Goal: Task Accomplishment & Management: Manage account settings

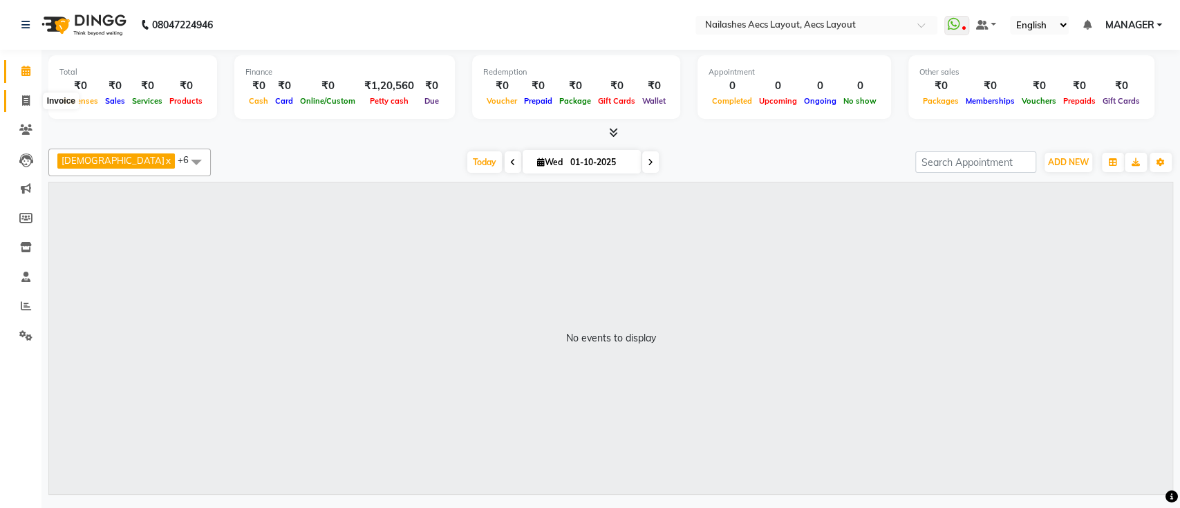
click at [32, 103] on span at bounding box center [26, 101] width 24 height 16
select select "service"
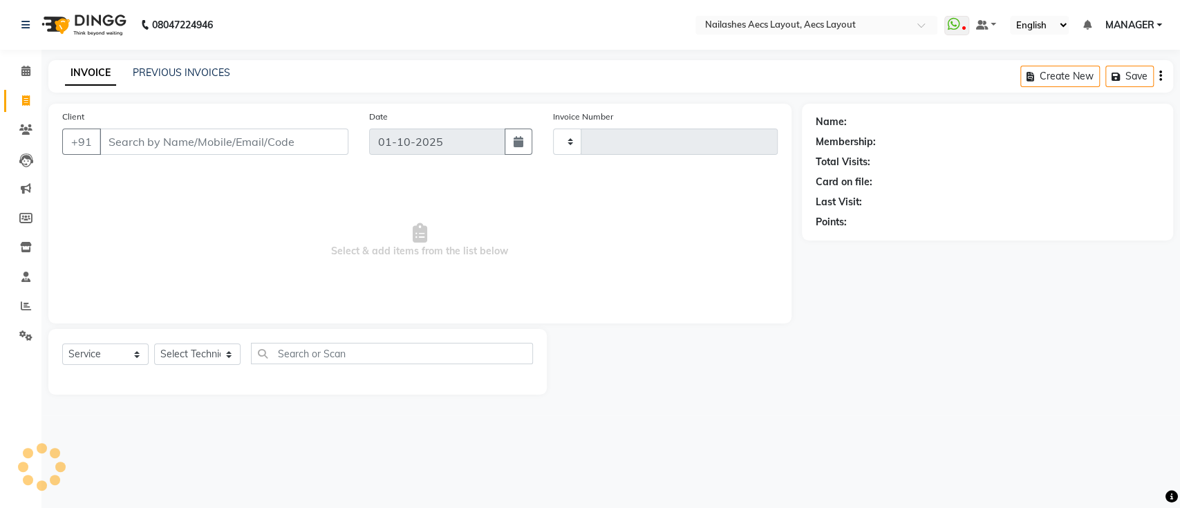
type input "0551"
select select "8467"
click at [18, 137] on span at bounding box center [26, 130] width 24 height 16
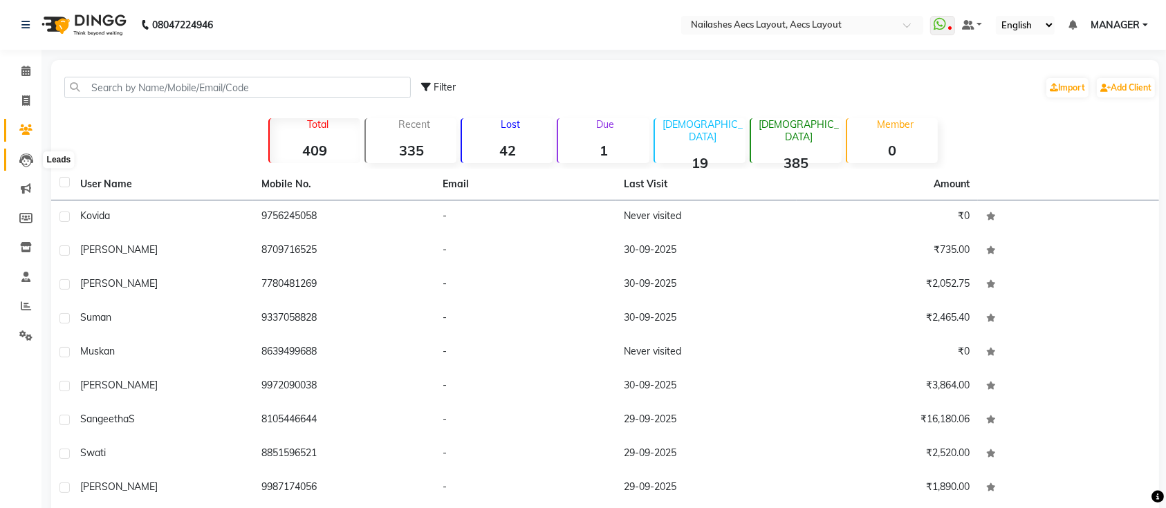
click at [28, 163] on icon at bounding box center [26, 161] width 14 height 14
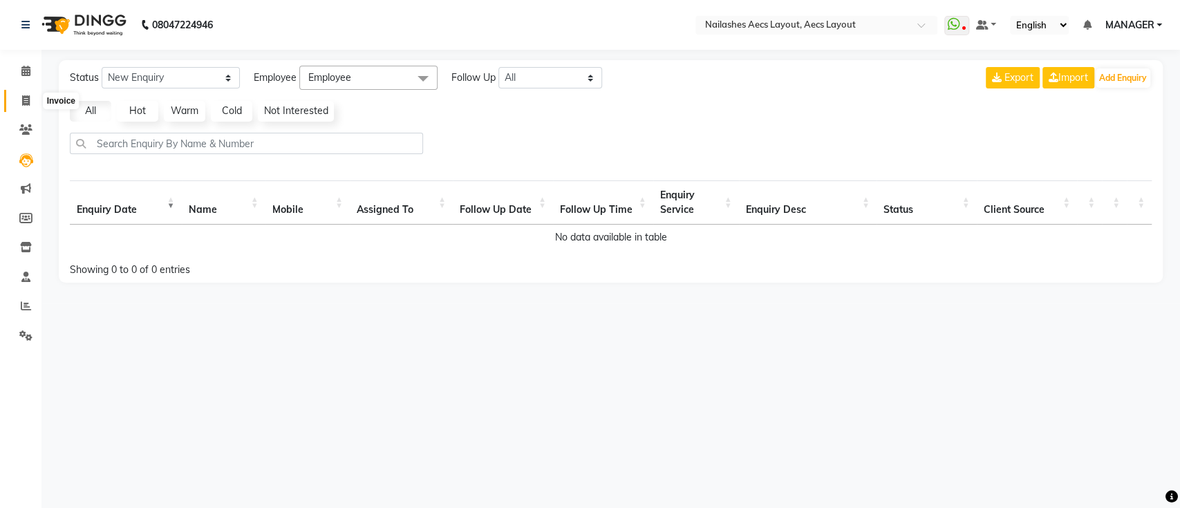
click at [22, 97] on icon at bounding box center [26, 100] width 8 height 10
select select "service"
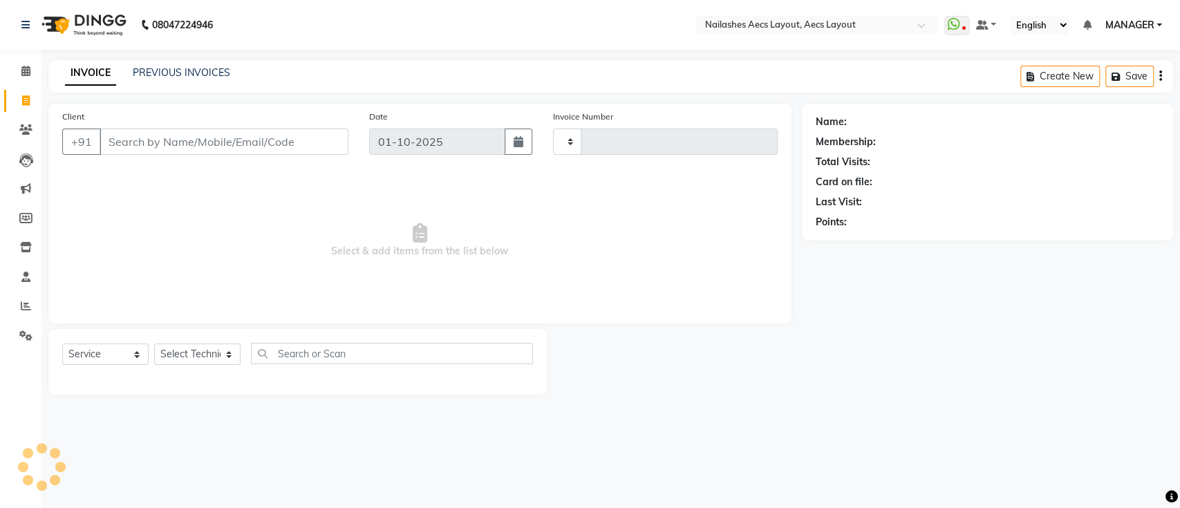
type input "0551"
select select "8467"
click at [199, 382] on div "Select Service Product Membership Package Voucher Prepaid Gift Card Select Tech…" at bounding box center [297, 362] width 499 height 66
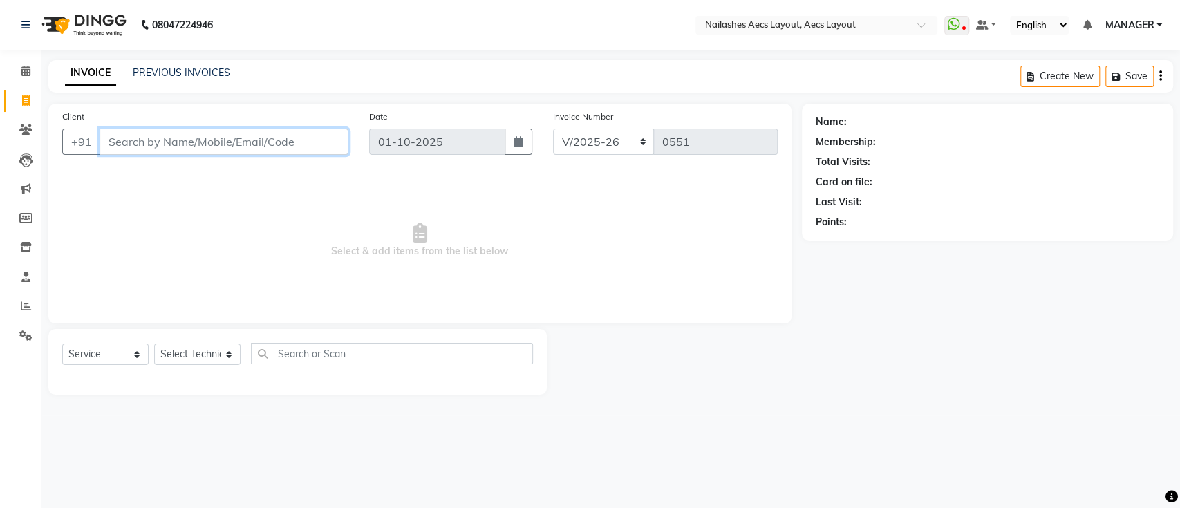
click at [343, 236] on div "Client +91 Date 01-10-2025 Invoice Number BTH/2025-26 RED/2025-26 V/2025 V/2025…" at bounding box center [419, 214] width 743 height 220
type input "Z"
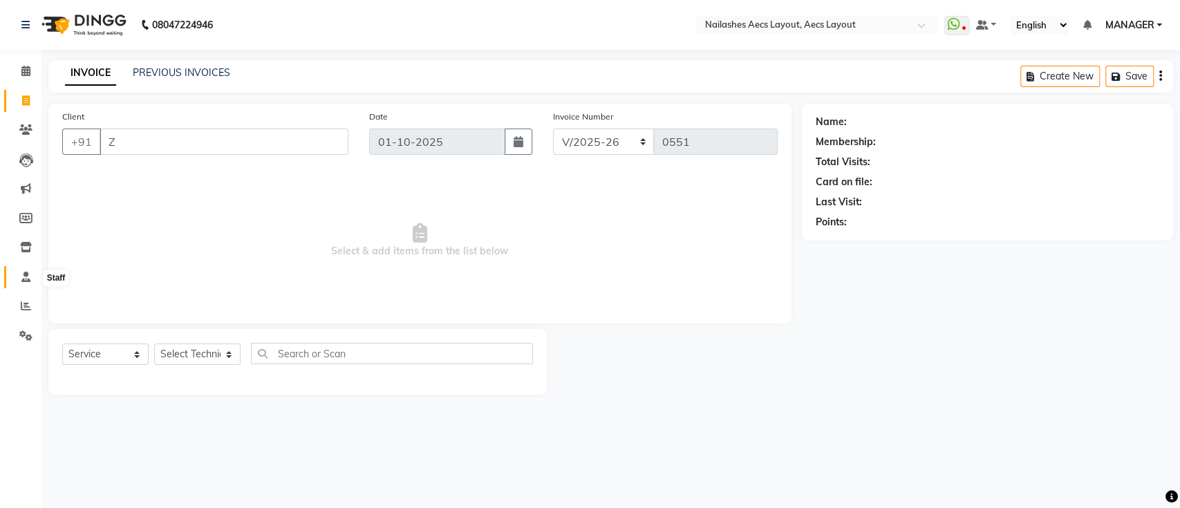
click at [16, 273] on span at bounding box center [26, 278] width 24 height 16
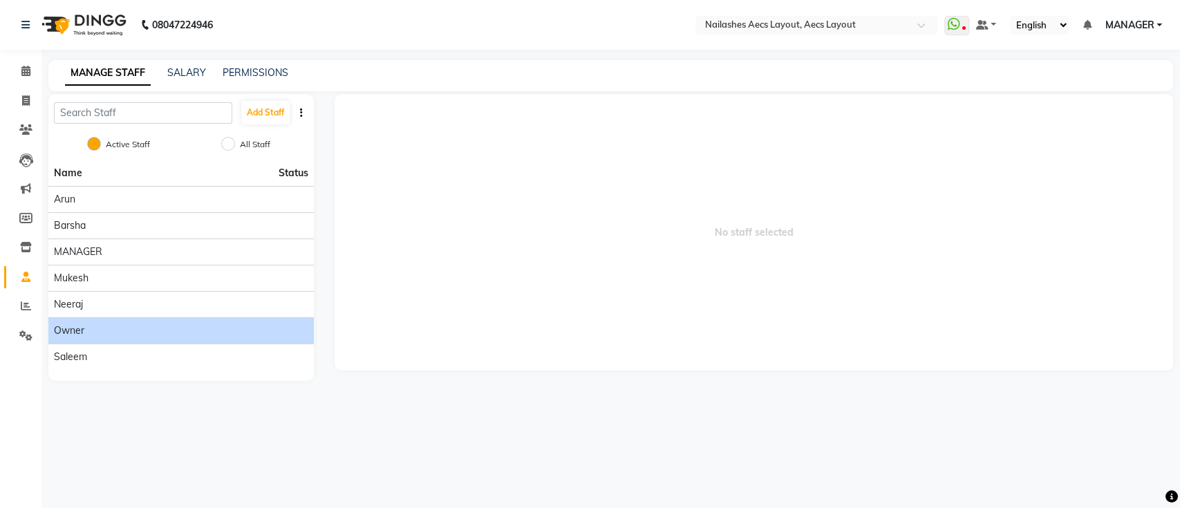
click at [233, 335] on div "owner" at bounding box center [181, 331] width 254 height 15
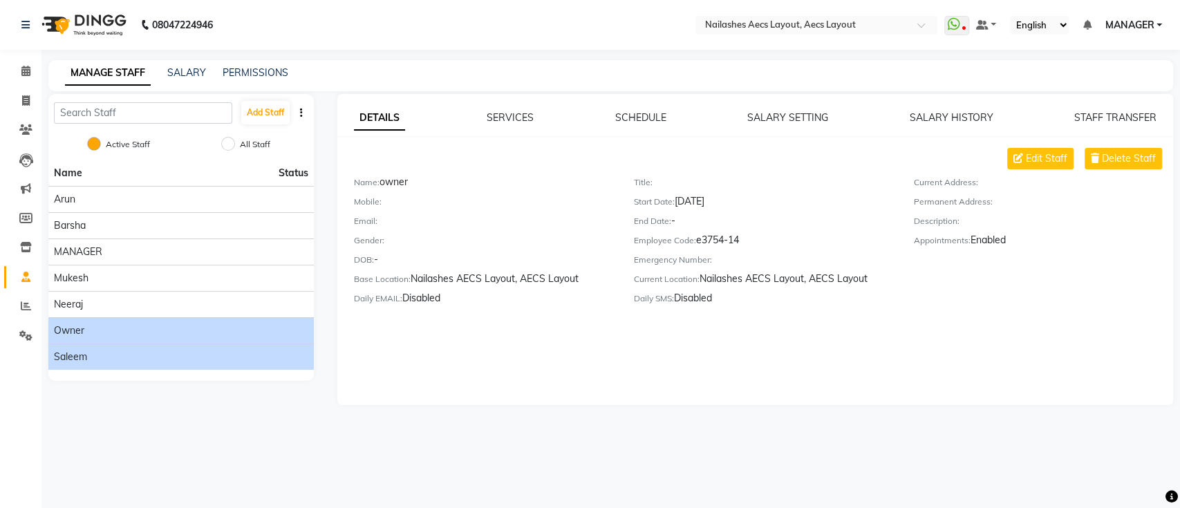
click at [229, 348] on li "Saleem" at bounding box center [181, 357] width 266 height 26
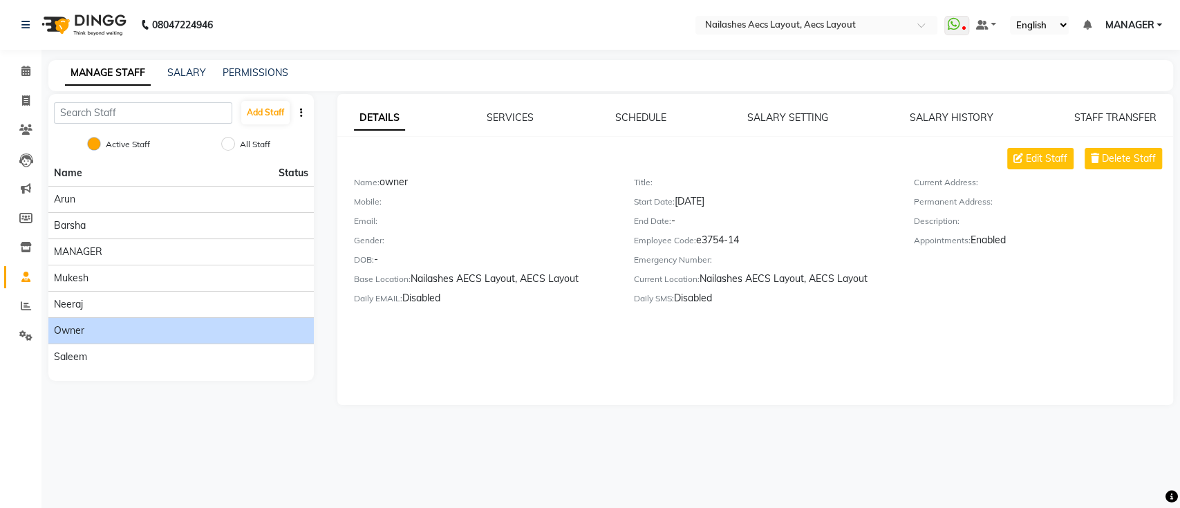
click at [563, 165] on div "Edit Staff Delete Staff" at bounding box center [763, 158] width 819 height 21
click at [25, 71] on icon at bounding box center [25, 71] width 9 height 10
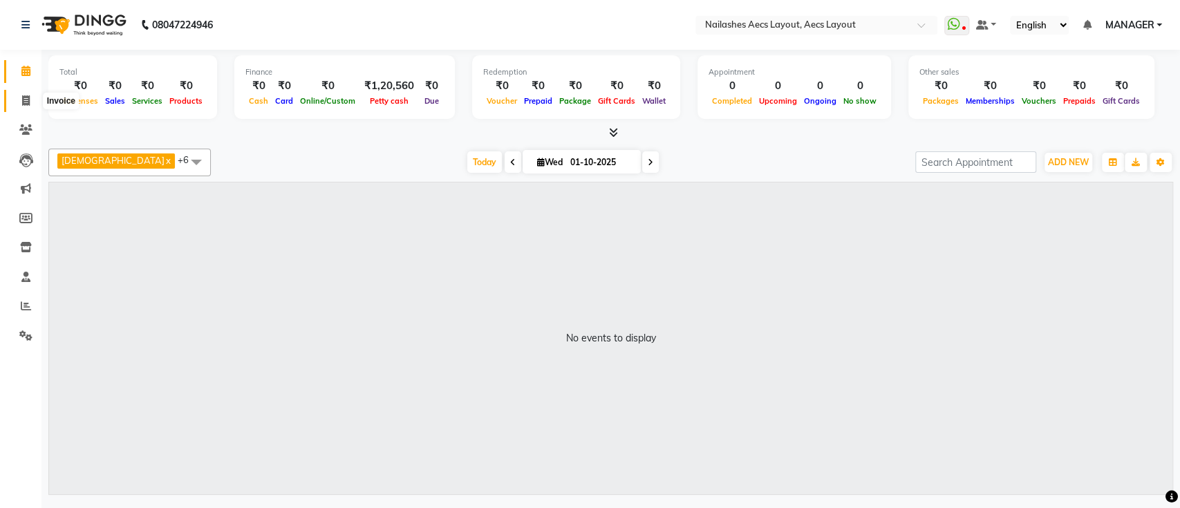
click at [27, 102] on icon at bounding box center [26, 100] width 8 height 10
select select "service"
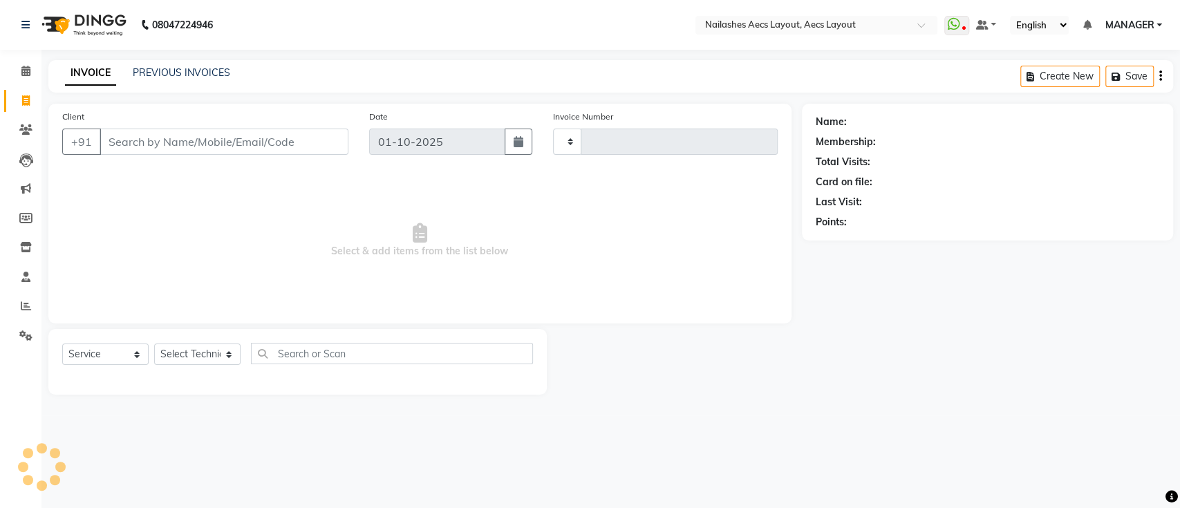
type input "0551"
select select "8467"
drag, startPoint x: 184, startPoint y: 120, endPoint x: 194, endPoint y: 144, distance: 25.4
click at [194, 144] on div "Client +91" at bounding box center [205, 137] width 307 height 57
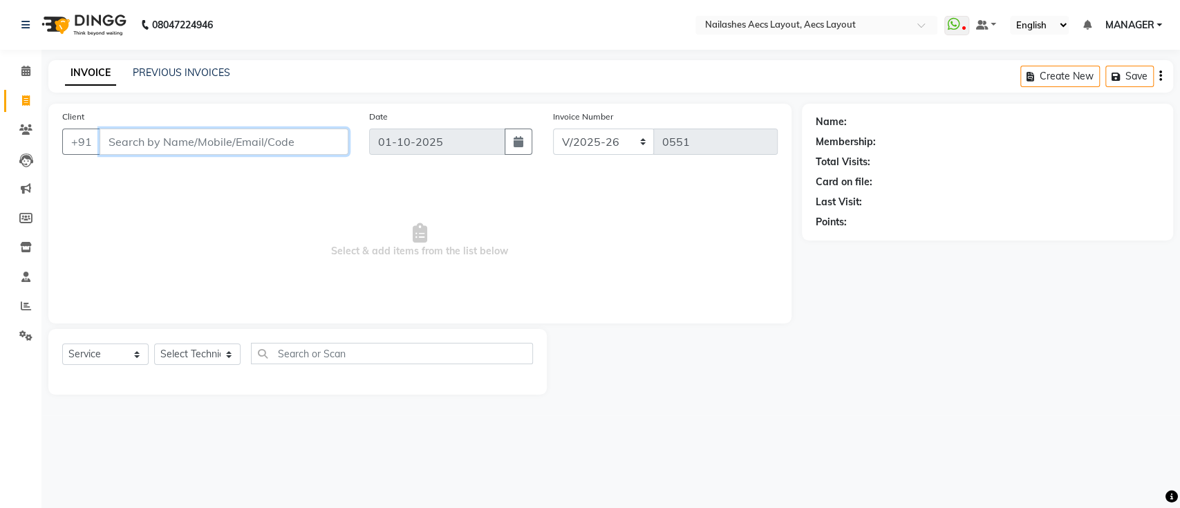
click at [194, 144] on input "Client" at bounding box center [224, 142] width 249 height 26
click at [194, 144] on input "8" at bounding box center [224, 142] width 249 height 26
type input "8"
click at [155, 136] on input "Client" at bounding box center [224, 142] width 249 height 26
click at [155, 142] on input "Client" at bounding box center [224, 142] width 249 height 26
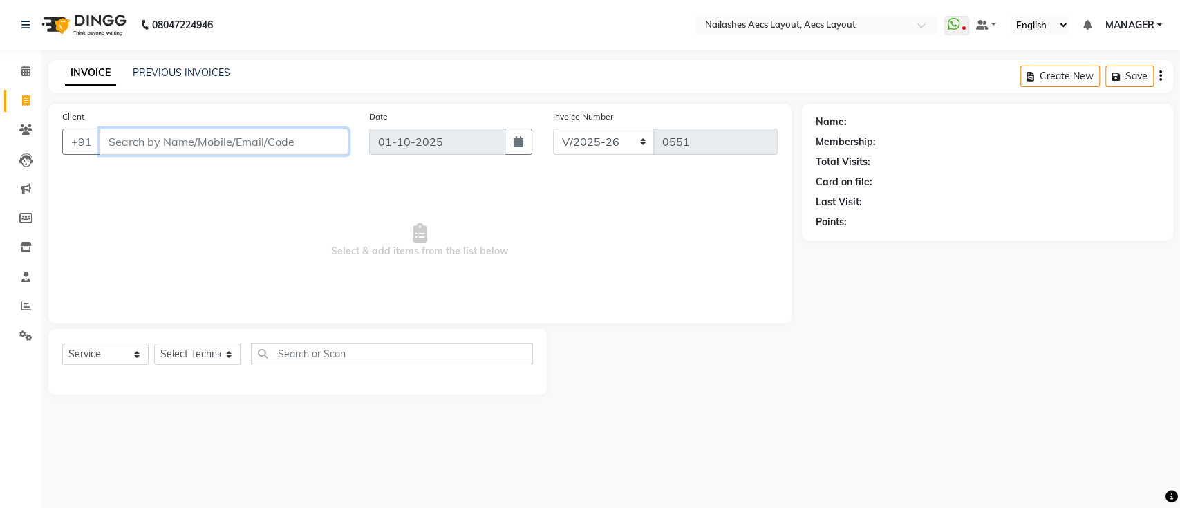
click at [133, 148] on input "Client" at bounding box center [224, 142] width 249 height 26
click at [133, 142] on input "Client" at bounding box center [224, 142] width 249 height 26
click at [266, 138] on input "Client" at bounding box center [224, 142] width 249 height 26
type input "8180009994"
click at [333, 144] on span "Add Client" at bounding box center [313, 142] width 55 height 14
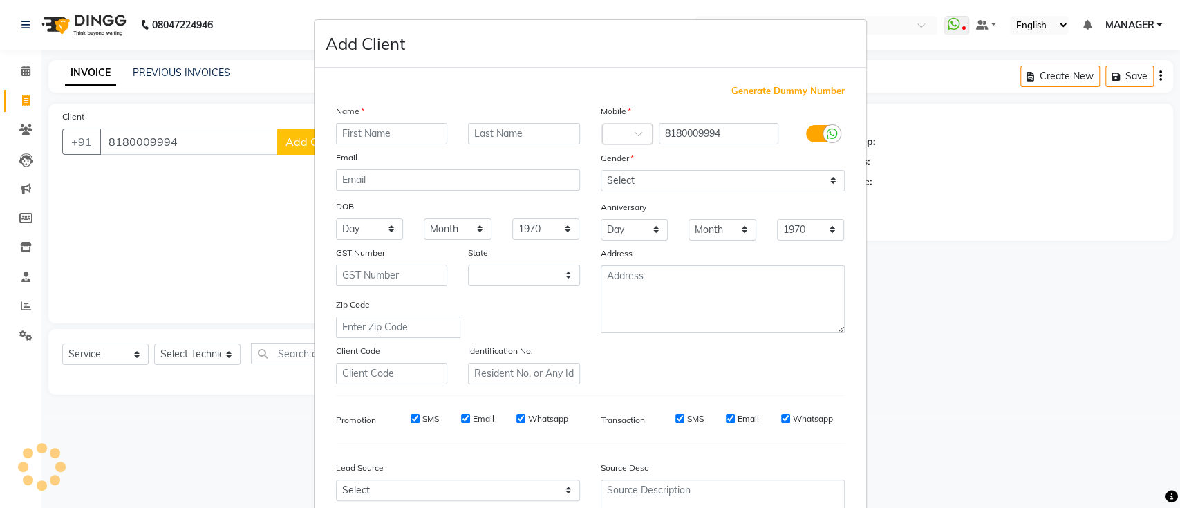
select select "21"
type input "[PERSON_NAME]"
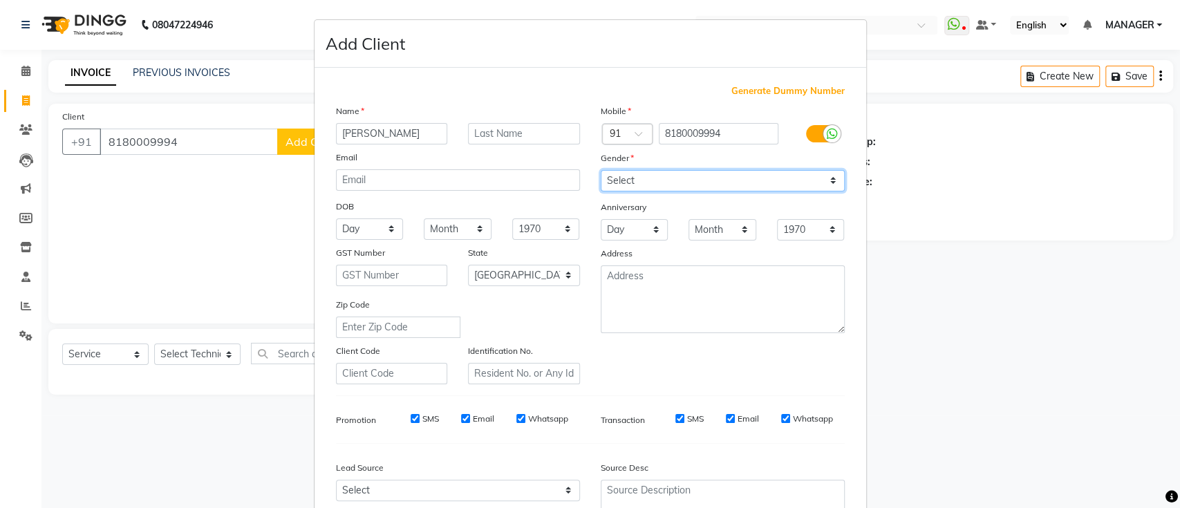
click at [674, 181] on select "Select [DEMOGRAPHIC_DATA] [DEMOGRAPHIC_DATA] Other Prefer Not To Say" at bounding box center [723, 180] width 244 height 21
select select "[DEMOGRAPHIC_DATA]"
click at [601, 170] on select "Select [DEMOGRAPHIC_DATA] [DEMOGRAPHIC_DATA] Other Prefer Not To Say" at bounding box center [723, 180] width 244 height 21
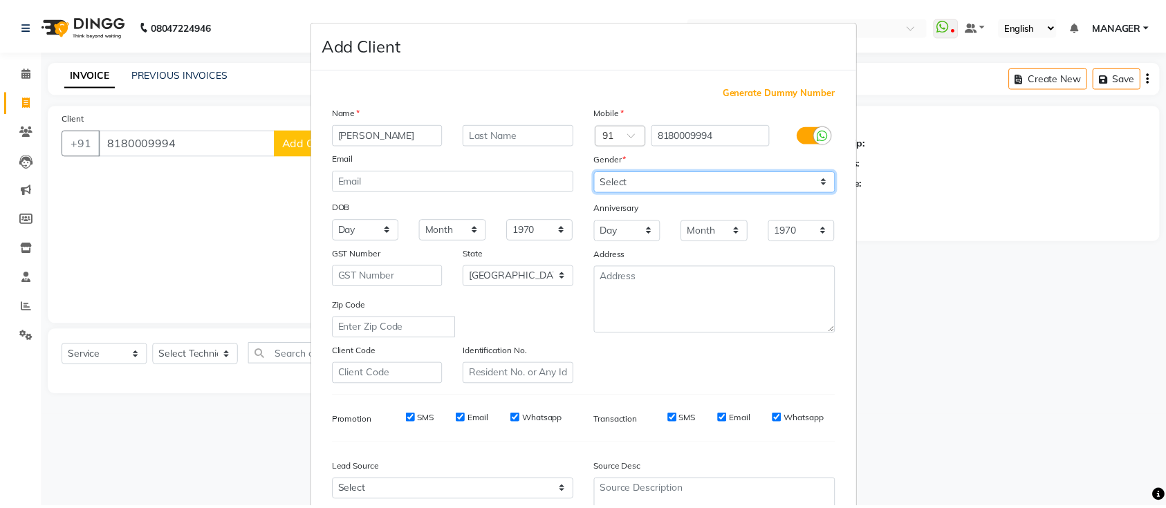
scroll to position [127, 0]
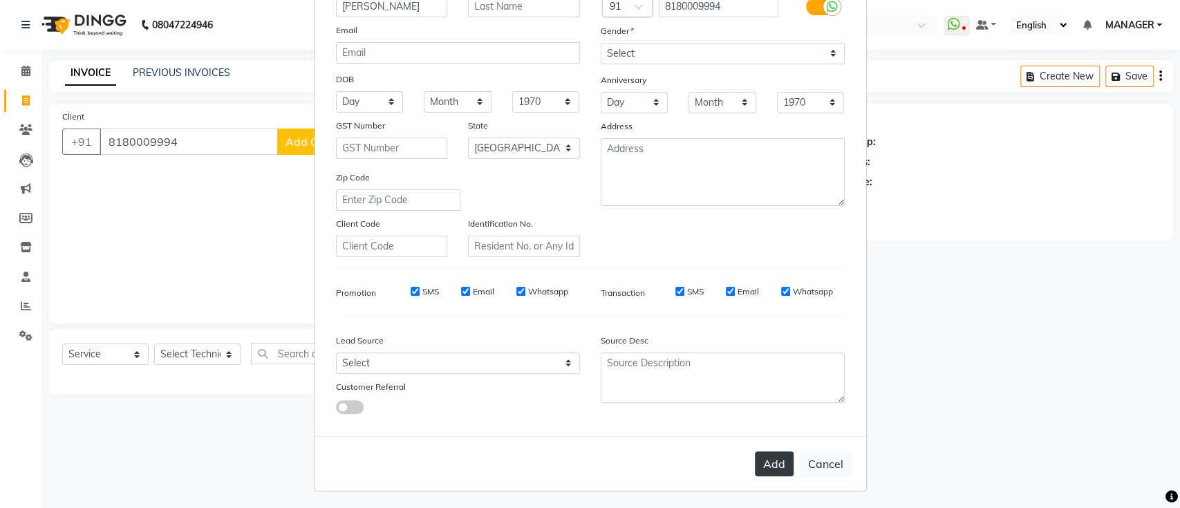
click at [773, 462] on button "Add" at bounding box center [774, 464] width 39 height 25
select select
select select "null"
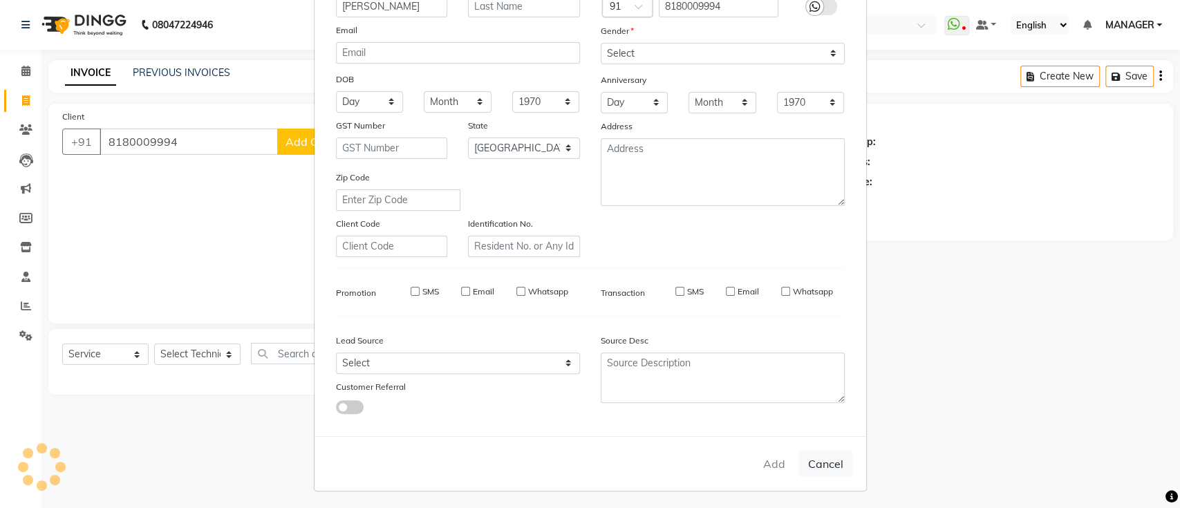
select select
checkbox input "false"
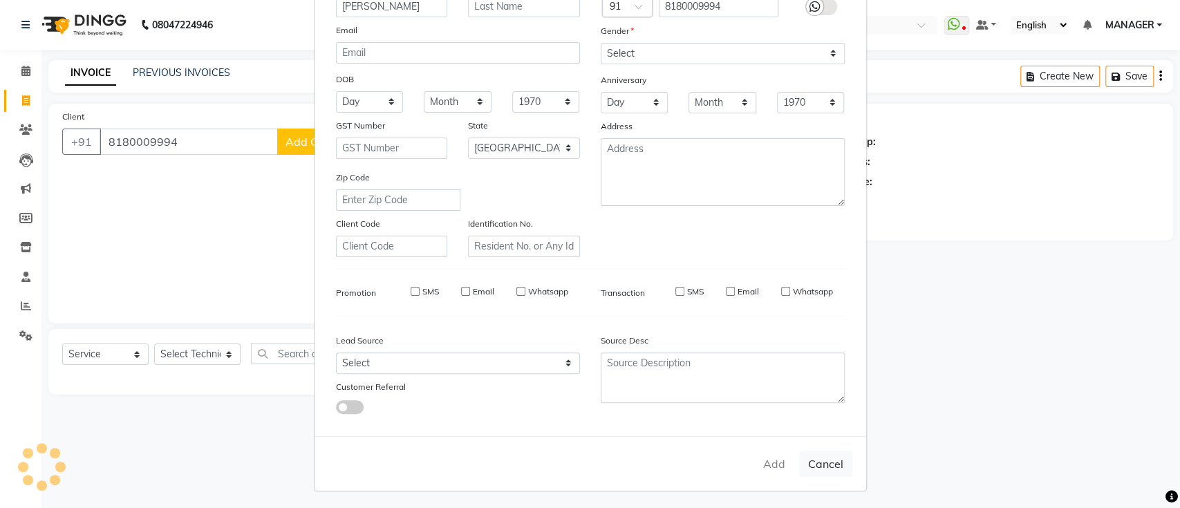
checkbox input "false"
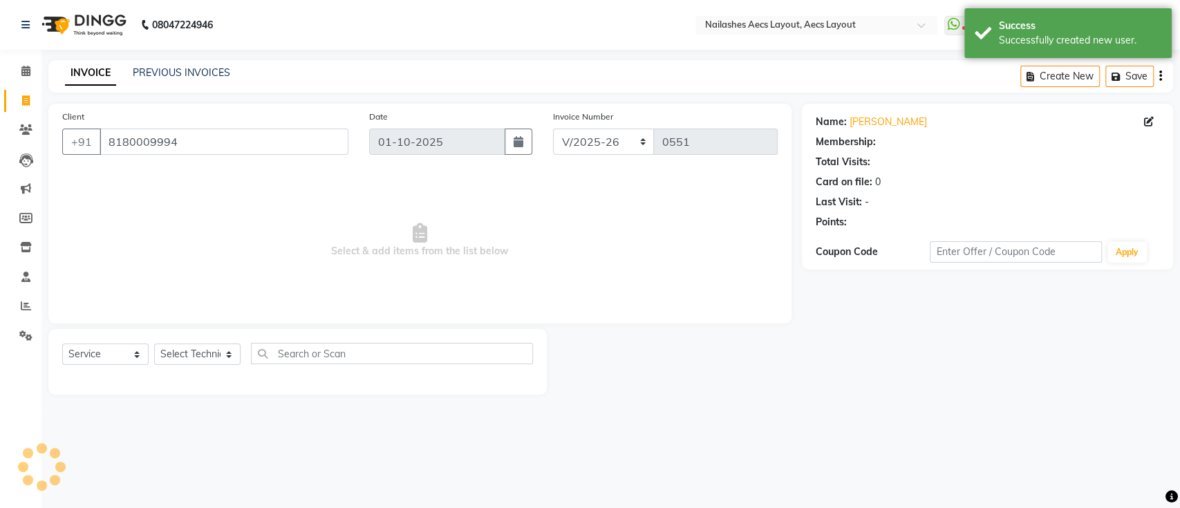
select select "1: Object"
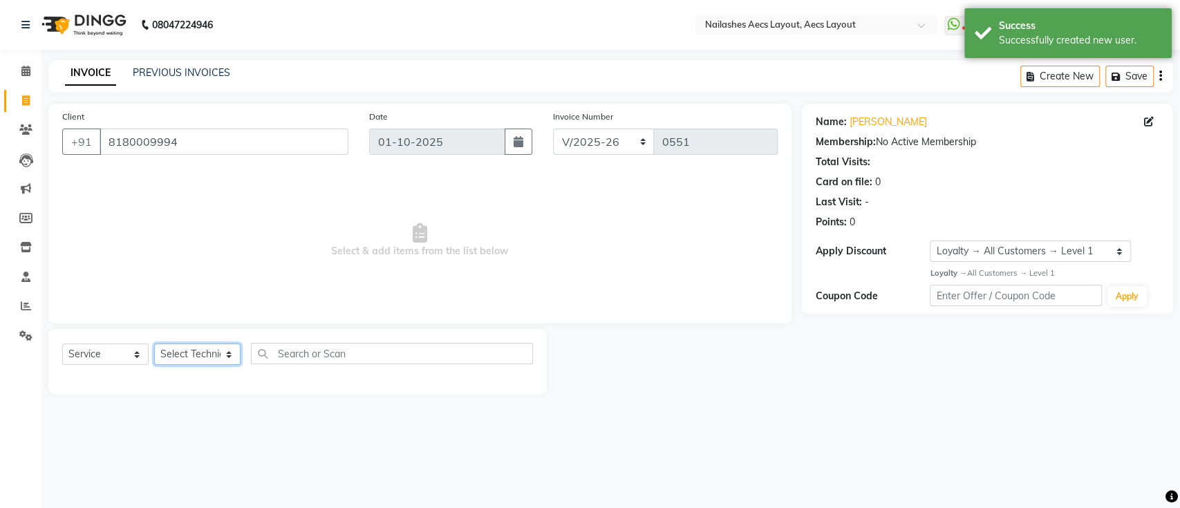
click at [199, 348] on select "Select Technician [PERSON_NAME] MANAGER [PERSON_NAME] owner [PERSON_NAME]" at bounding box center [197, 354] width 86 height 21
select select "88233"
click at [154, 344] on select "Select Technician [PERSON_NAME] MANAGER [PERSON_NAME] owner [PERSON_NAME]" at bounding box center [197, 354] width 86 height 21
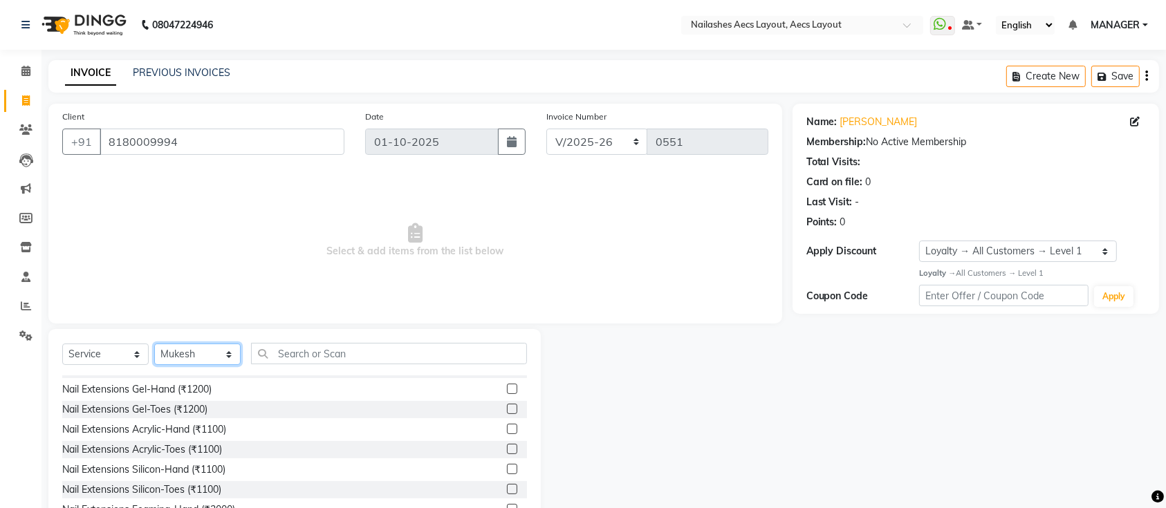
scroll to position [0, 0]
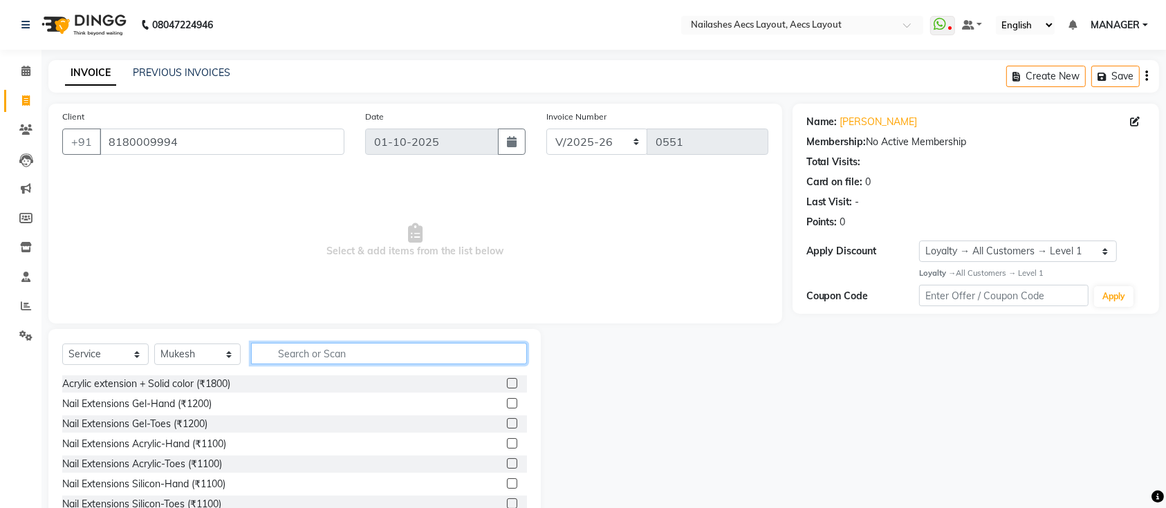
click at [385, 351] on input "text" at bounding box center [389, 353] width 276 height 21
type input "e"
type input "exte"
click at [507, 384] on label at bounding box center [512, 383] width 10 height 10
click at [507, 384] on input "checkbox" at bounding box center [511, 384] width 9 height 9
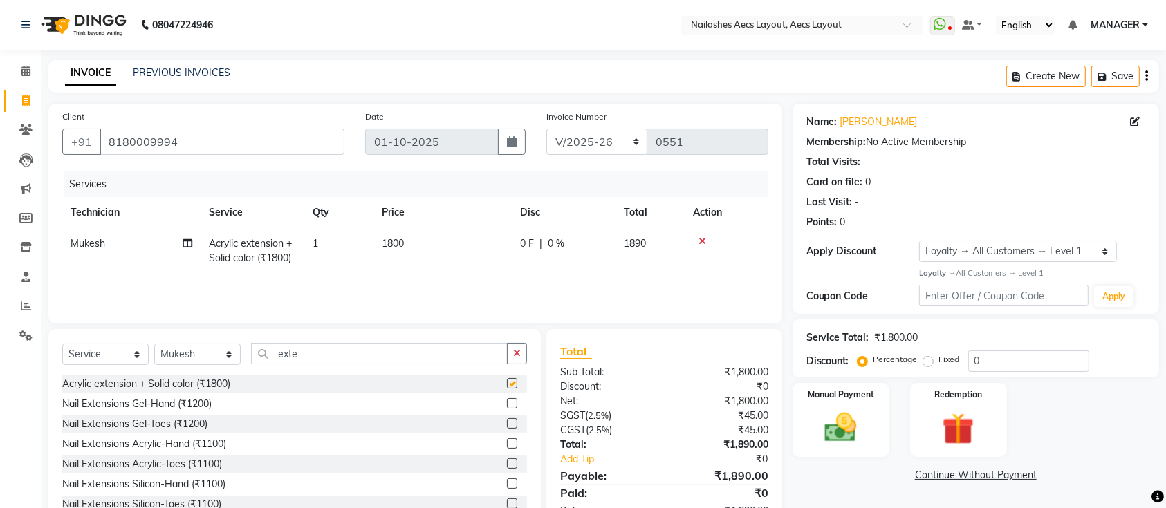
checkbox input "false"
click at [507, 441] on label at bounding box center [512, 443] width 10 height 10
click at [507, 441] on input "checkbox" at bounding box center [511, 444] width 9 height 9
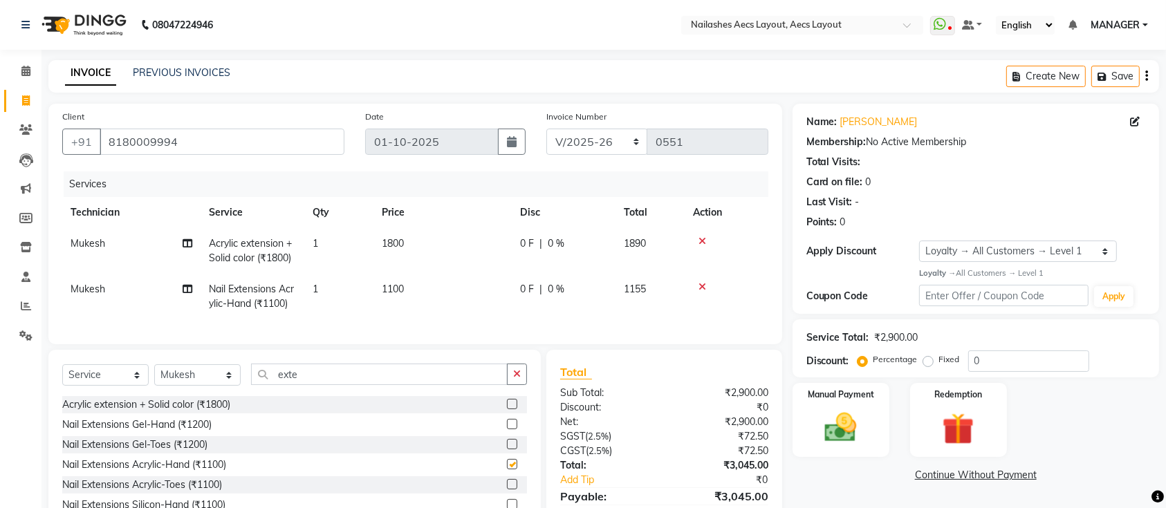
checkbox input "false"
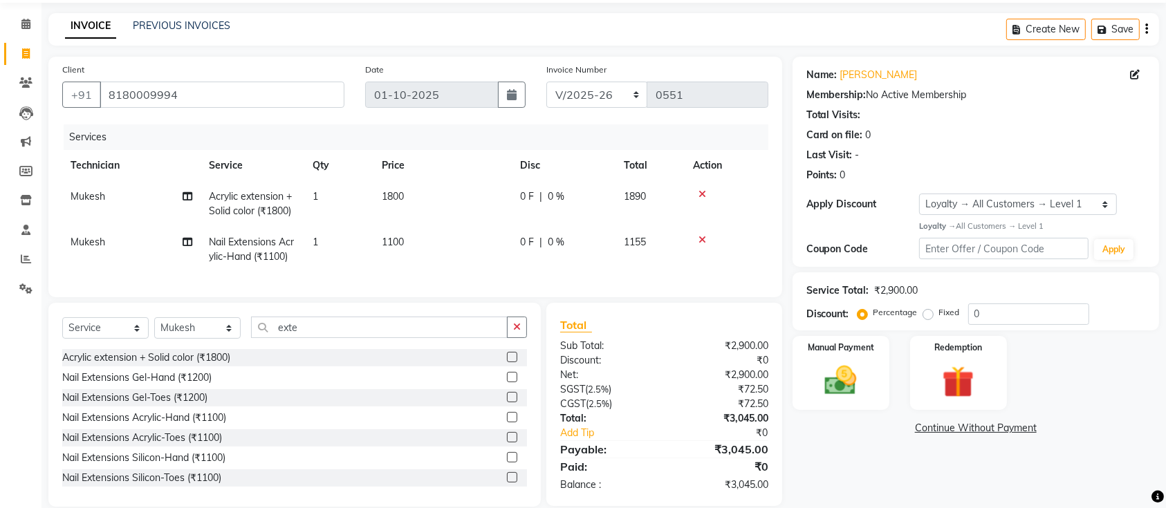
click at [702, 190] on icon at bounding box center [702, 194] width 8 height 10
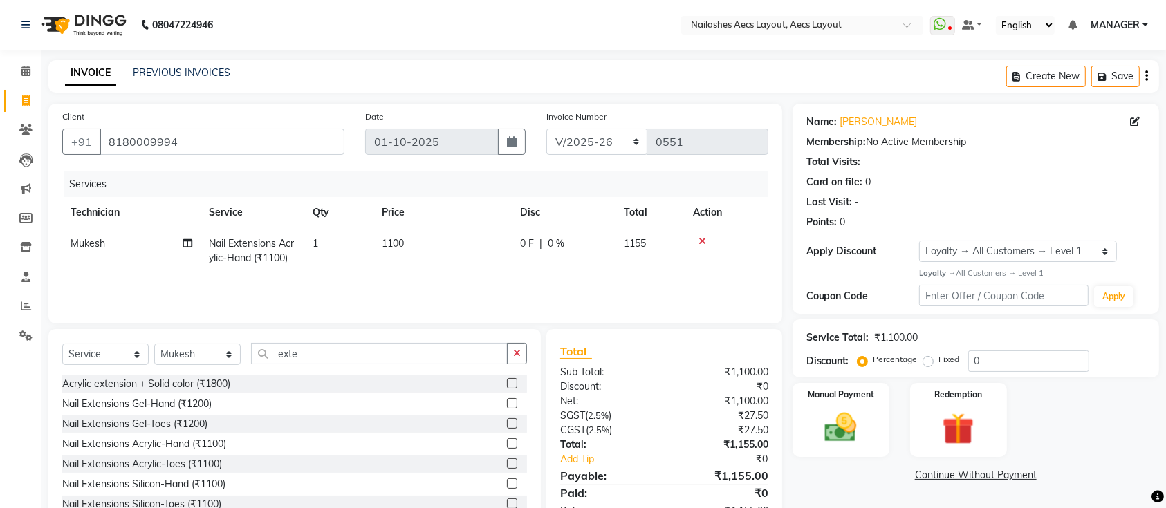
scroll to position [45, 0]
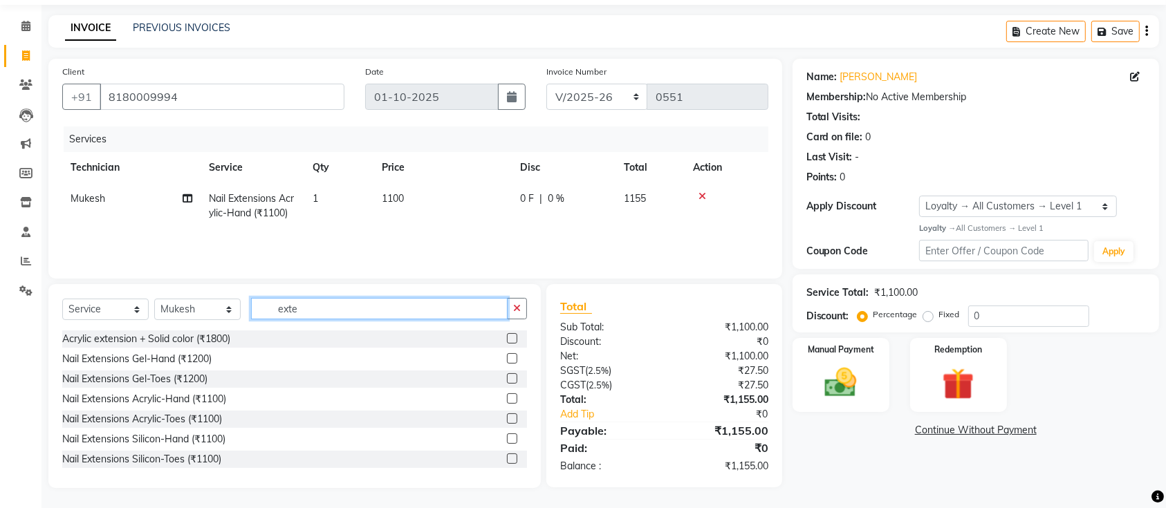
click at [316, 308] on input "exte" at bounding box center [379, 308] width 257 height 21
type input "e"
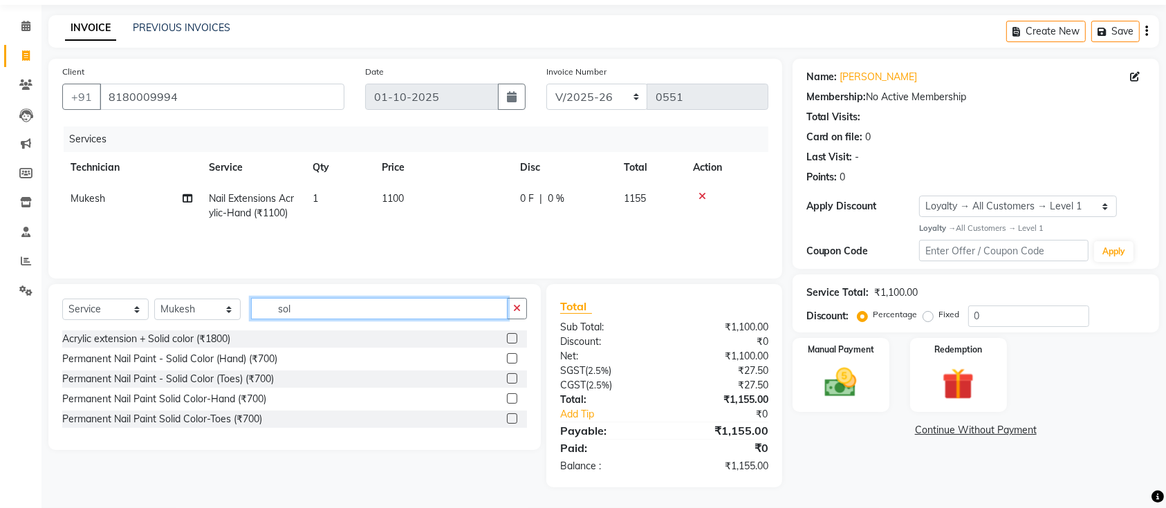
scroll to position [44, 0]
type input "solid"
click at [511, 355] on label at bounding box center [512, 359] width 10 height 10
click at [511, 355] on input "checkbox" at bounding box center [511, 359] width 9 height 9
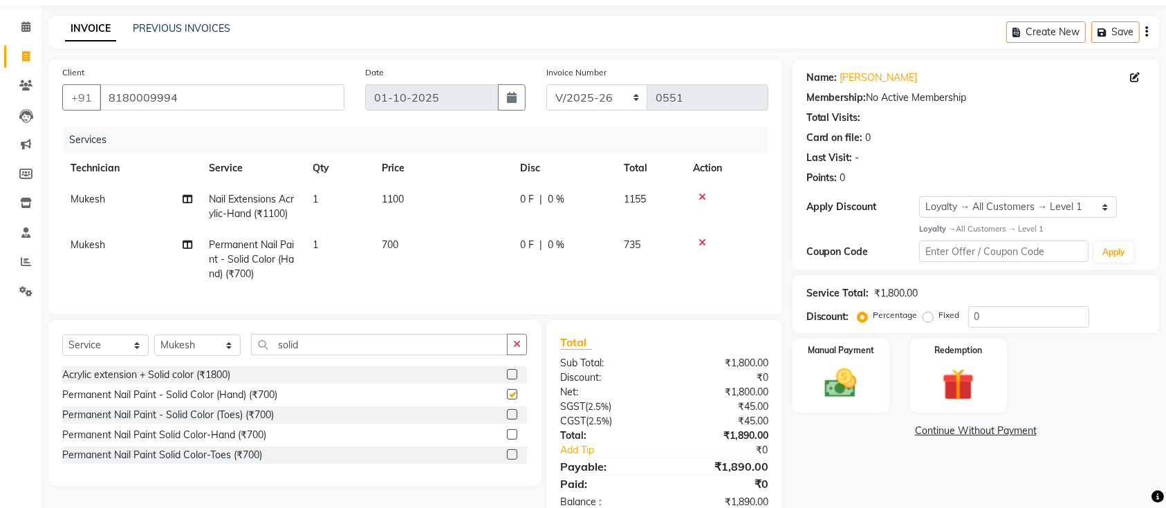
checkbox input "false"
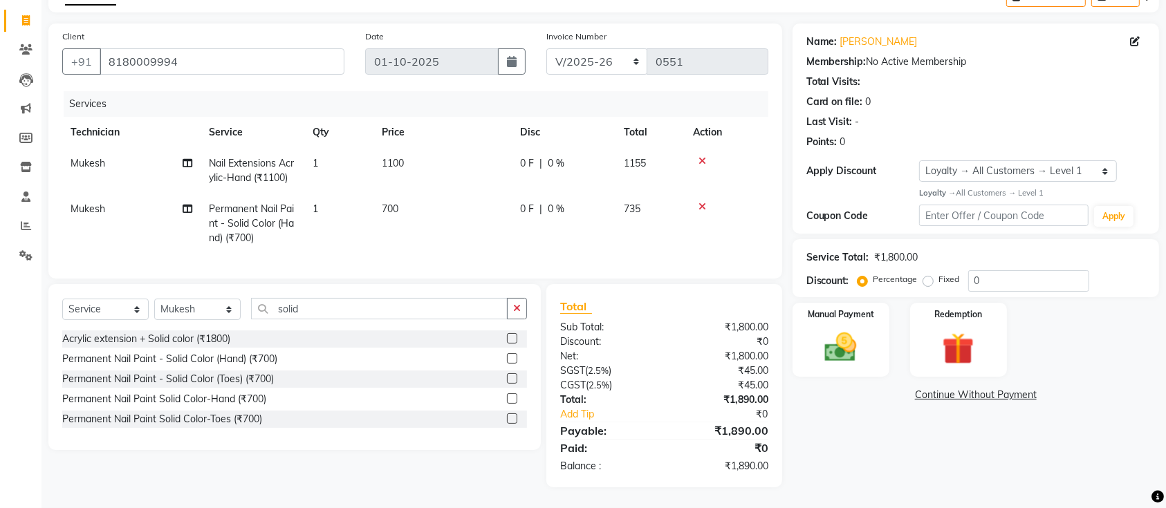
click at [398, 157] on span "1100" at bounding box center [393, 163] width 22 height 12
select select "88233"
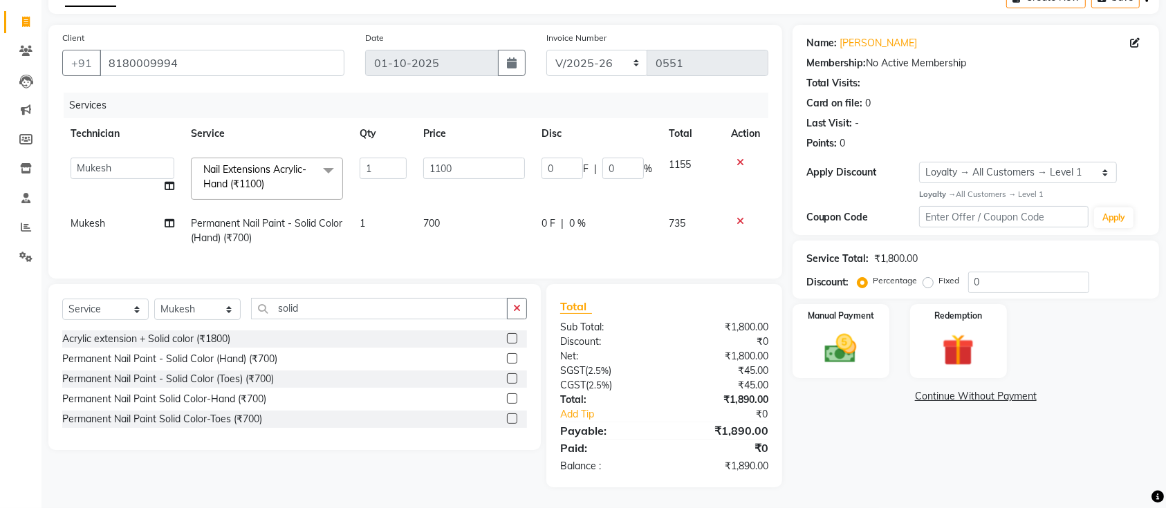
scroll to position [92, 0]
click at [878, 428] on div "Name: Sagarika Membership: No Active Membership Total Visits: Card on file: 0 L…" at bounding box center [980, 256] width 377 height 463
click at [566, 158] on input "0" at bounding box center [561, 168] width 41 height 21
type input "1"
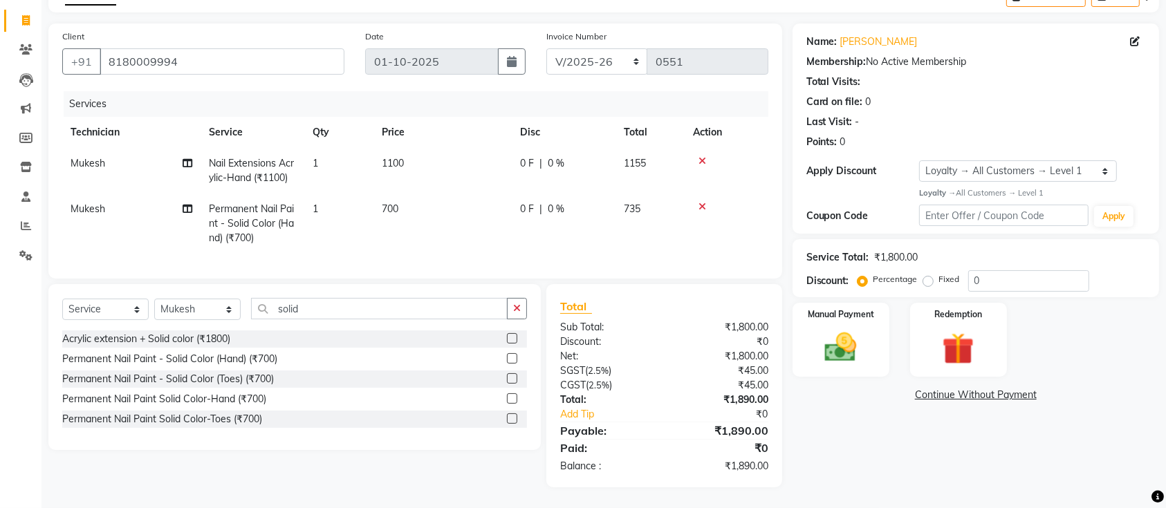
click at [550, 156] on span "0 %" at bounding box center [556, 163] width 17 height 15
select select "88233"
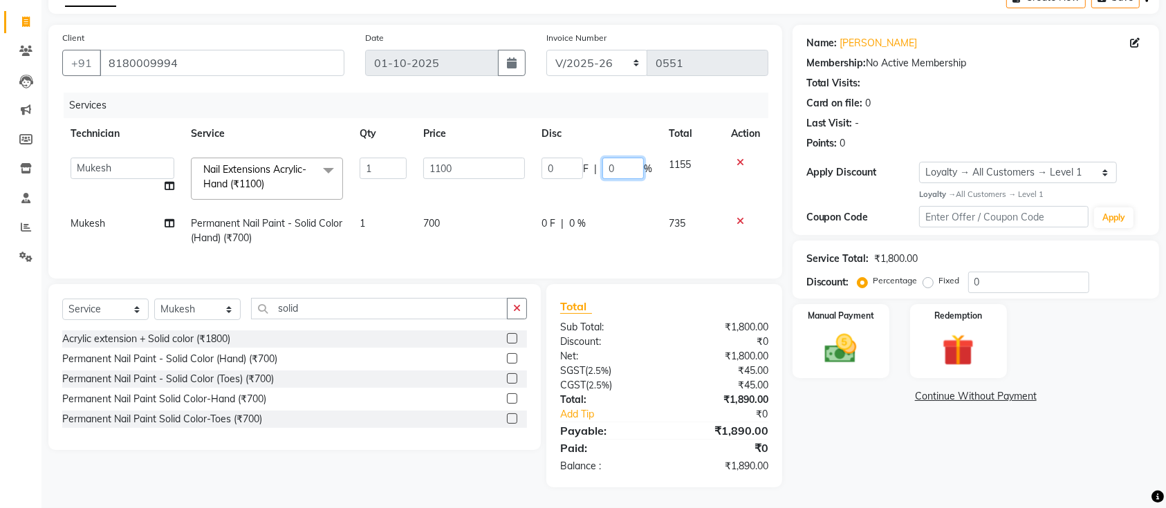
click at [614, 158] on input "0" at bounding box center [622, 168] width 41 height 21
type input "10"
click at [463, 222] on td "700" at bounding box center [474, 231] width 118 height 46
select select "88233"
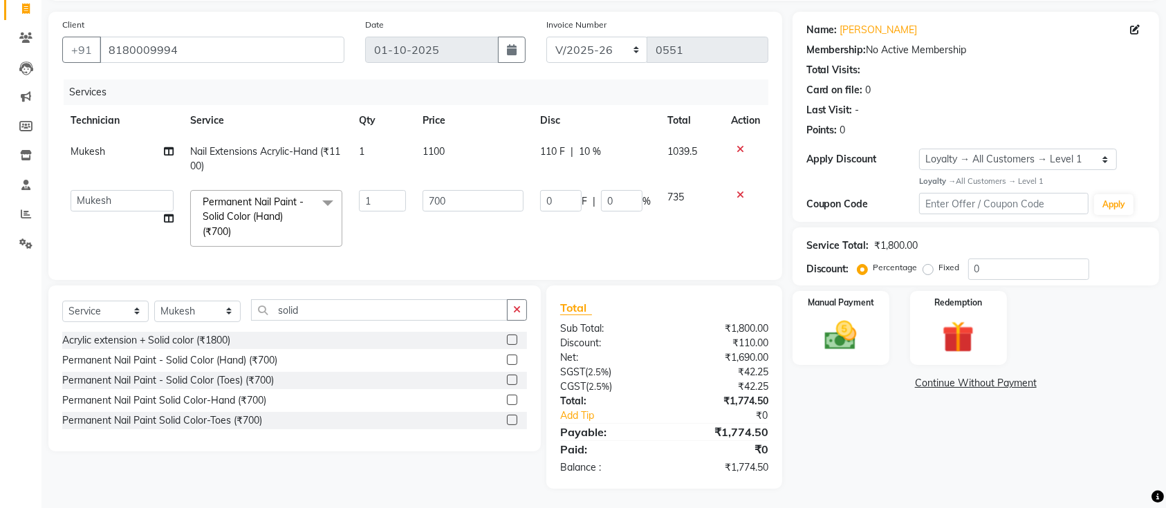
click at [557, 151] on span "110 F" at bounding box center [552, 152] width 25 height 15
select select "88233"
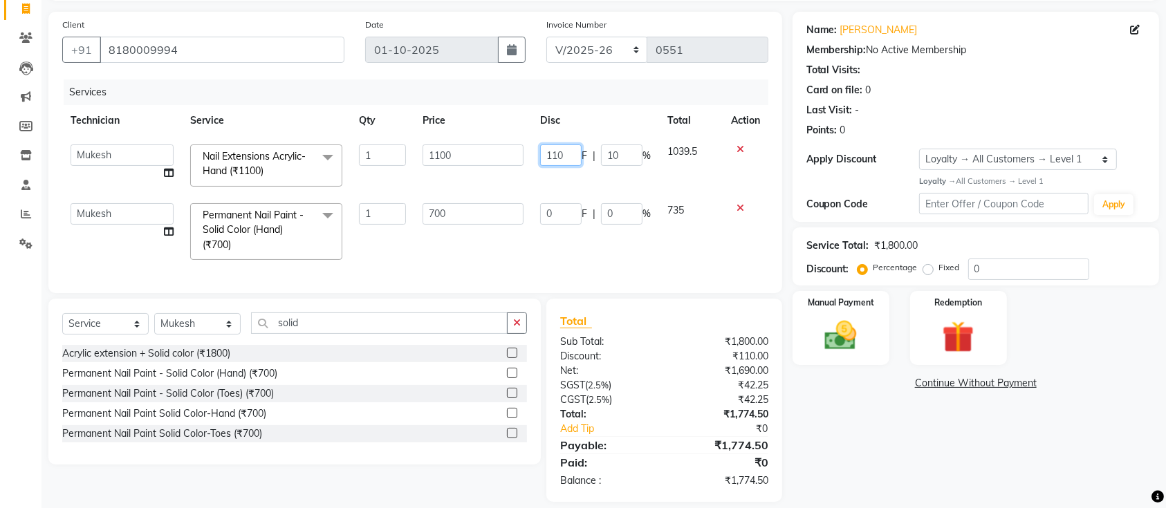
click at [566, 152] on input "110" at bounding box center [560, 155] width 41 height 21
type input "100"
click at [490, 246] on td "700" at bounding box center [473, 231] width 118 height 73
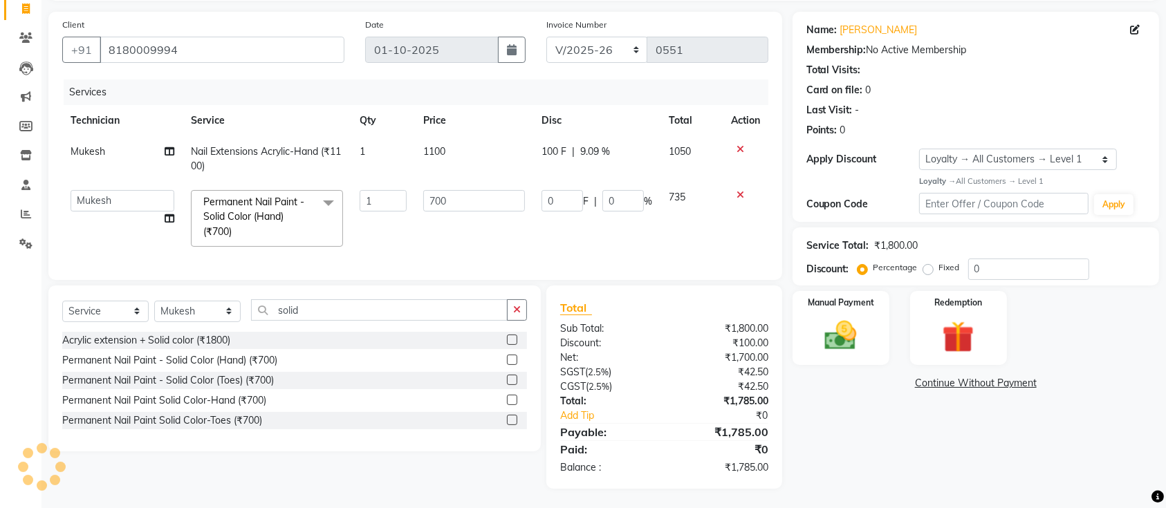
click at [551, 155] on span "100 F" at bounding box center [553, 152] width 25 height 15
select select "88233"
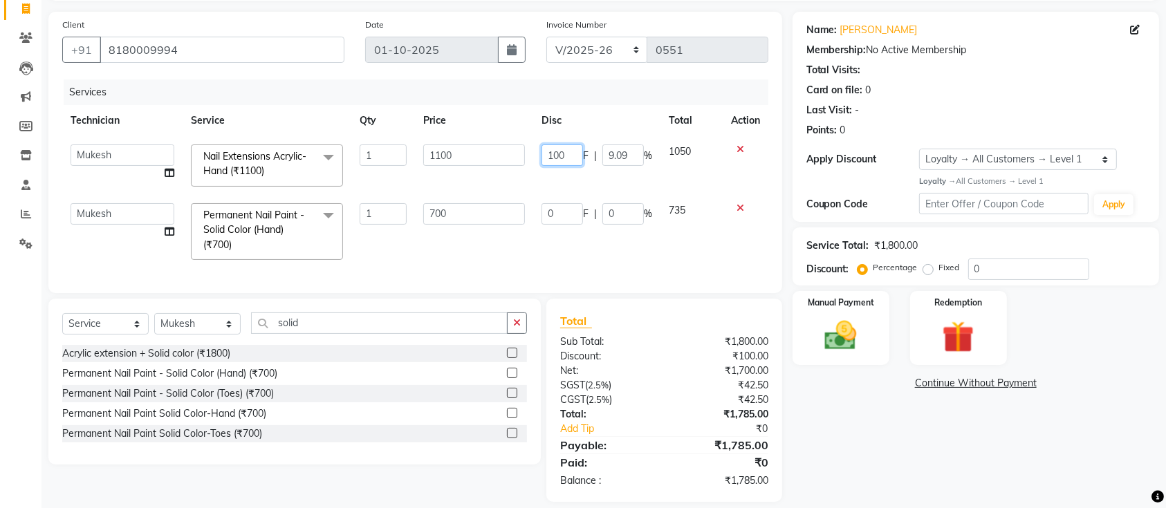
click at [562, 151] on input "100" at bounding box center [561, 155] width 41 height 21
type input "1"
type input "95"
click at [866, 418] on div "Name: Sagarika Membership: No Active Membership Total Visits: Card on file: 0 L…" at bounding box center [980, 257] width 377 height 490
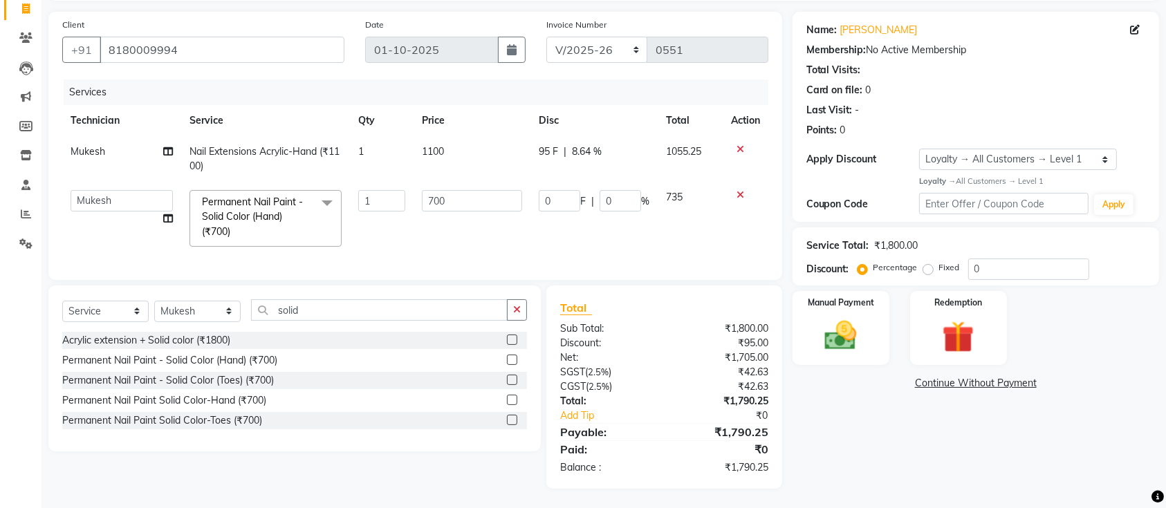
click at [866, 418] on div "Name: Sagarika Membership: No Active Membership Total Visits: Card on file: 0 L…" at bounding box center [980, 250] width 377 height 477
click at [820, 340] on img at bounding box center [841, 336] width 54 height 38
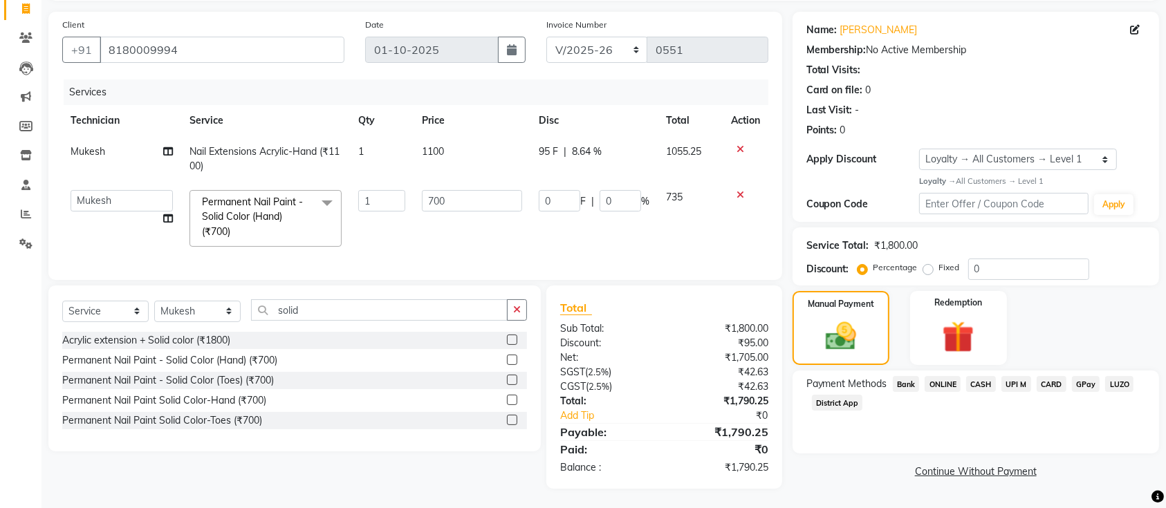
click at [1017, 385] on span "UPI M" at bounding box center [1016, 384] width 30 height 16
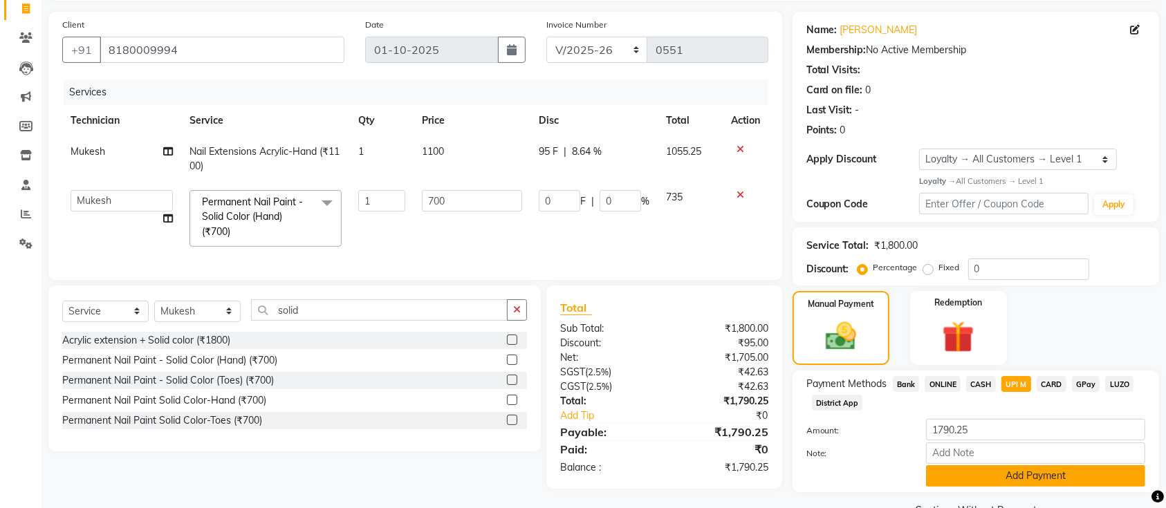
click at [1037, 478] on button "Add Payment" at bounding box center [1035, 475] width 219 height 21
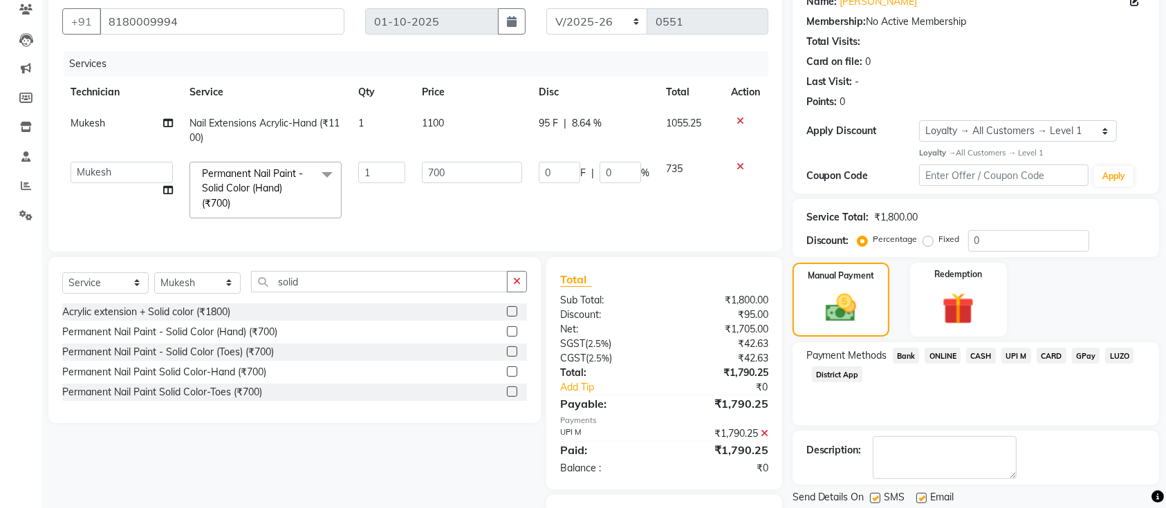
scroll to position [204, 0]
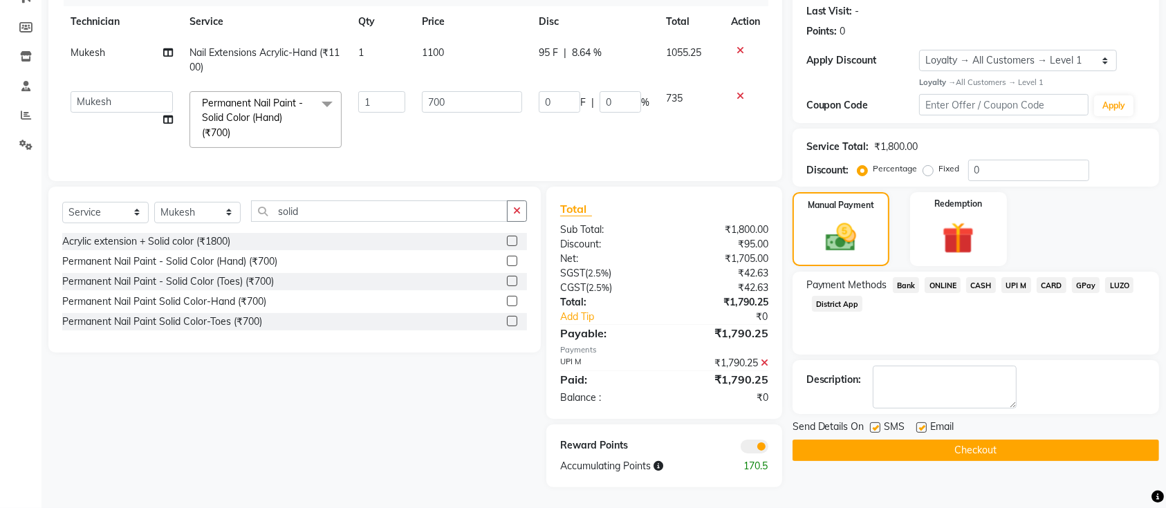
click at [1030, 440] on button "Checkout" at bounding box center [975, 450] width 366 height 21
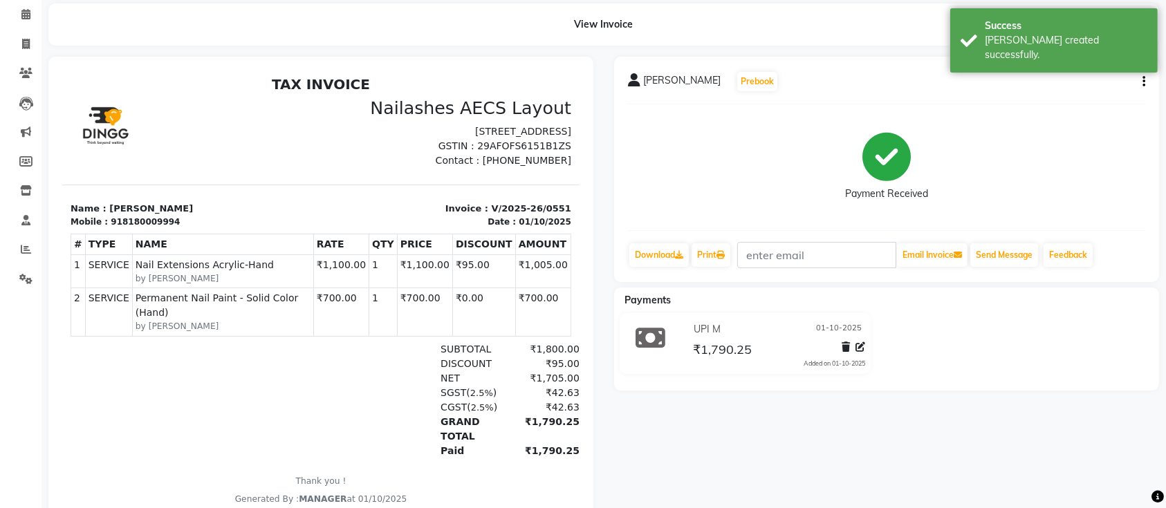
scroll to position [115, 0]
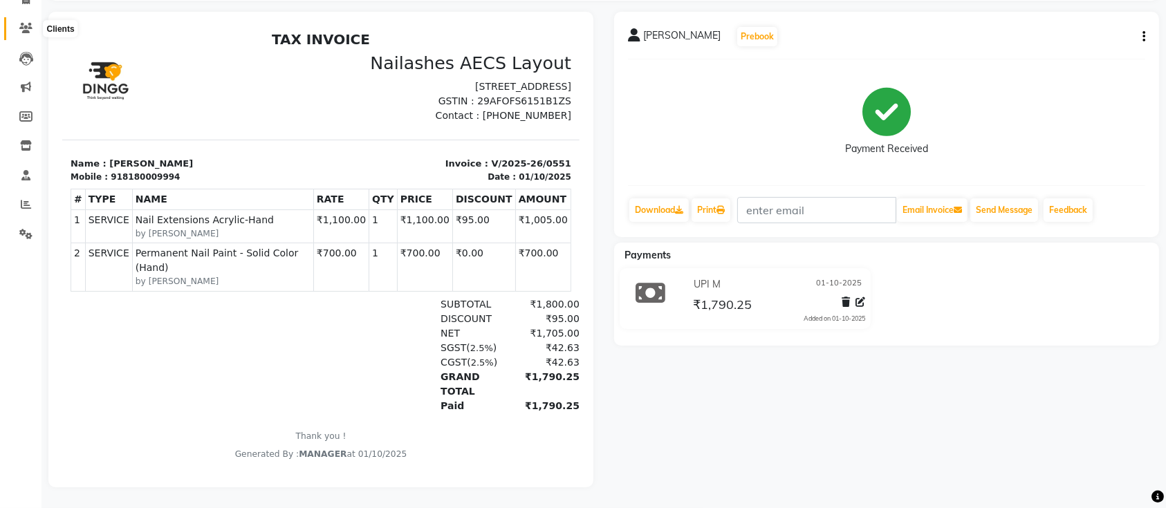
click at [25, 23] on icon at bounding box center [25, 28] width 13 height 10
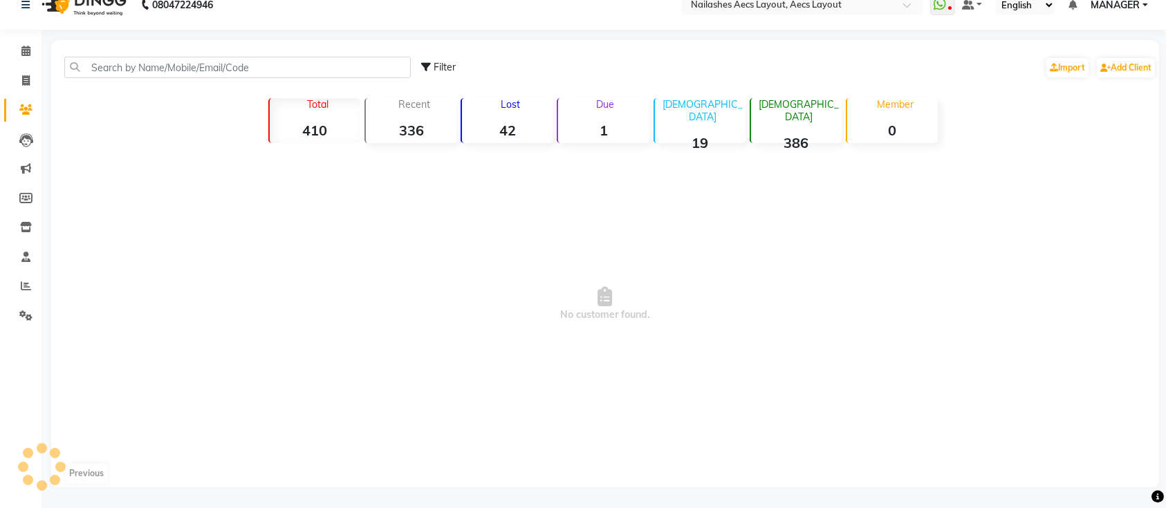
scroll to position [90, 0]
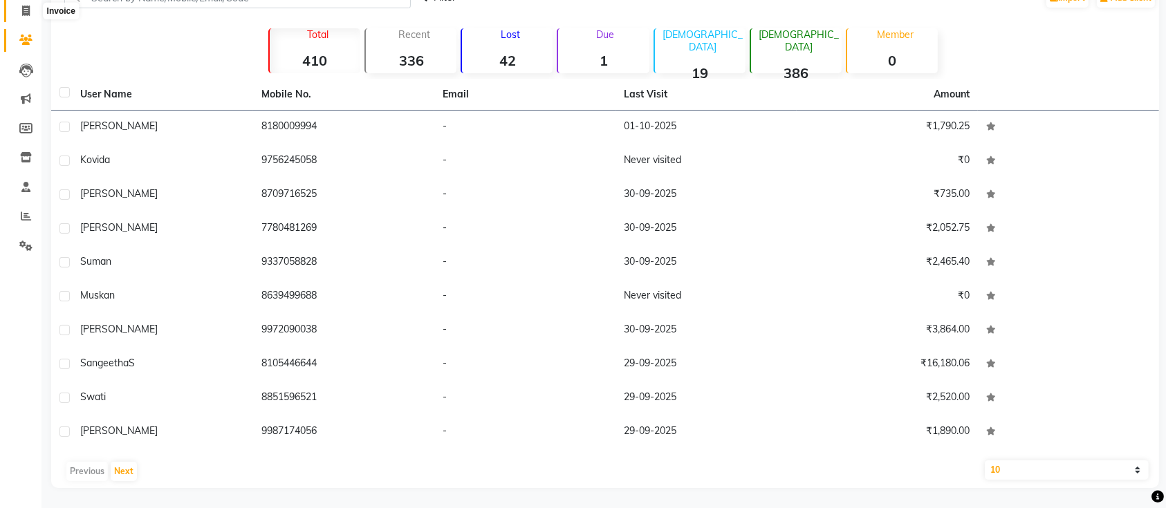
click at [24, 18] on span at bounding box center [26, 11] width 24 height 16
select select "service"
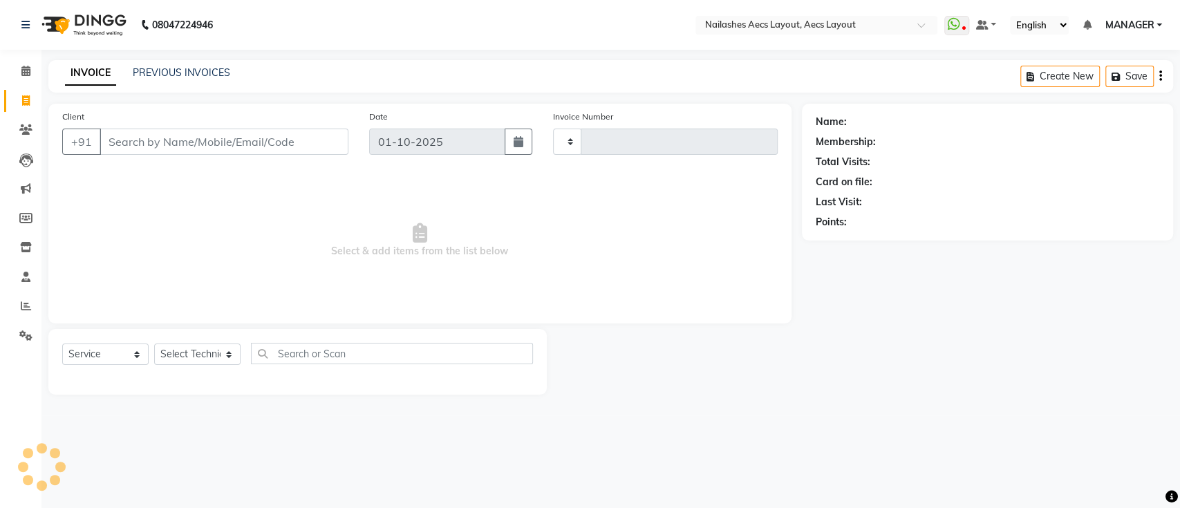
type input "0552"
select select "8467"
click at [236, 126] on div "Client +91" at bounding box center [205, 137] width 307 height 57
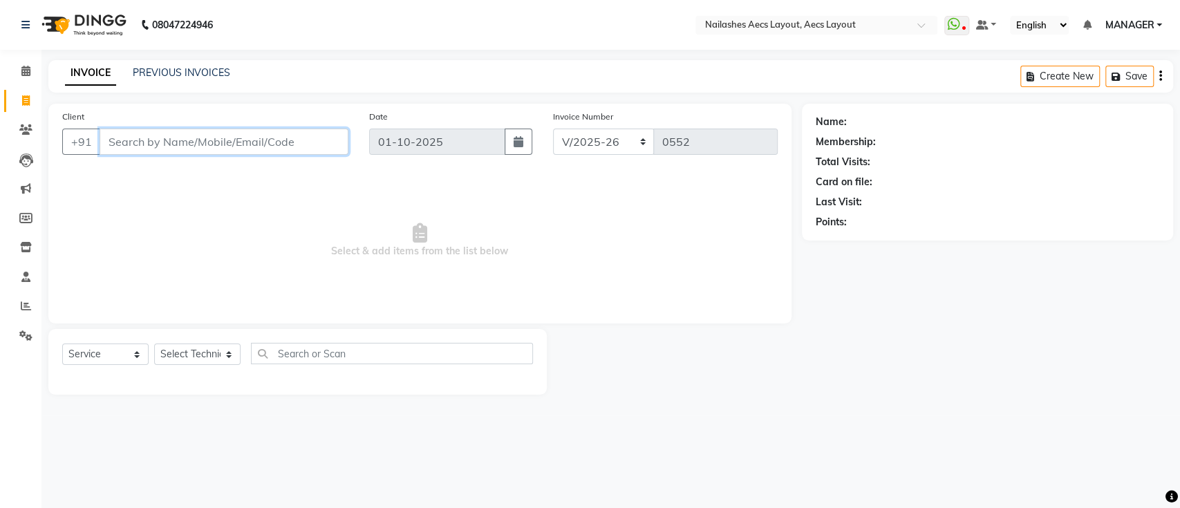
click at [238, 147] on input "Client" at bounding box center [224, 142] width 249 height 26
type input "8"
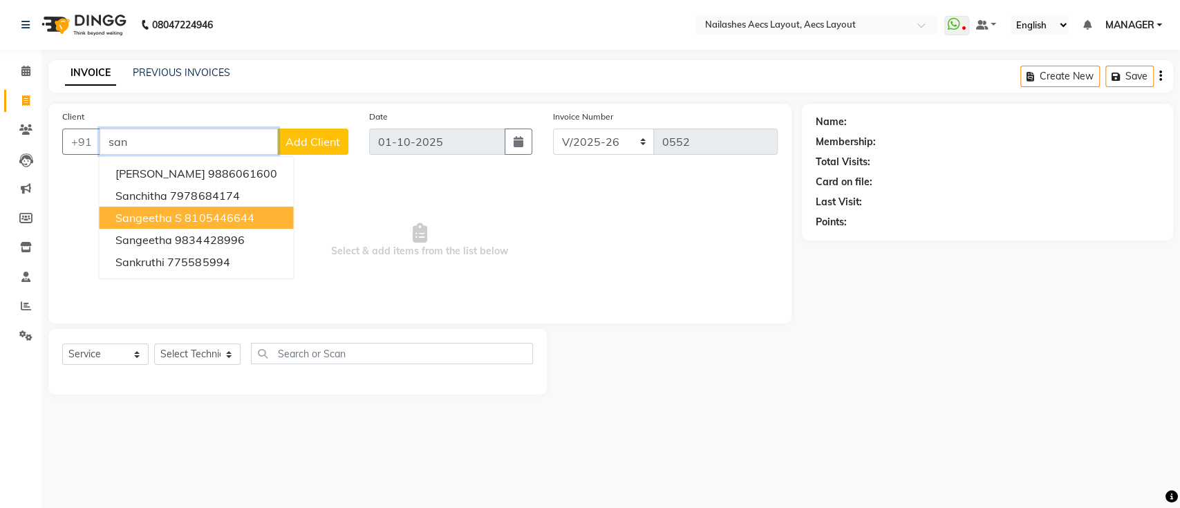
click at [216, 213] on ngb-highlight "8105446644" at bounding box center [219, 218] width 69 height 14
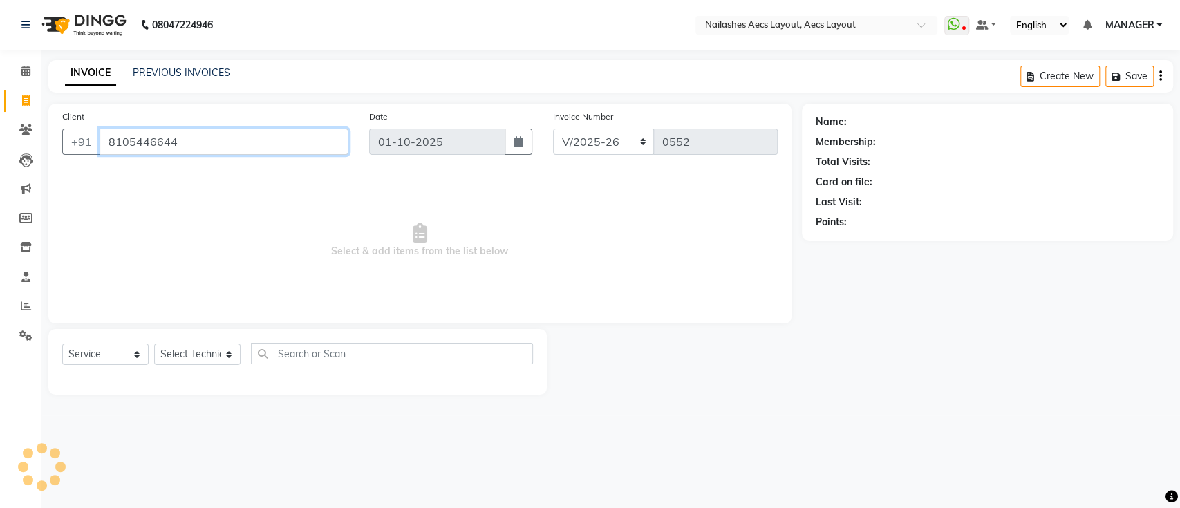
type input "8105446644"
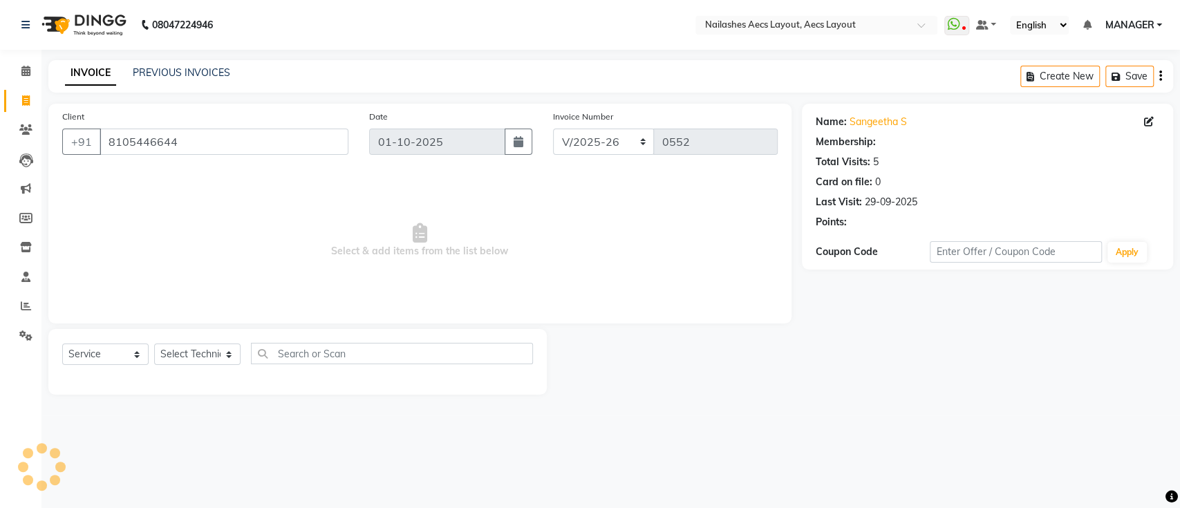
select select "1: Object"
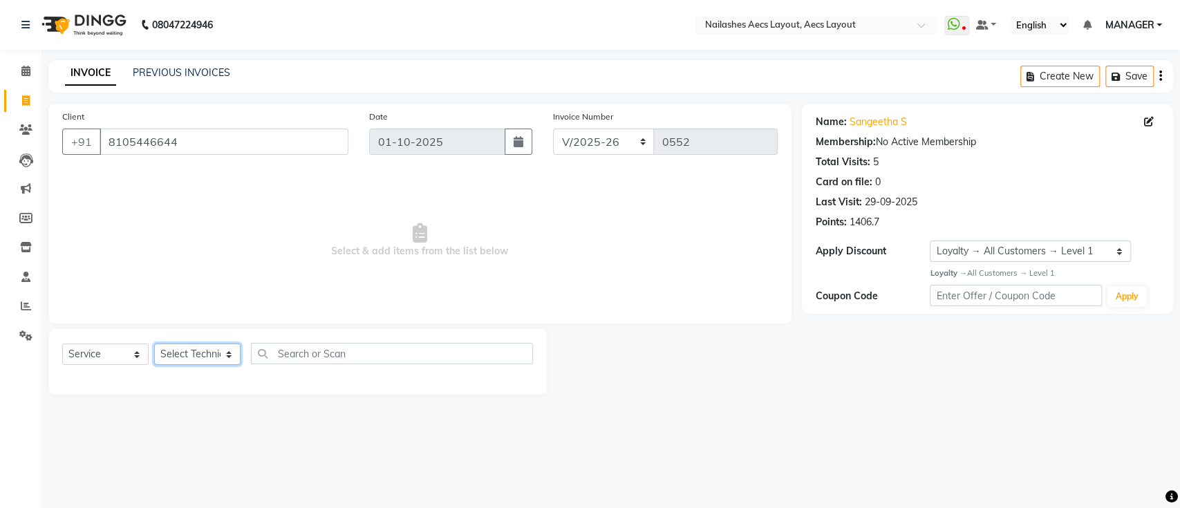
click at [200, 356] on select "Select Technician [PERSON_NAME] MANAGER [PERSON_NAME] owner [PERSON_NAME]" at bounding box center [197, 354] width 86 height 21
select select "89033"
click at [154, 344] on select "Select Technician [PERSON_NAME] MANAGER [PERSON_NAME] owner [PERSON_NAME]" at bounding box center [197, 354] width 86 height 21
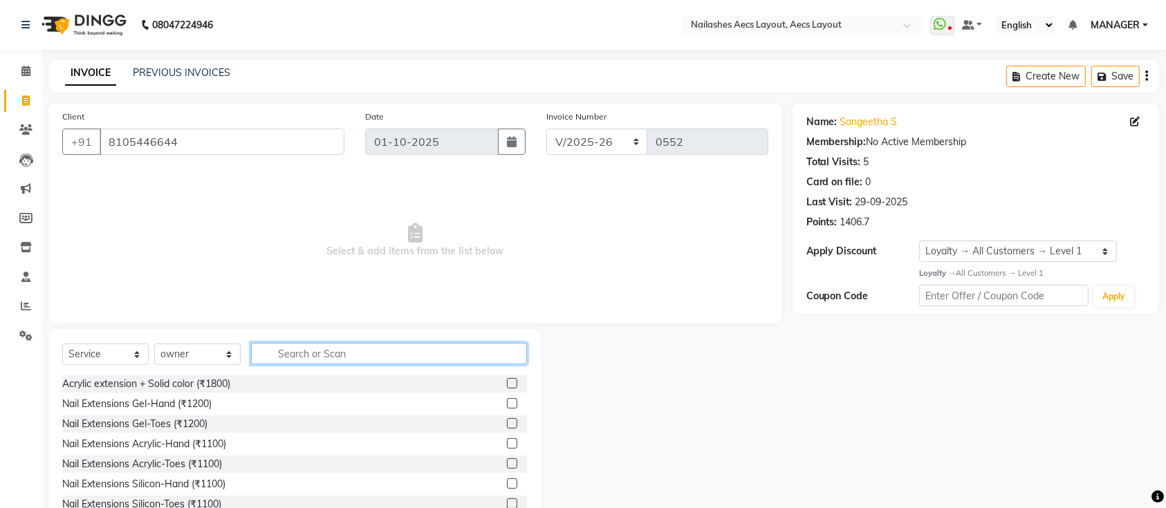
click at [313, 349] on input "text" at bounding box center [389, 353] width 276 height 21
type input "ext"
click at [507, 404] on label at bounding box center [512, 403] width 10 height 10
click at [507, 404] on input "checkbox" at bounding box center [511, 404] width 9 height 9
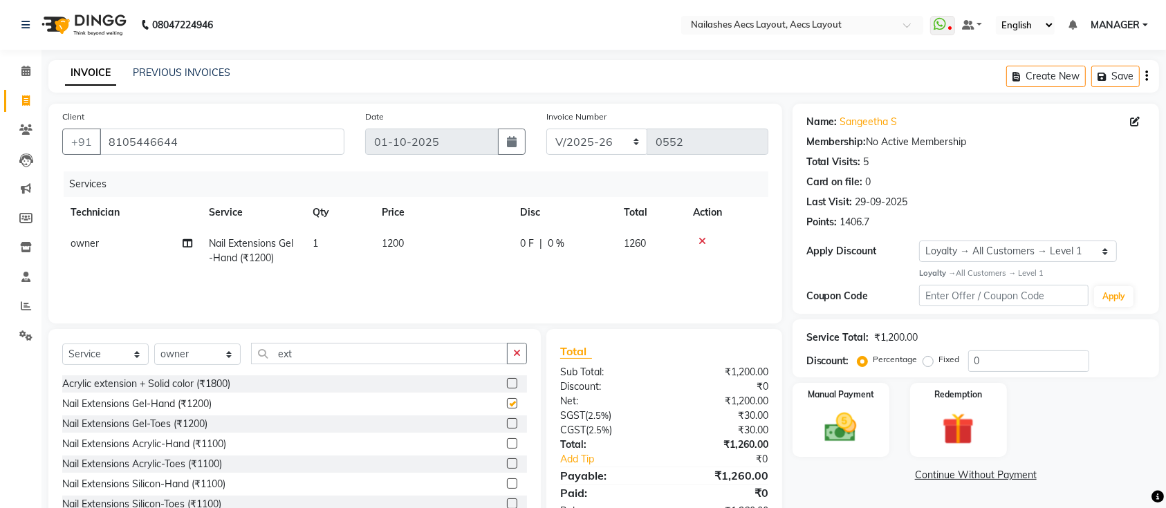
checkbox input "false"
click at [513, 351] on icon "button" at bounding box center [517, 354] width 8 height 10
click at [385, 344] on input "text" at bounding box center [389, 353] width 276 height 21
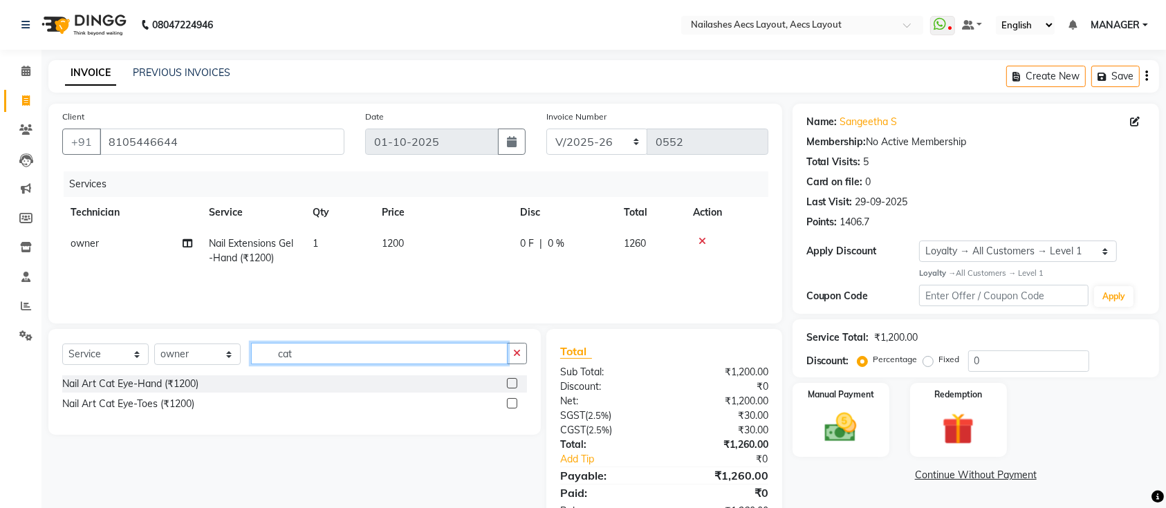
type input "cat"
click at [512, 384] on label at bounding box center [512, 383] width 10 height 10
click at [512, 384] on input "checkbox" at bounding box center [511, 384] width 9 height 9
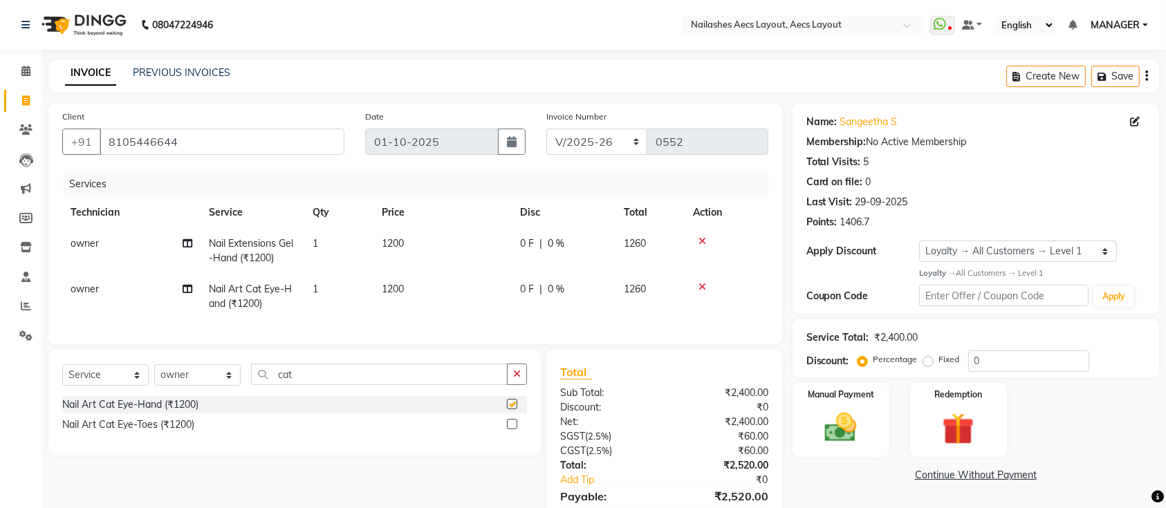
checkbox input "false"
click at [465, 385] on input "cat" at bounding box center [379, 374] width 257 height 21
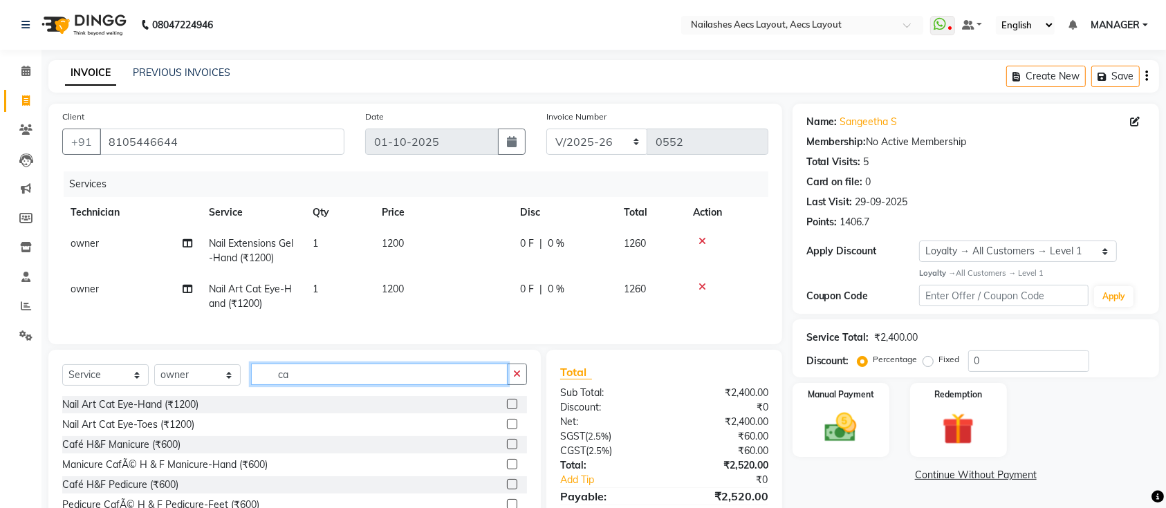
type input "c"
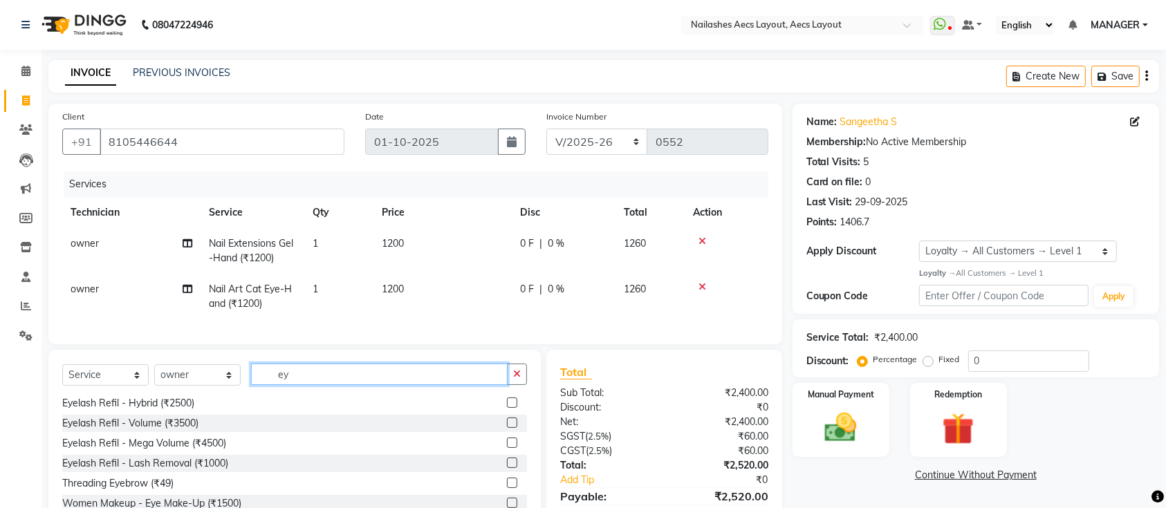
type input "e"
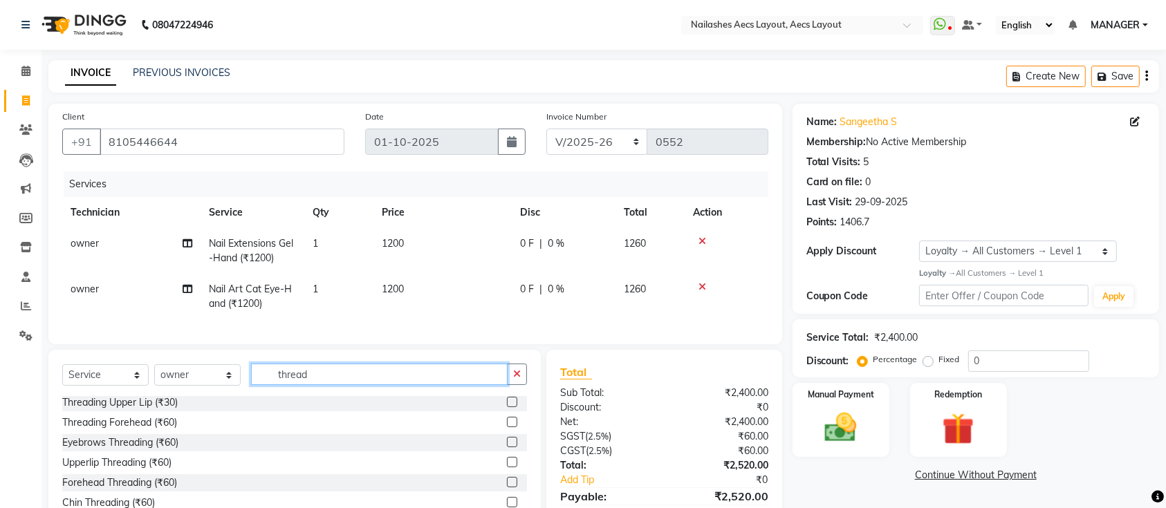
type input "thread"
click at [507, 447] on label at bounding box center [512, 442] width 10 height 10
click at [507, 447] on input "checkbox" at bounding box center [511, 442] width 9 height 9
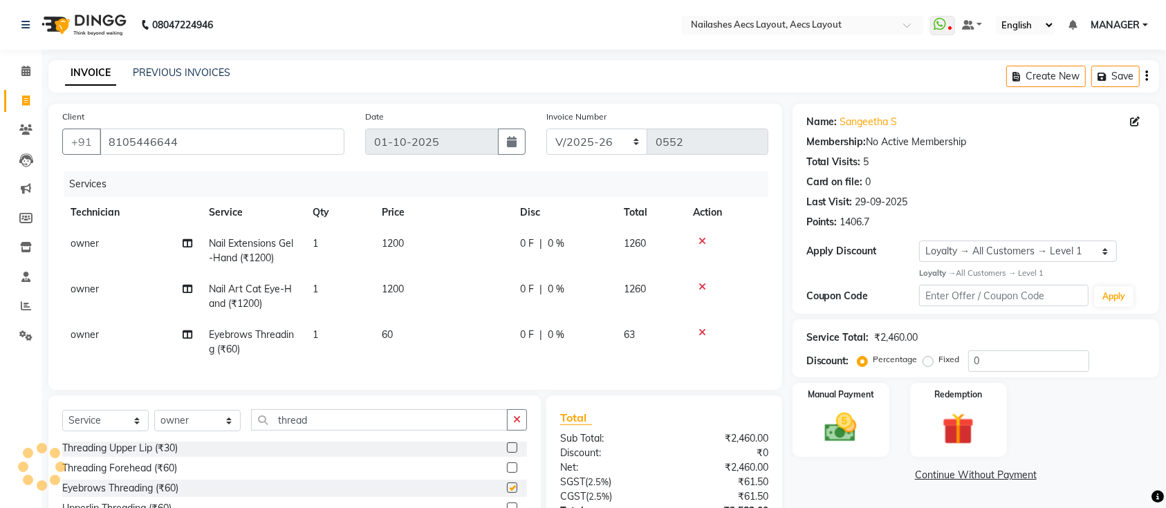
checkbox input "false"
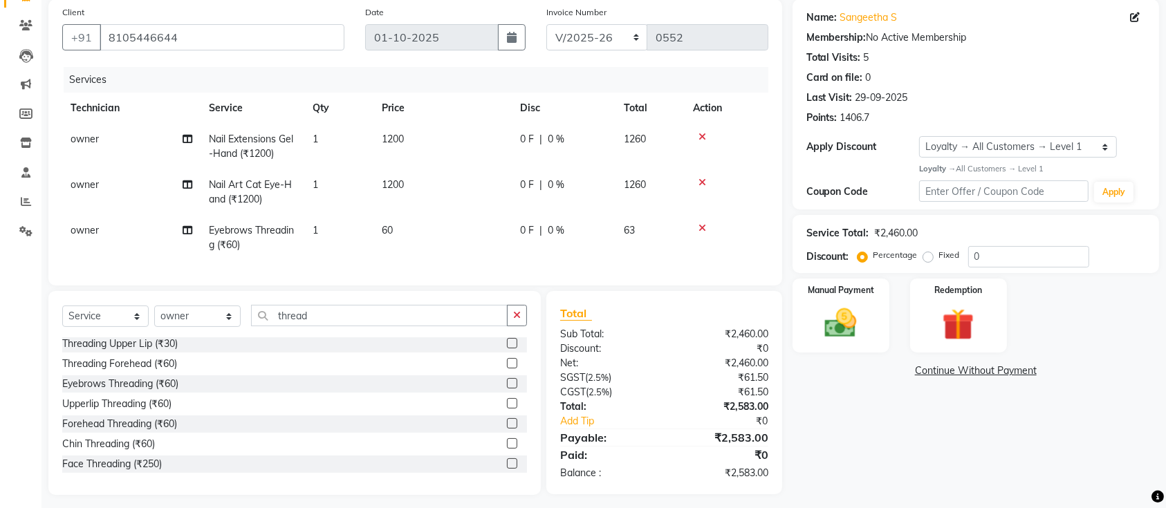
scroll to position [126, 0]
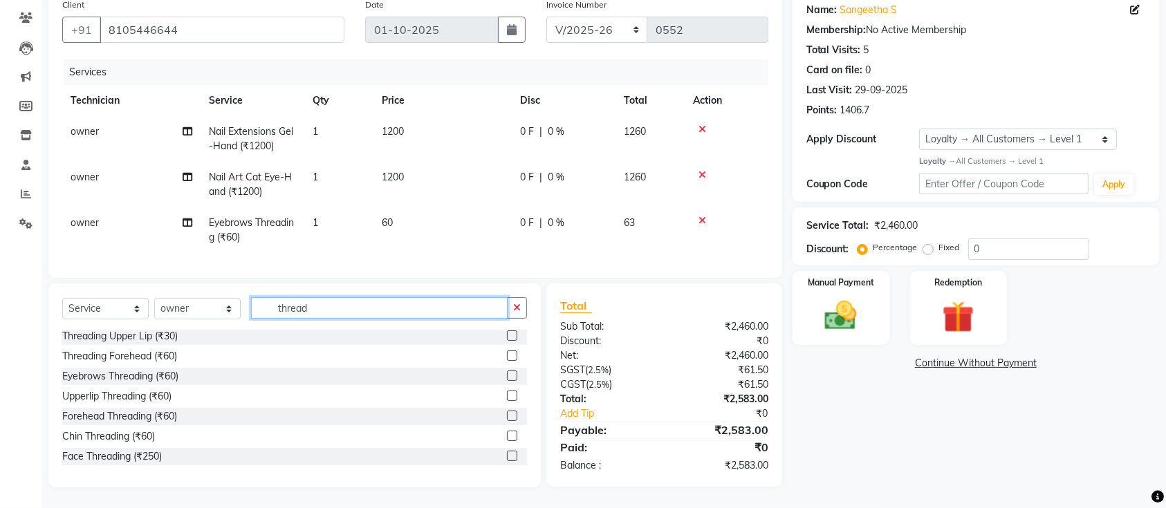
click at [483, 305] on input "thread" at bounding box center [379, 307] width 257 height 21
type input "t"
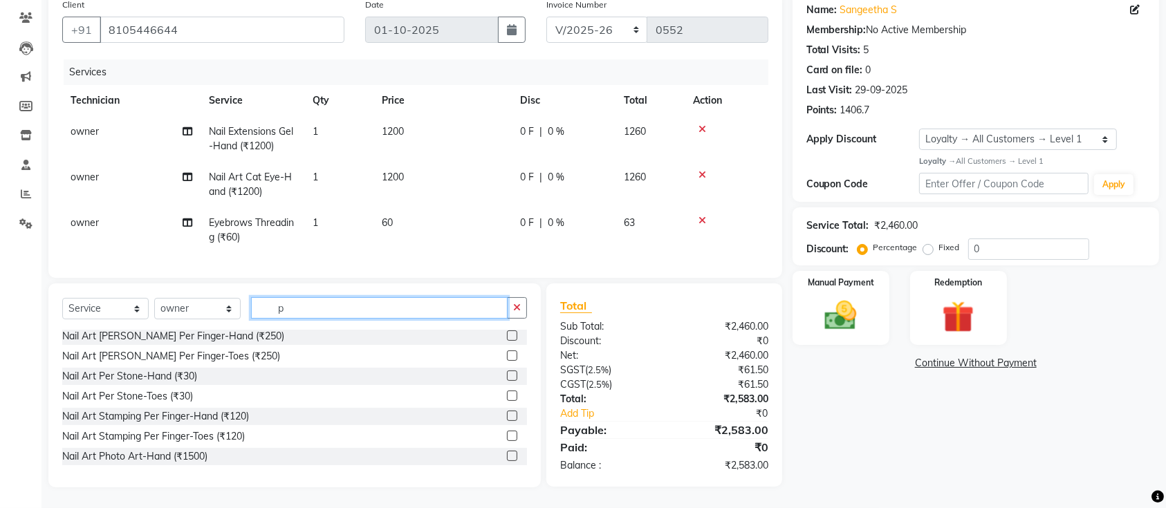
scroll to position [0, 0]
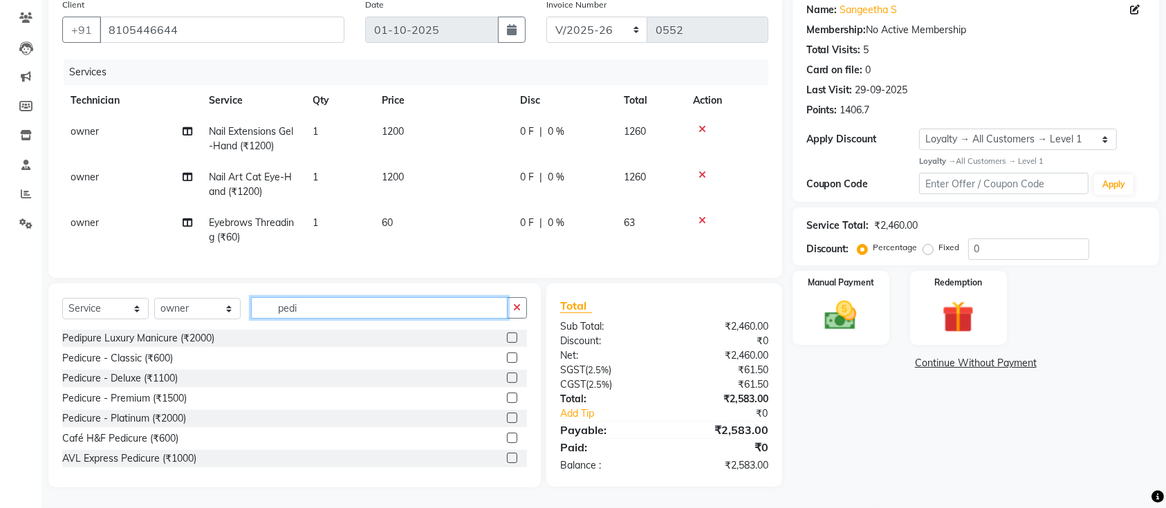
type input "pedi"
click at [507, 359] on label at bounding box center [512, 358] width 10 height 10
click at [507, 359] on input "checkbox" at bounding box center [511, 358] width 9 height 9
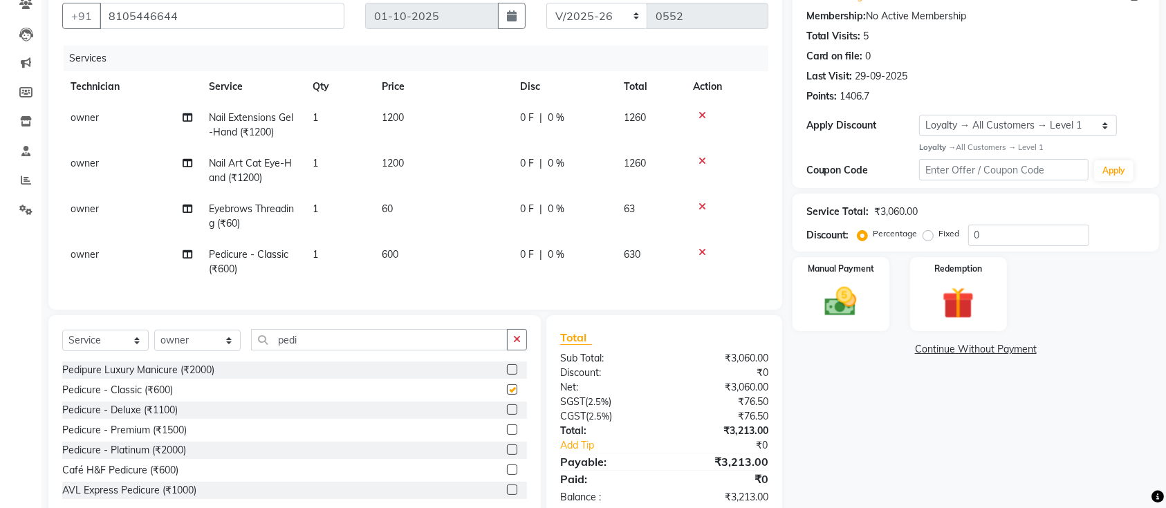
checkbox input "false"
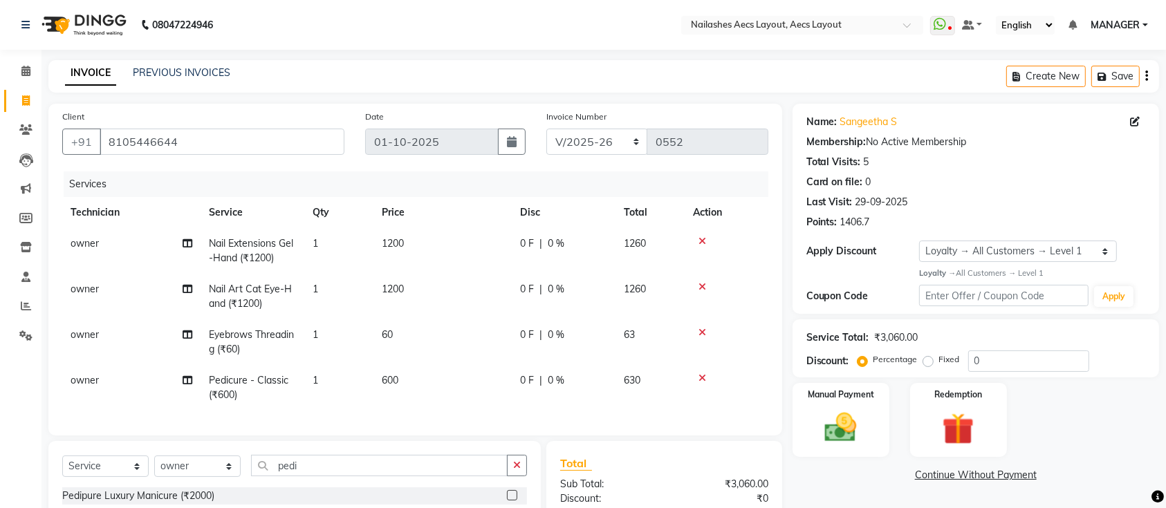
click at [939, 364] on label "Fixed" at bounding box center [949, 359] width 21 height 12
click at [926, 364] on input "Fixed" at bounding box center [931, 360] width 10 height 10
radio input "true"
click at [1026, 369] on input "0" at bounding box center [1028, 361] width 121 height 21
click at [1024, 364] on input "0" at bounding box center [1028, 361] width 121 height 21
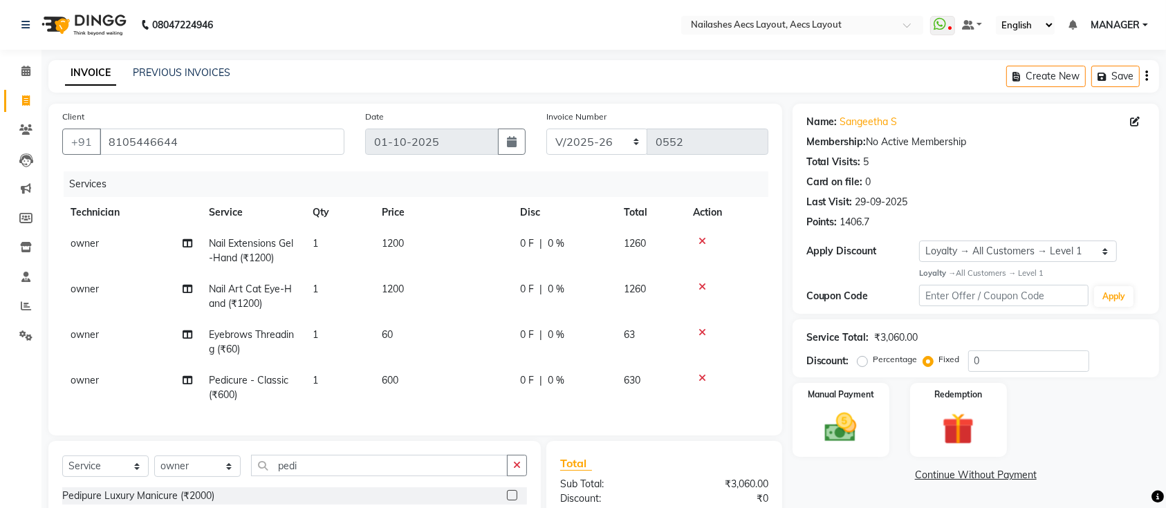
click at [873, 362] on label "Percentage" at bounding box center [895, 359] width 44 height 12
click at [864, 362] on input "Percentage" at bounding box center [865, 360] width 10 height 10
radio input "true"
click at [1012, 357] on input "0" at bounding box center [1028, 361] width 121 height 21
type input "1"
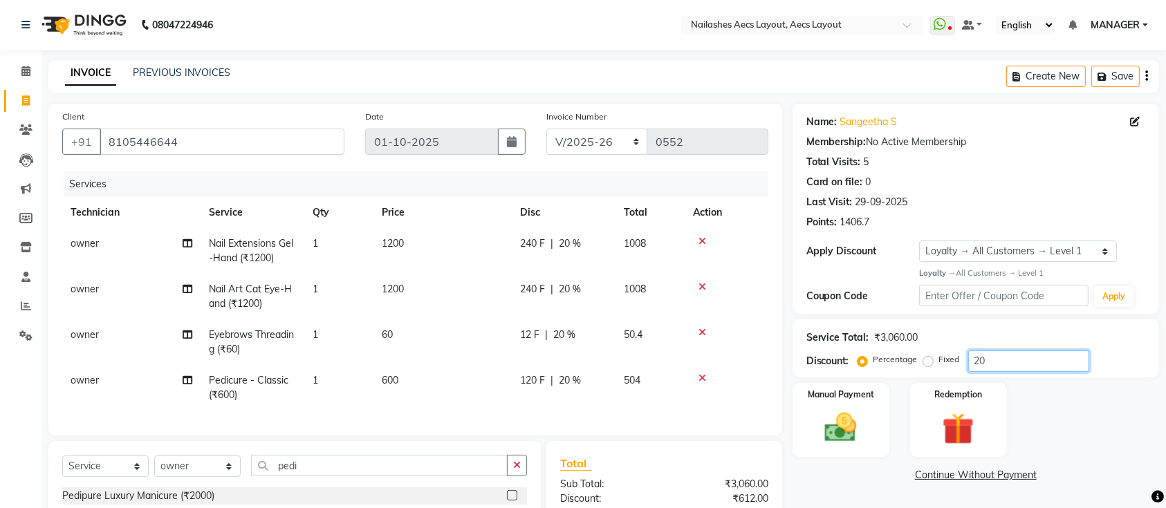
type input "20"
click at [939, 362] on label "Fixed" at bounding box center [949, 359] width 21 height 12
click at [926, 362] on input "Fixed" at bounding box center [931, 360] width 10 height 10
radio input "true"
click at [939, 362] on label "Fixed" at bounding box center [949, 359] width 21 height 12
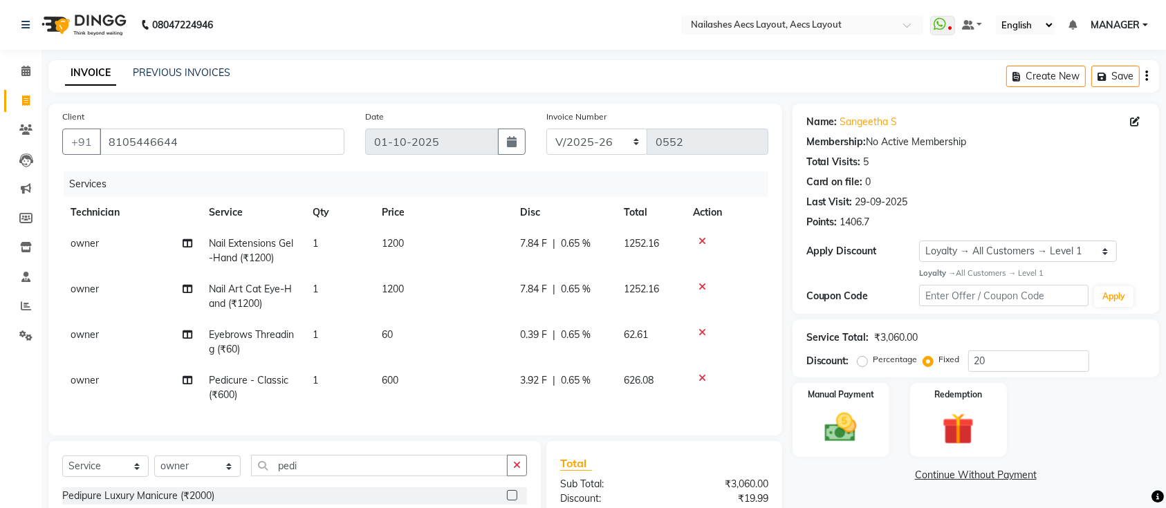
click at [926, 362] on input "Fixed" at bounding box center [931, 360] width 10 height 10
click at [1034, 360] on input "20" at bounding box center [1028, 361] width 121 height 21
type input "2"
type input "200"
click at [429, 476] on input "pedi" at bounding box center [379, 465] width 257 height 21
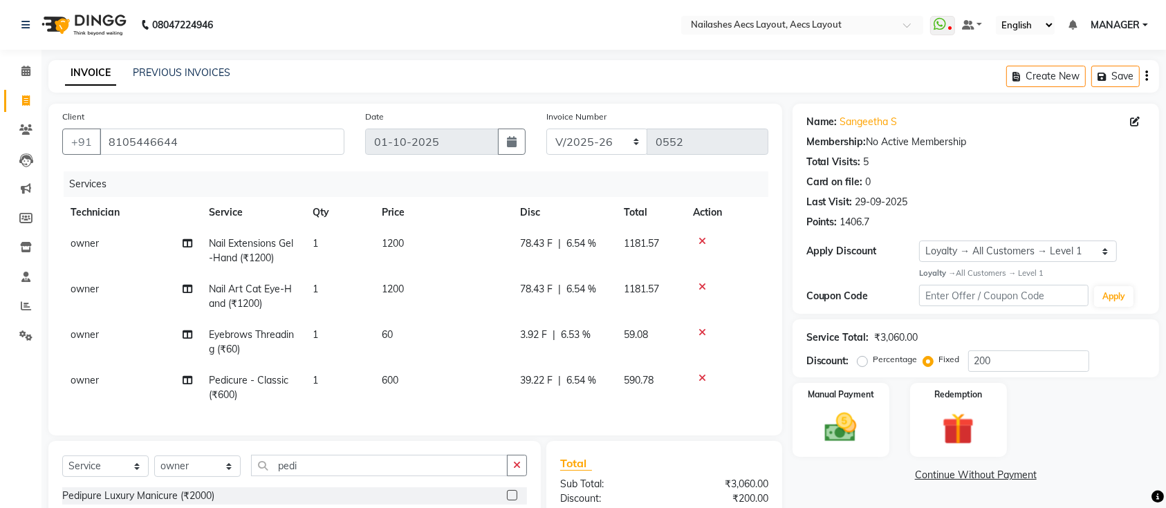
click at [873, 358] on label "Percentage" at bounding box center [895, 359] width 44 height 12
click at [860, 358] on input "Percentage" at bounding box center [865, 360] width 10 height 10
radio input "true"
click at [1003, 366] on input "100" at bounding box center [1028, 361] width 121 height 21
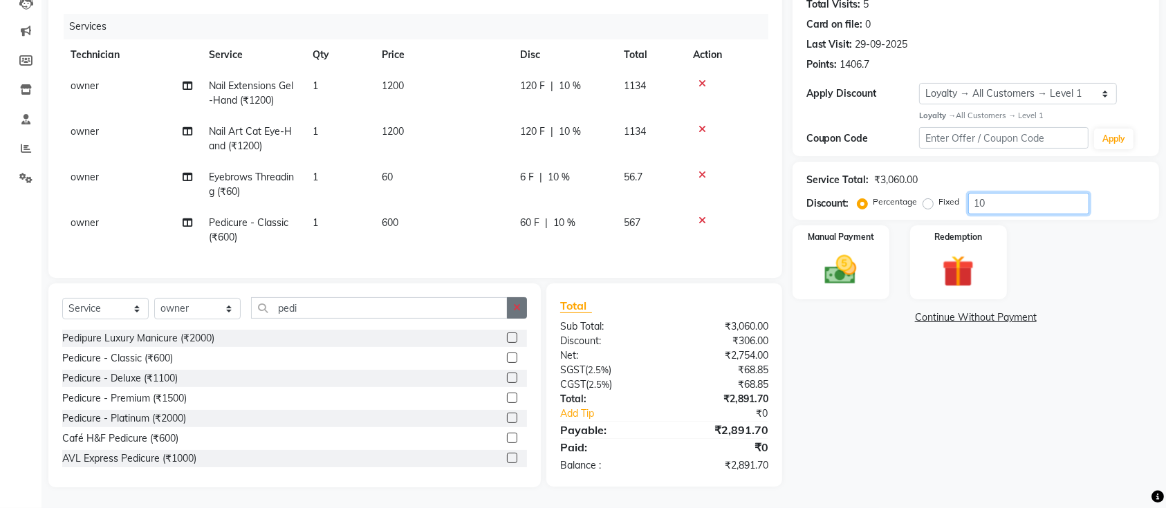
type input "10"
click at [520, 308] on icon "button" at bounding box center [517, 308] width 8 height 10
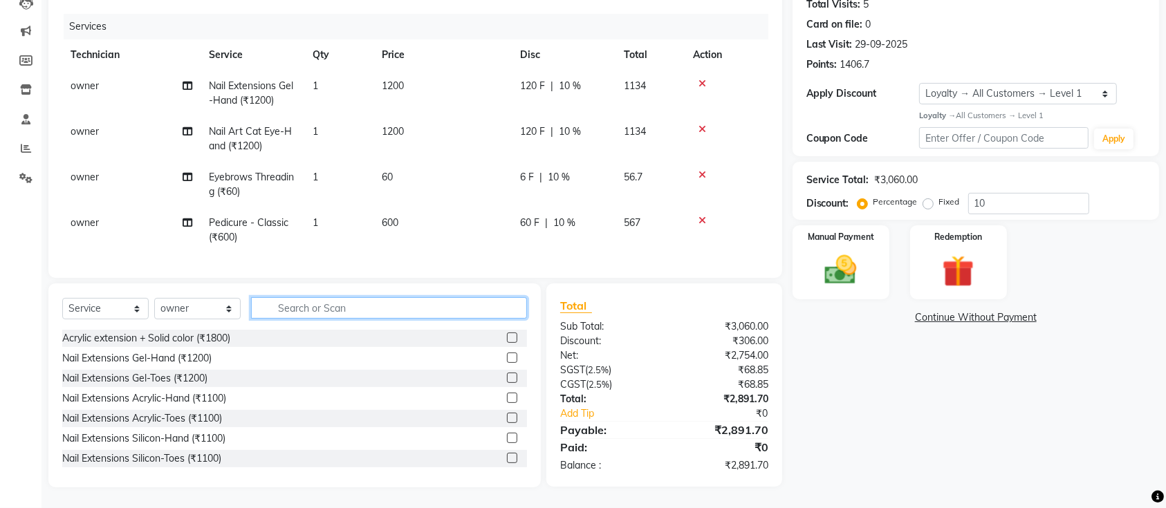
scroll to position [0, 0]
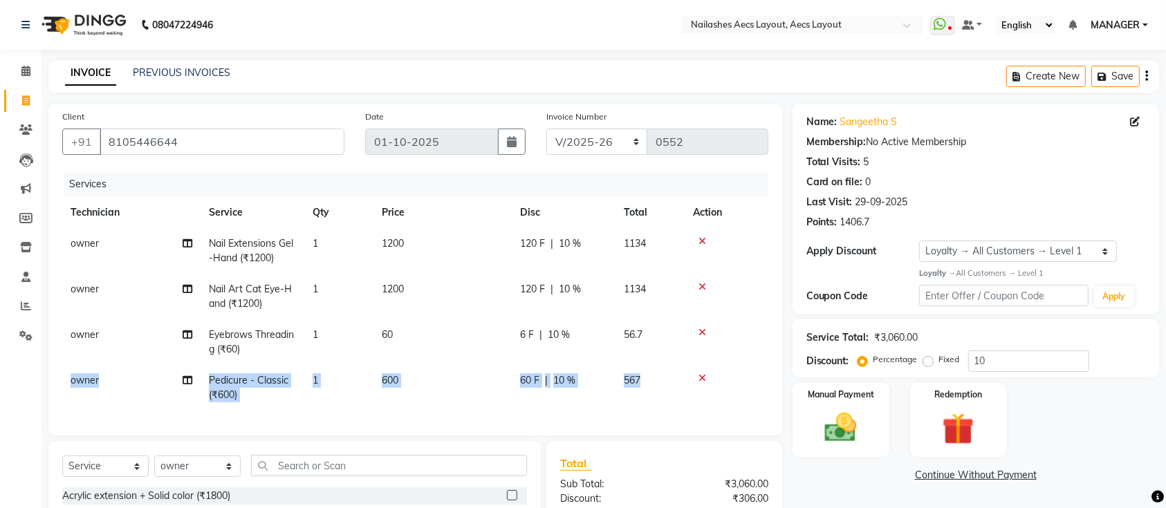
drag, startPoint x: 704, startPoint y: 381, endPoint x: 698, endPoint y: 335, distance: 46.0
click at [698, 335] on tbody "owner Nail Extensions Gel-Hand (₹1200) 1 1200 120 F | 10 % 1134 owner Nail Art …" at bounding box center [415, 319] width 706 height 183
click at [698, 335] on icon at bounding box center [702, 333] width 8 height 10
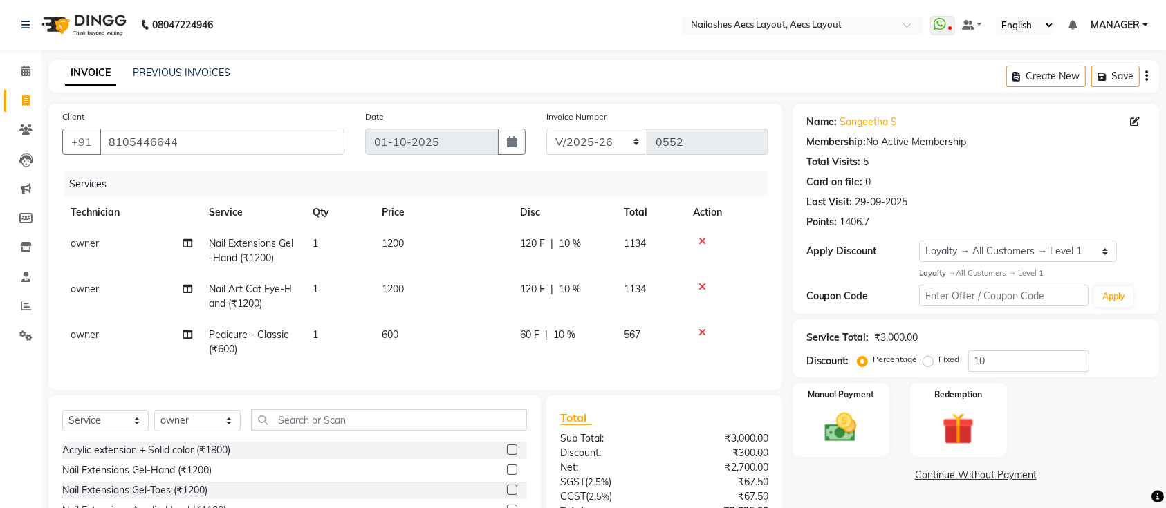
click at [704, 335] on icon at bounding box center [702, 333] width 8 height 10
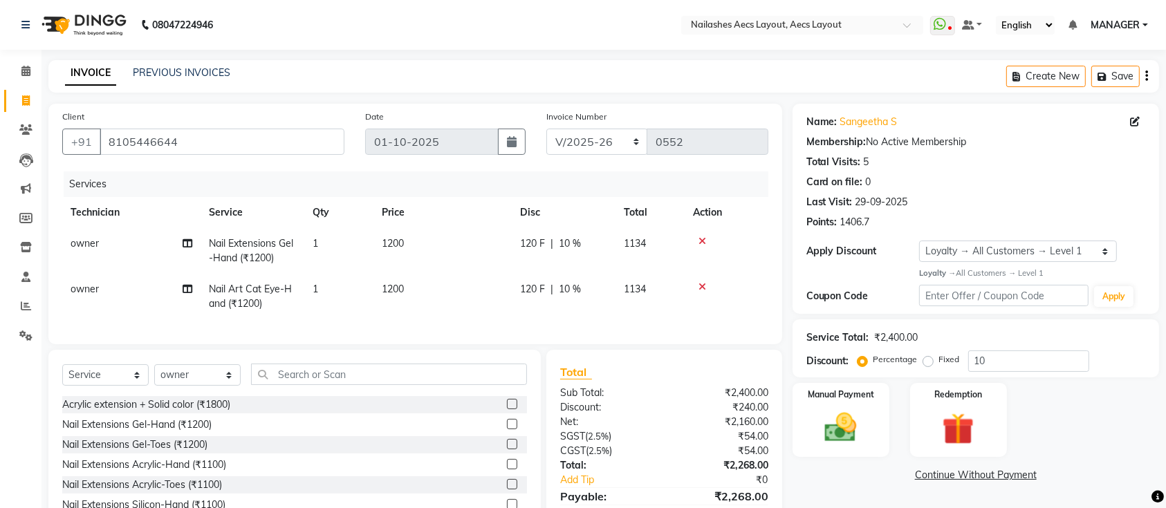
click at [701, 287] on icon at bounding box center [702, 287] width 8 height 10
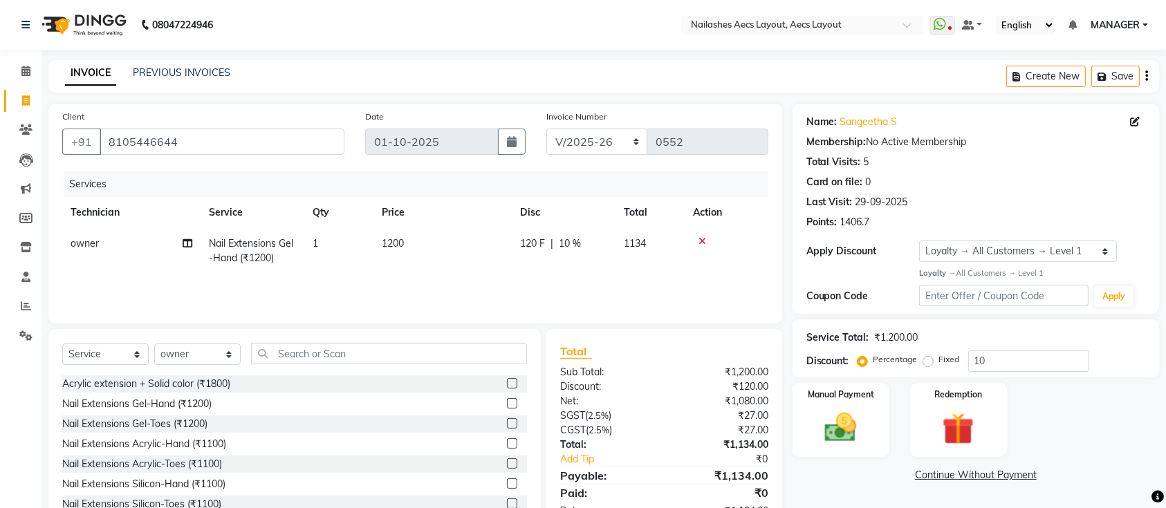
click at [705, 241] on icon at bounding box center [702, 241] width 8 height 10
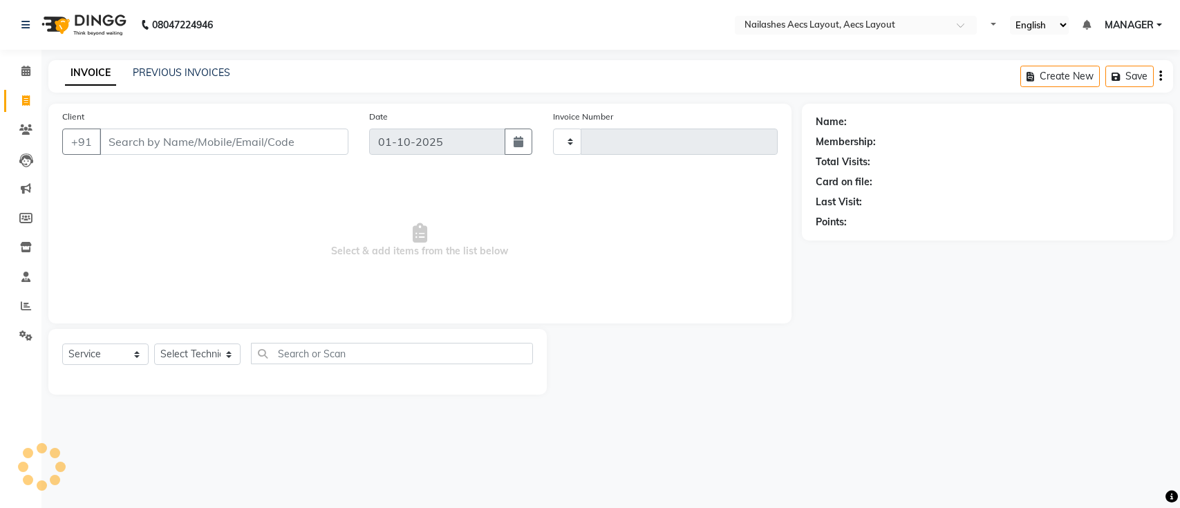
select select "service"
type input "0552"
select select "8467"
click at [183, 71] on link "PREVIOUS INVOICES" at bounding box center [181, 72] width 97 height 12
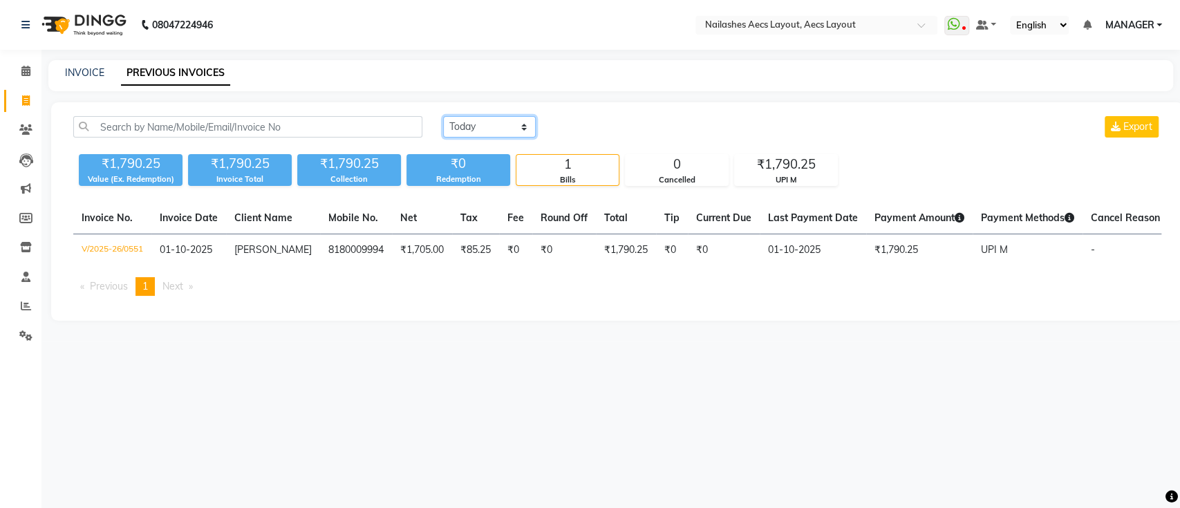
click at [498, 130] on select "[DATE] [DATE] Custom Range" at bounding box center [489, 126] width 93 height 21
click at [443, 116] on select "[DATE] [DATE] Custom Range" at bounding box center [489, 126] width 93 height 21
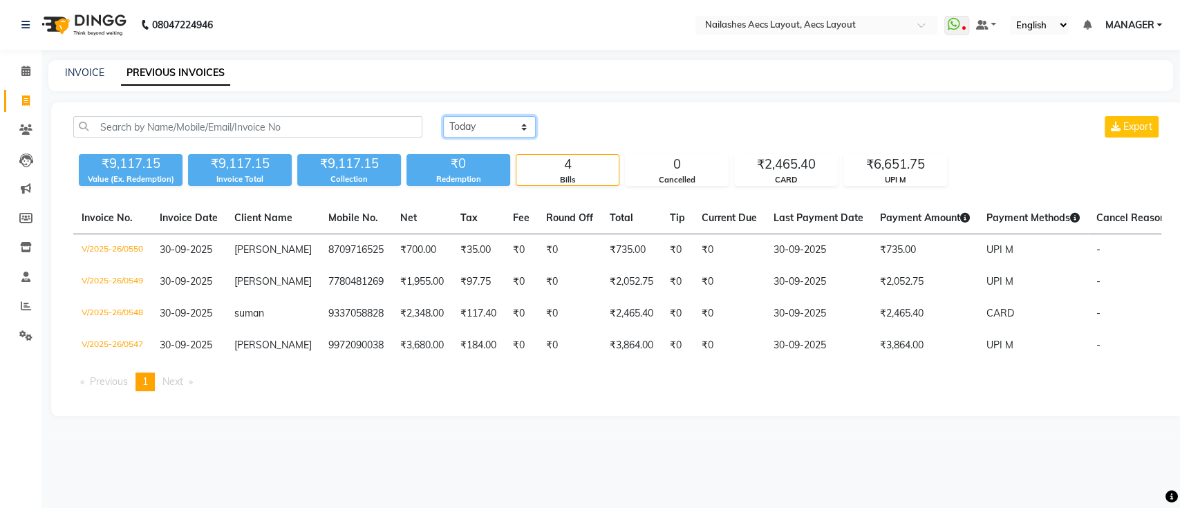
click at [503, 122] on select "[DATE] [DATE] Custom Range" at bounding box center [489, 126] width 93 height 21
click at [573, 127] on div "[DATE] [DATE] Custom Range Export" at bounding box center [802, 126] width 718 height 21
click at [523, 116] on select "[DATE] [DATE] Custom Range" at bounding box center [489, 126] width 93 height 21
click at [443, 116] on select "[DATE] [DATE] Custom Range" at bounding box center [489, 126] width 93 height 21
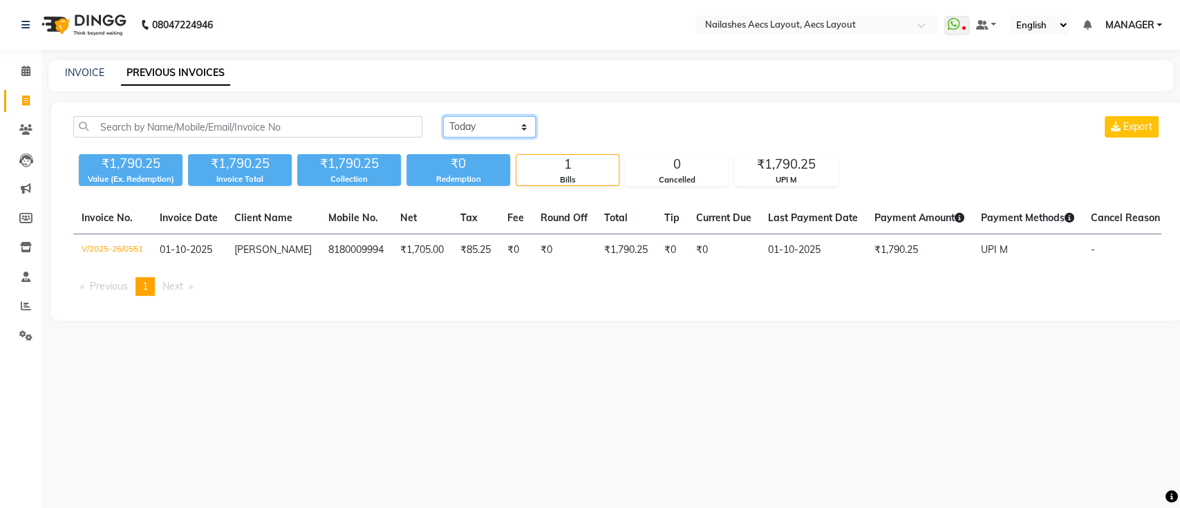
click at [491, 122] on select "[DATE] [DATE] Custom Range" at bounding box center [489, 126] width 93 height 21
click at [443, 116] on select "[DATE] [DATE] Custom Range" at bounding box center [489, 126] width 93 height 21
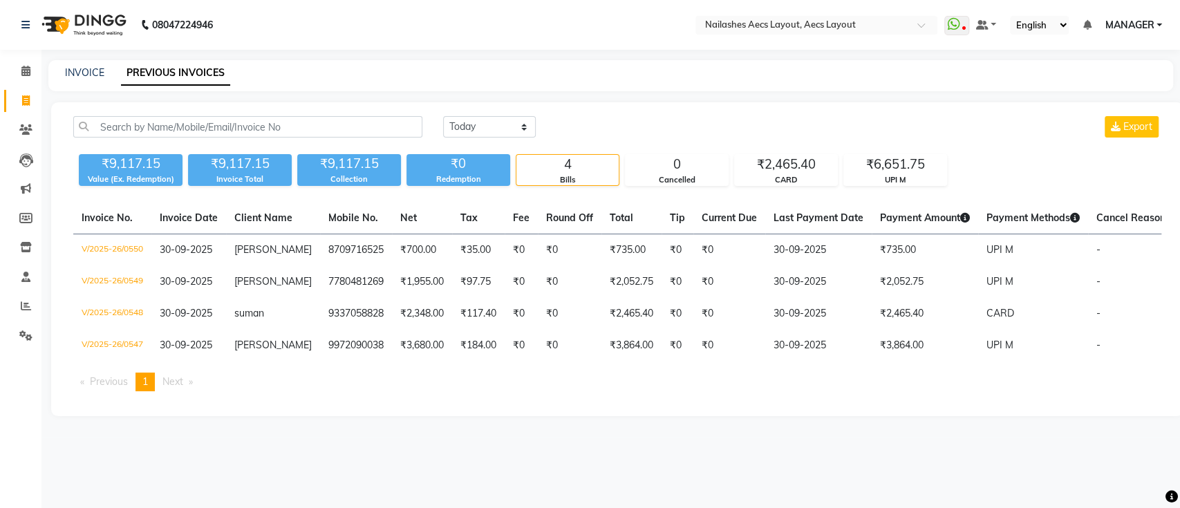
click at [600, 120] on div "[DATE] [DATE] Custom Range Export" at bounding box center [802, 126] width 718 height 21
click at [512, 119] on select "[DATE] [DATE] Custom Range" at bounding box center [489, 126] width 93 height 21
select select "range"
click at [443, 116] on select "[DATE] [DATE] Custom Range" at bounding box center [489, 126] width 93 height 21
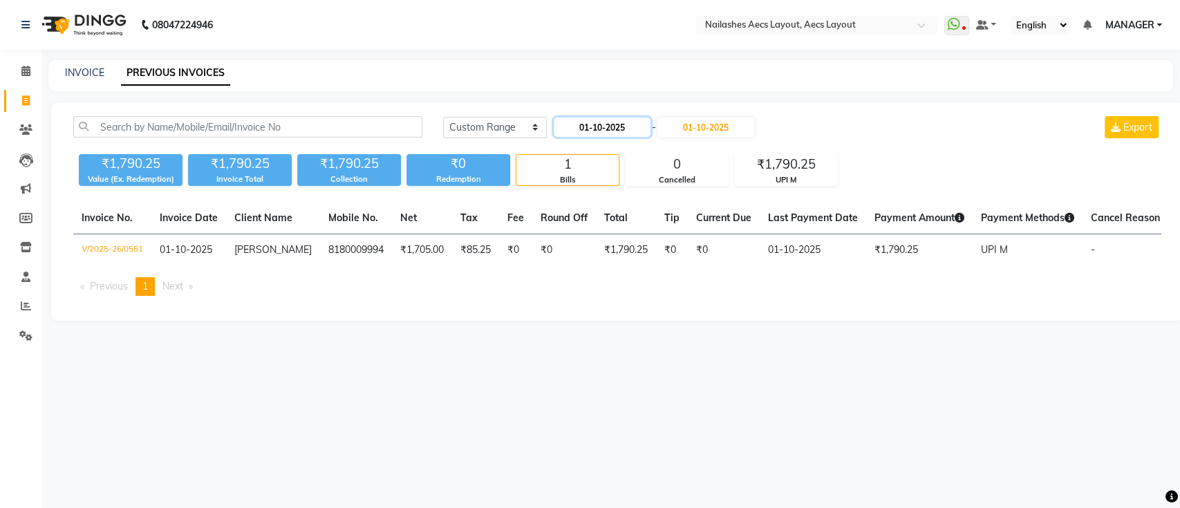
click at [624, 130] on input "01-10-2025" at bounding box center [602, 127] width 97 height 19
select select "10"
select select "2025"
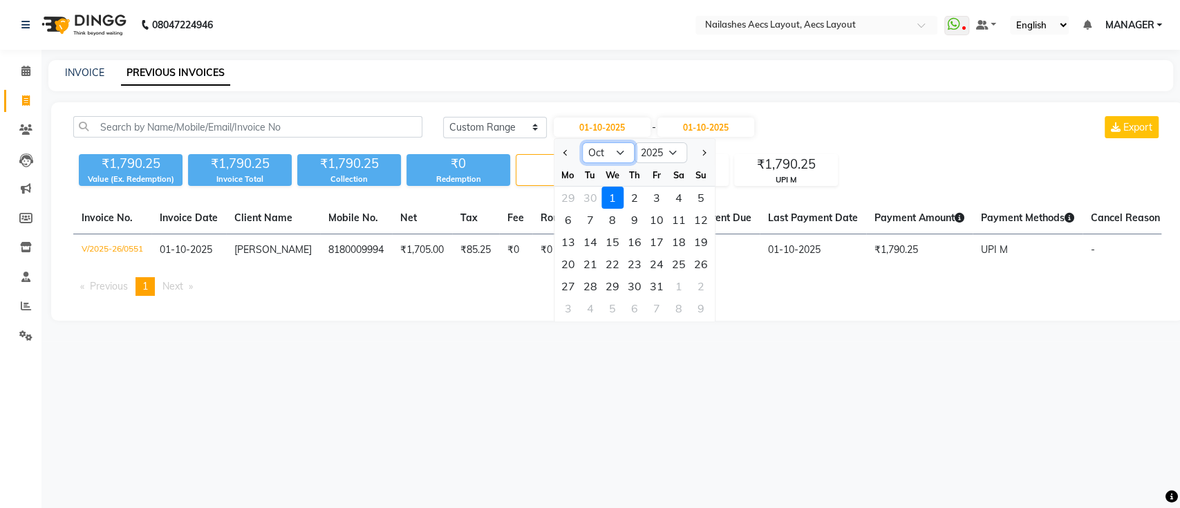
click at [622, 149] on select "Jan Feb Mar Apr May Jun [DATE] Aug Sep Oct Nov Dec" at bounding box center [608, 152] width 53 height 21
select select "9"
click at [582, 142] on select "Jan Feb Mar Apr May Jun [DATE] Aug Sep Oct Nov Dec" at bounding box center [608, 152] width 53 height 21
click at [590, 284] on div "30" at bounding box center [590, 286] width 22 height 22
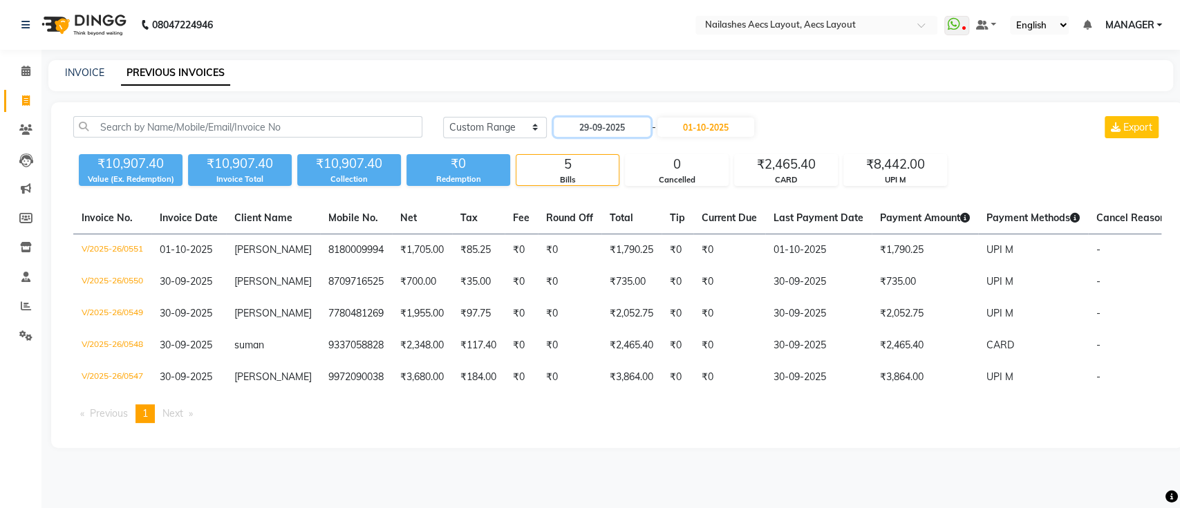
type input "29-09-2025"
click at [805, 120] on div "[DATE] [DATE] Custom Range [DATE] - [DATE] Export" at bounding box center [802, 127] width 718 height 22
click at [633, 129] on input "29-09-2025" at bounding box center [602, 127] width 97 height 19
select select "9"
select select "2025"
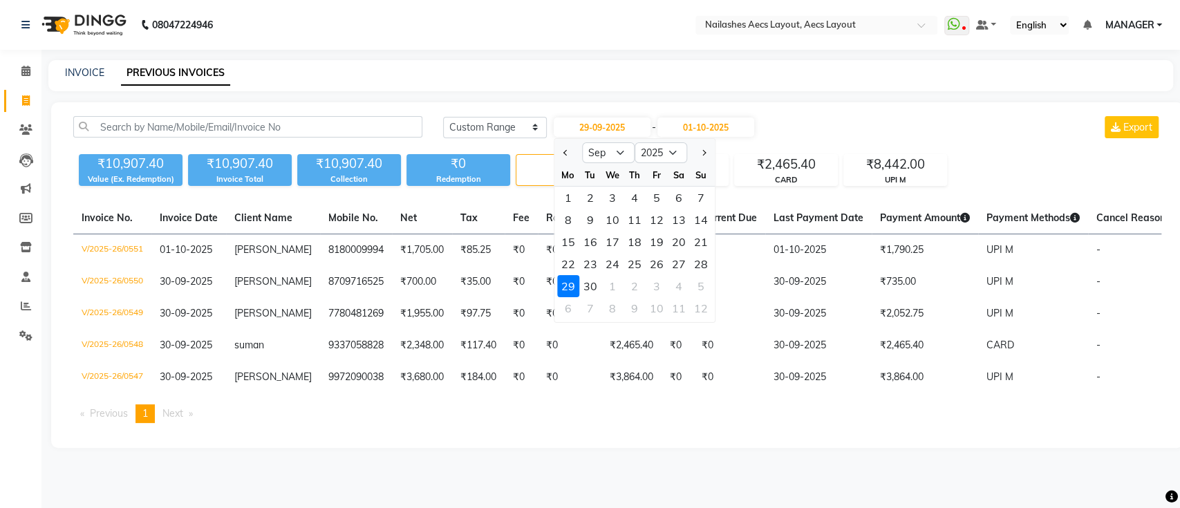
click at [566, 281] on div "29" at bounding box center [568, 286] width 22 height 22
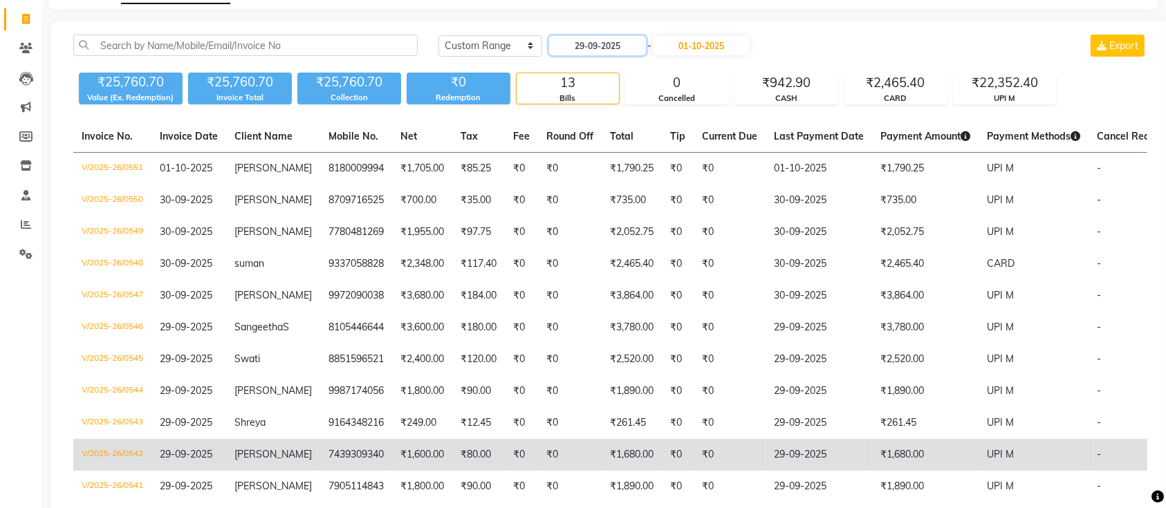
scroll to position [68, 0]
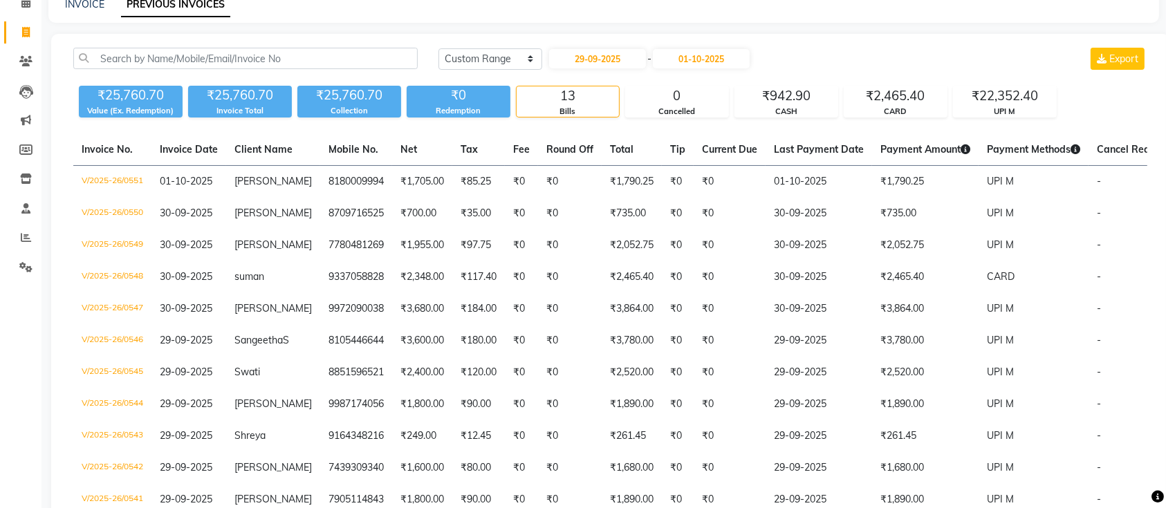
click at [839, 49] on div "[DATE] [DATE] Custom Range [DATE] - [DATE] Export" at bounding box center [792, 59] width 709 height 22
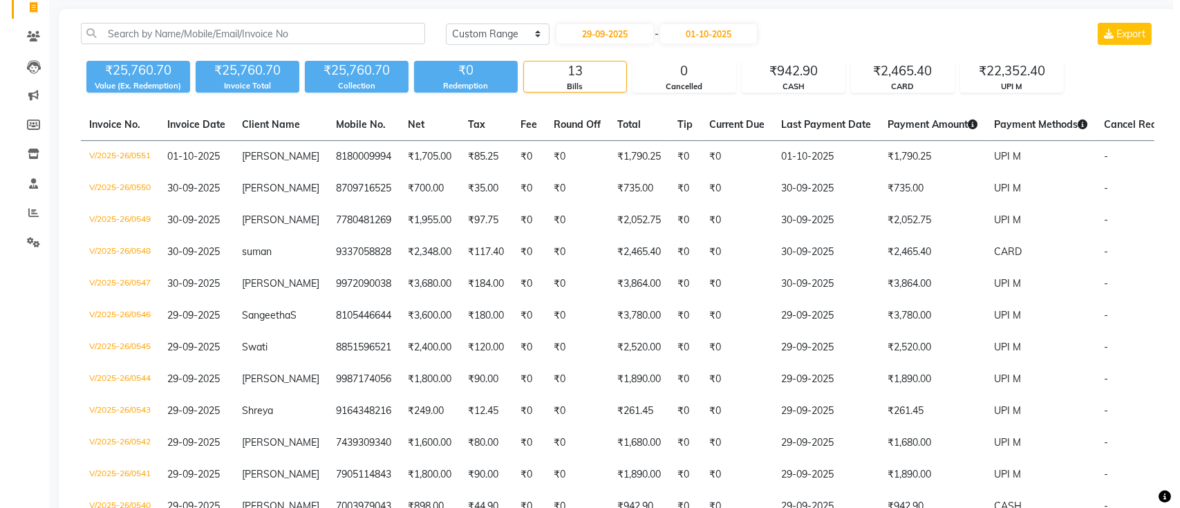
scroll to position [0, 0]
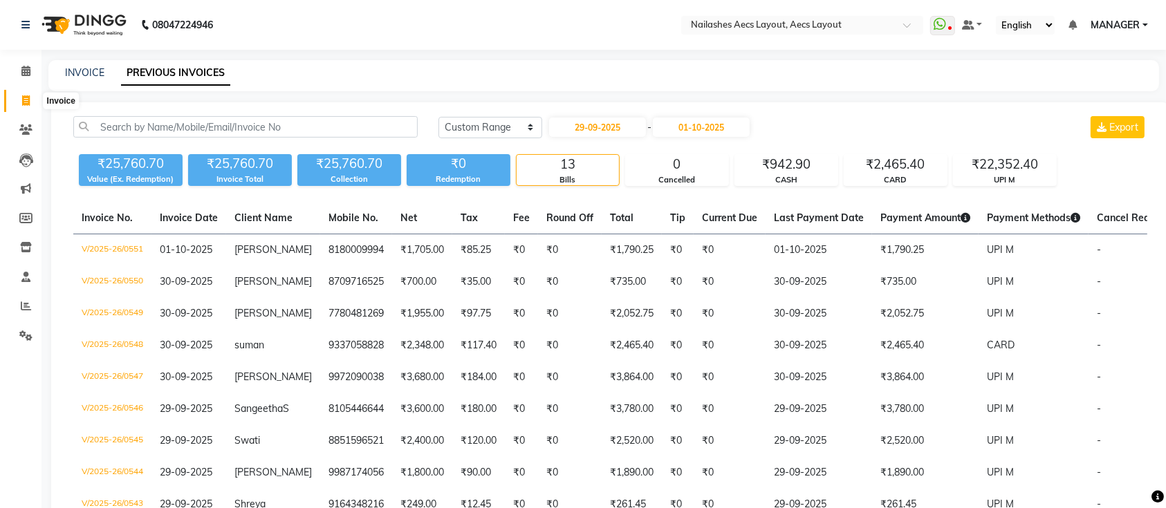
click at [22, 97] on icon at bounding box center [26, 100] width 8 height 10
select select "service"
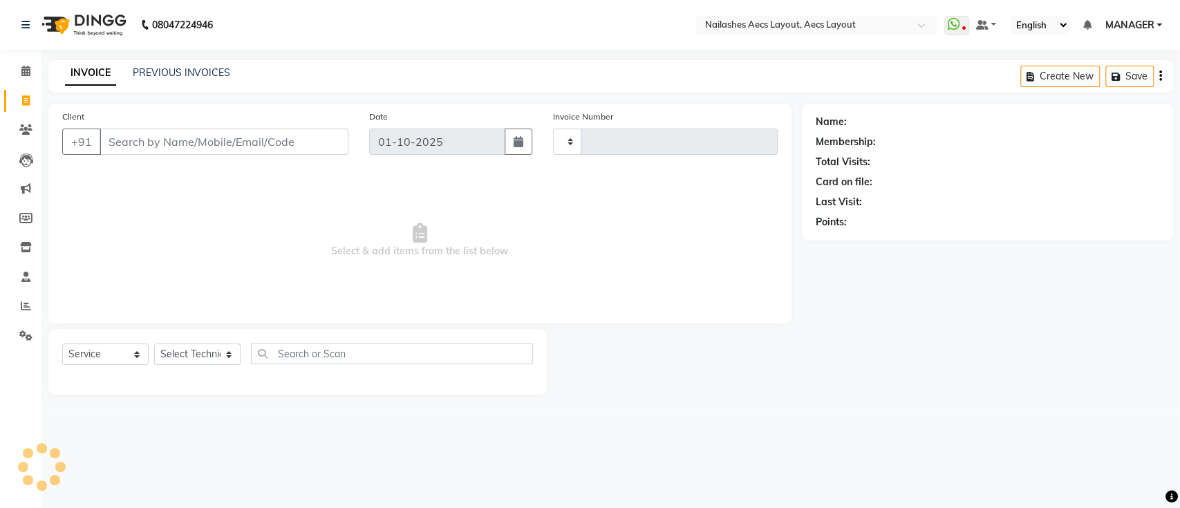
type input "0552"
select select "8467"
click at [635, 136] on select "BTH/2025-26 RED/2025-26 V/2025 V/2025-26" at bounding box center [604, 142] width 102 height 26
click at [381, 216] on span "Select & add items from the list below" at bounding box center [420, 240] width 716 height 138
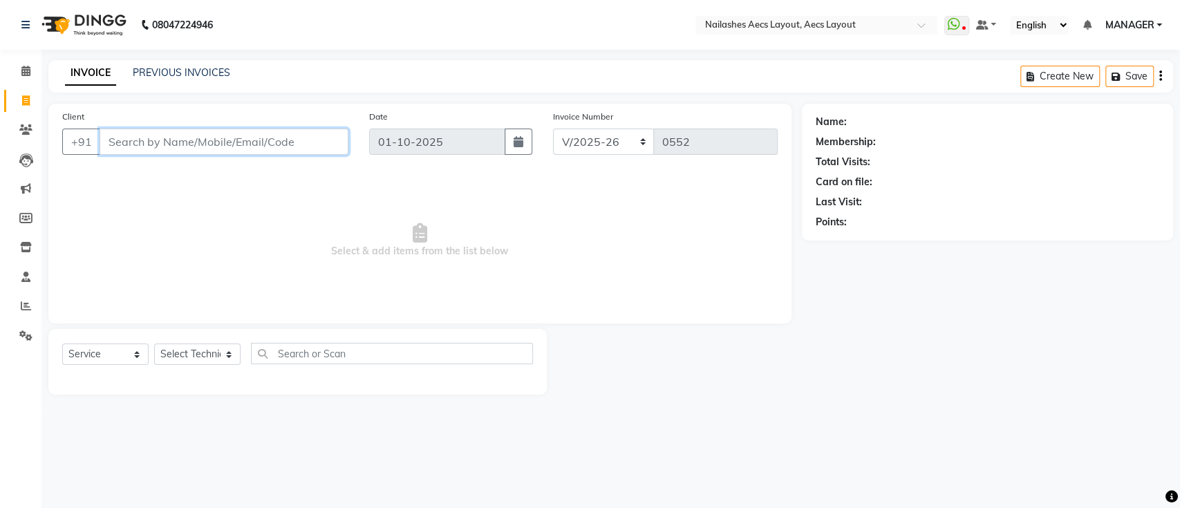
click at [174, 141] on input "Client" at bounding box center [224, 142] width 249 height 26
type input "P"
type input "905135943"
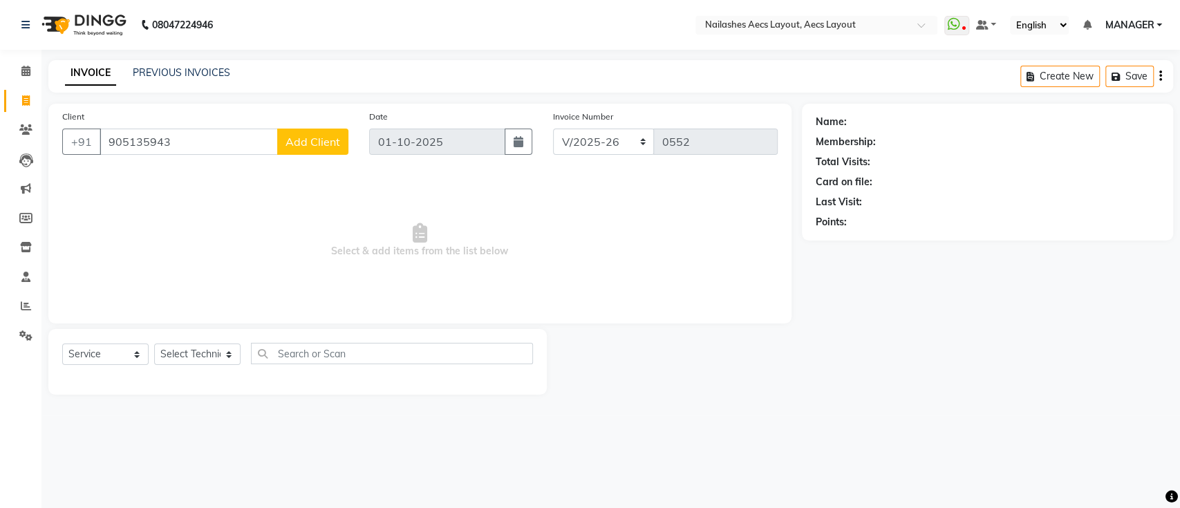
click at [316, 140] on span "Add Client" at bounding box center [313, 142] width 55 height 14
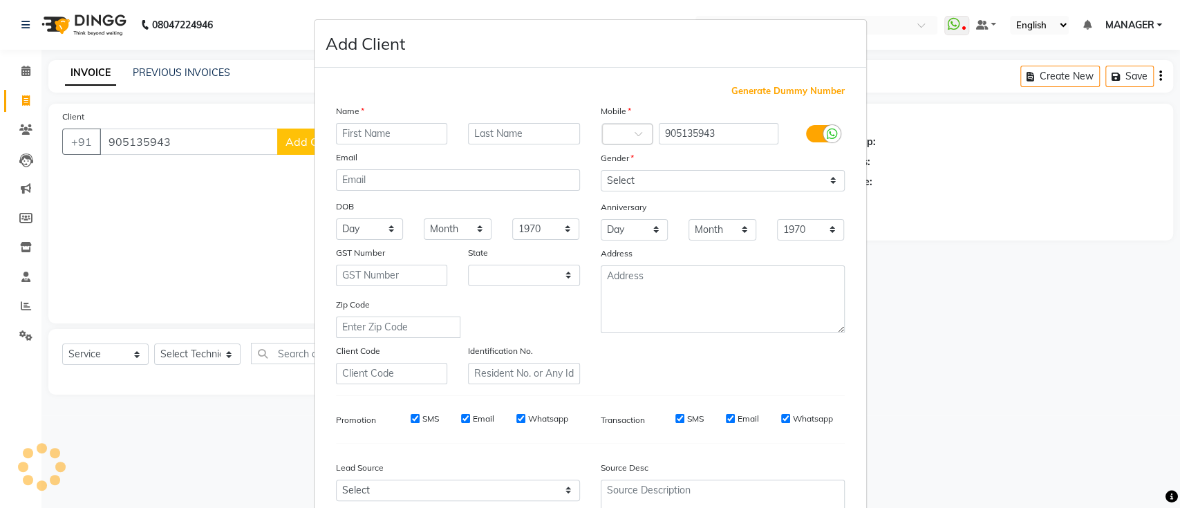
select select "21"
type input "PURVI"
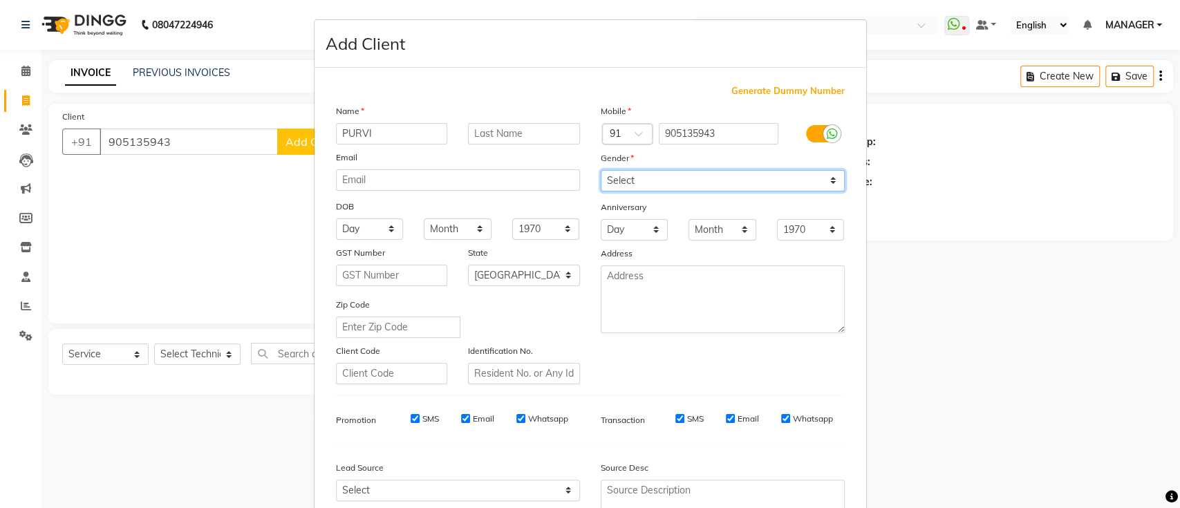
click at [633, 173] on select "Select [DEMOGRAPHIC_DATA] [DEMOGRAPHIC_DATA] Other Prefer Not To Say" at bounding box center [723, 180] width 244 height 21
select select "[DEMOGRAPHIC_DATA]"
click at [601, 170] on select "Select [DEMOGRAPHIC_DATA] [DEMOGRAPHIC_DATA] Other Prefer Not To Say" at bounding box center [723, 180] width 244 height 21
click at [826, 325] on div "Mobile Country Code × 91 905135943 Gender Select [DEMOGRAPHIC_DATA] [DEMOGRAPHI…" at bounding box center [723, 244] width 265 height 281
click at [601, 170] on select "Select [DEMOGRAPHIC_DATA] [DEMOGRAPHIC_DATA] Other Prefer Not To Say" at bounding box center [723, 180] width 244 height 21
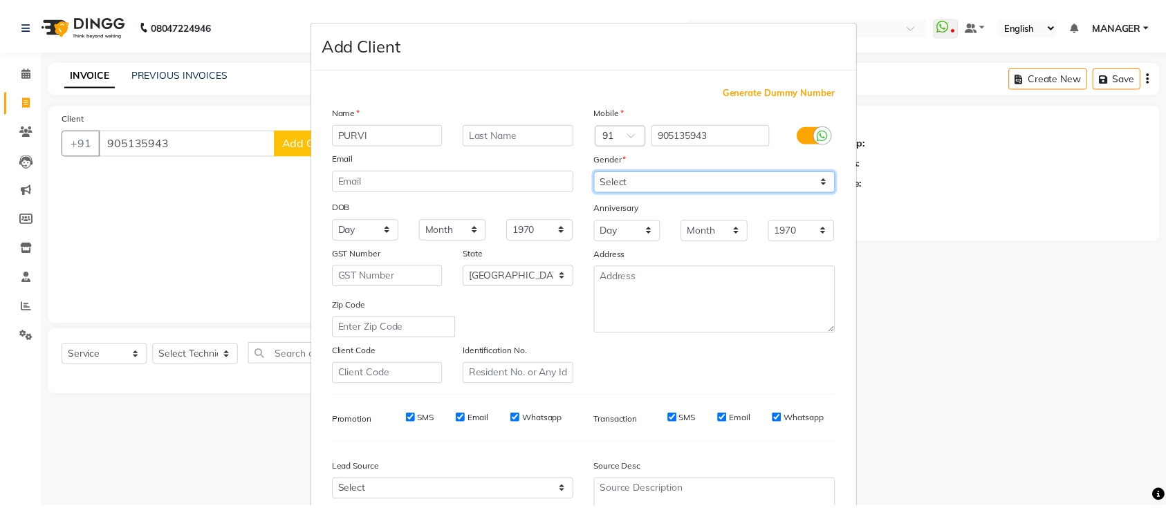
scroll to position [127, 0]
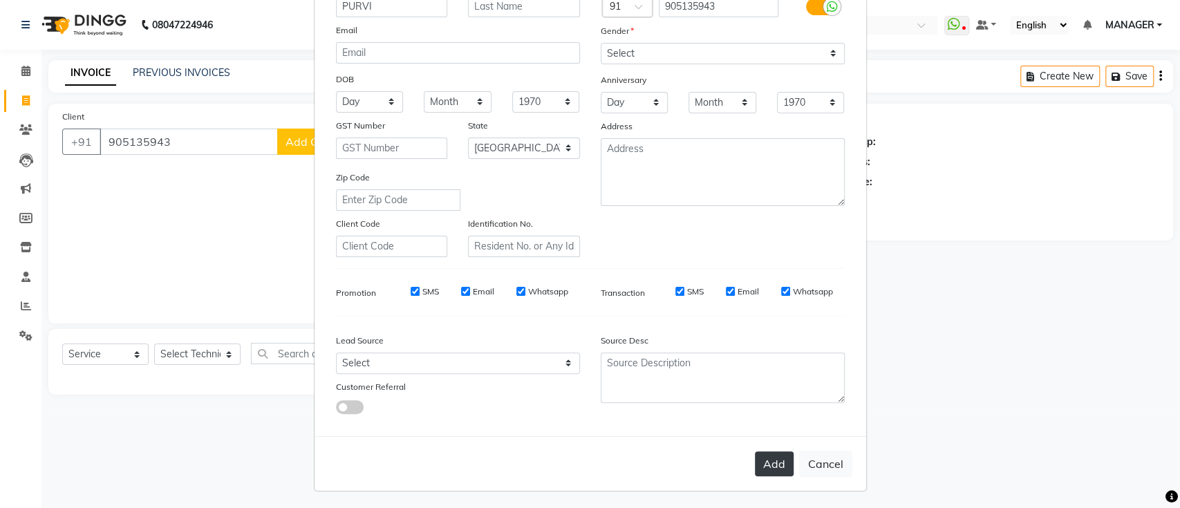
click at [759, 469] on button "Add" at bounding box center [774, 464] width 39 height 25
select select
select select "null"
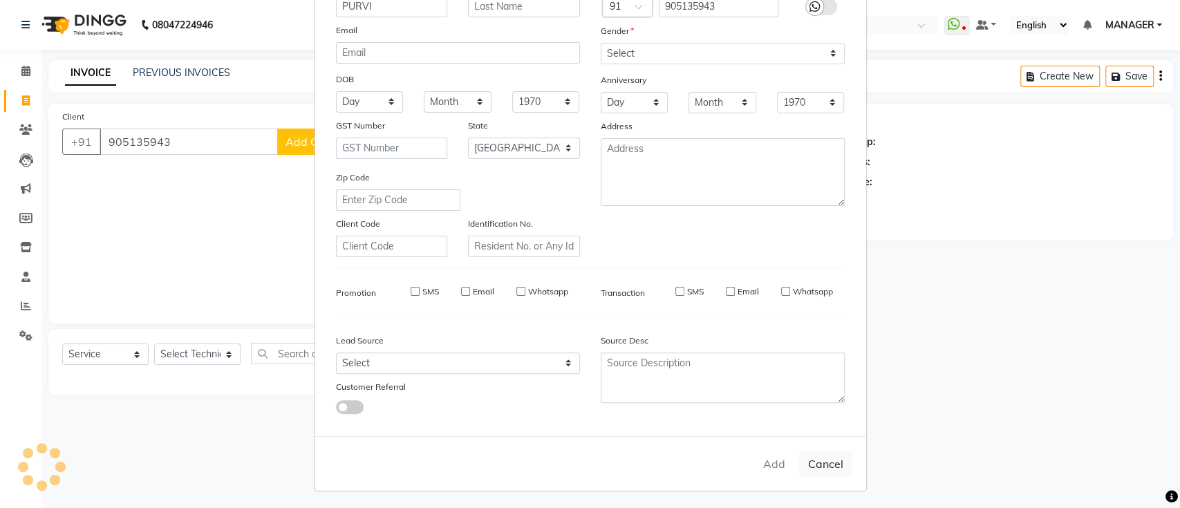
select select
checkbox input "false"
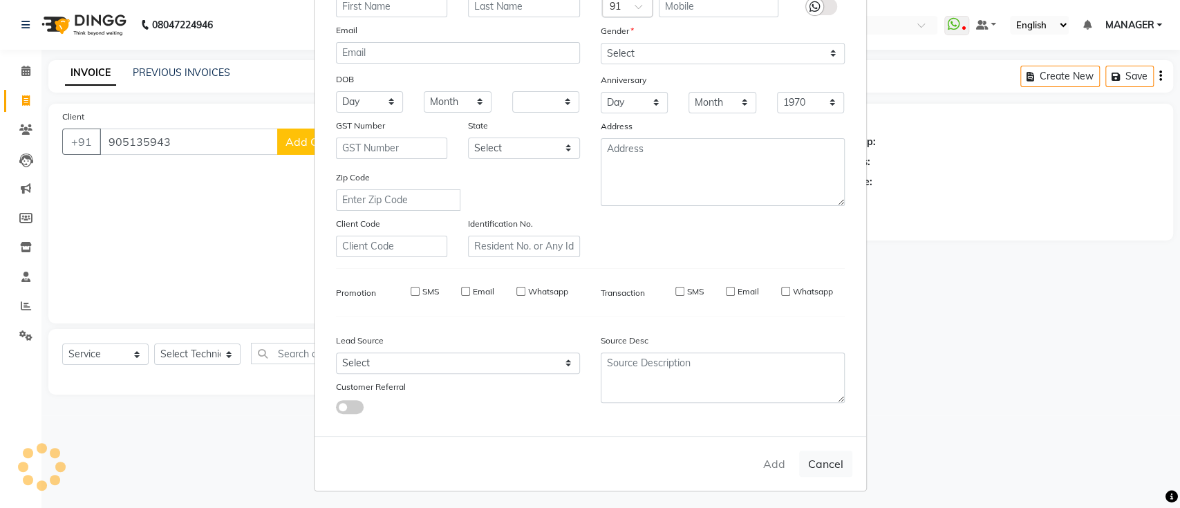
checkbox input "false"
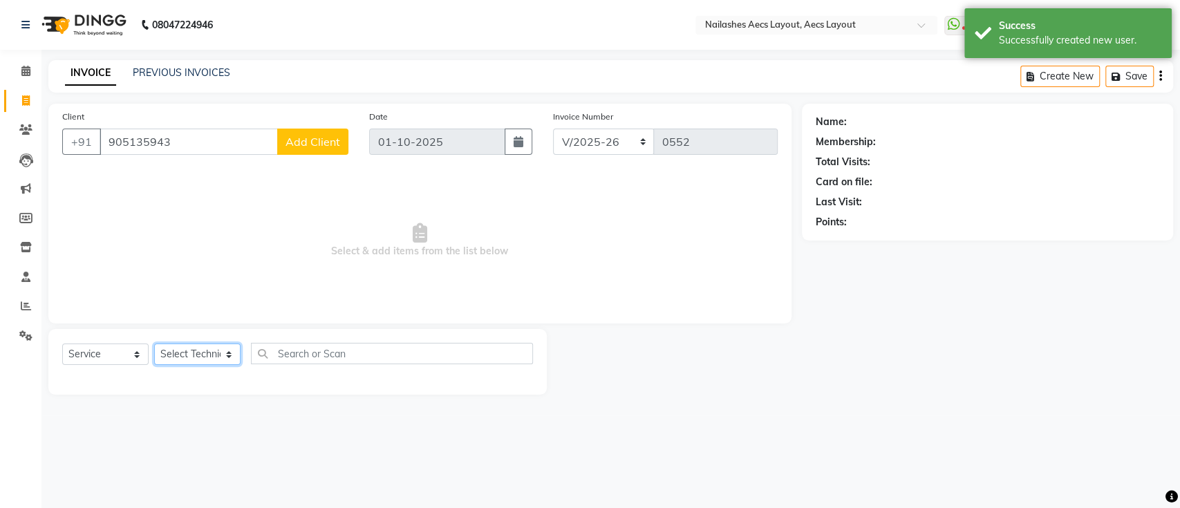
click at [201, 355] on select "Select Technician [PERSON_NAME] MANAGER [PERSON_NAME] owner [PERSON_NAME]" at bounding box center [197, 354] width 86 height 21
select select "92938"
click at [154, 344] on select "Select Technician [PERSON_NAME] MANAGER [PERSON_NAME] owner [PERSON_NAME]" at bounding box center [197, 354] width 86 height 21
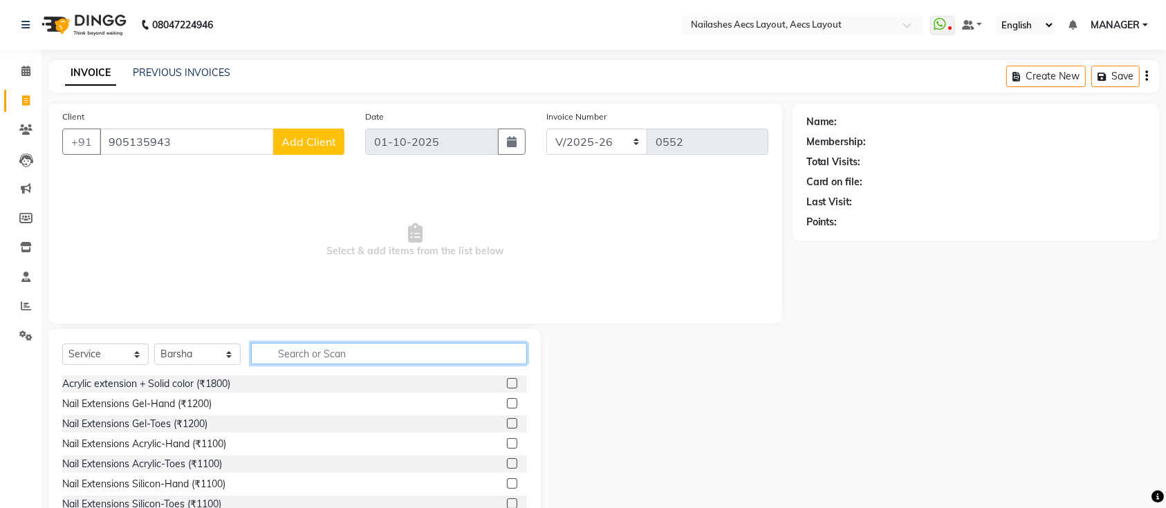
click at [344, 353] on input "text" at bounding box center [389, 353] width 276 height 21
type input "PEDI"
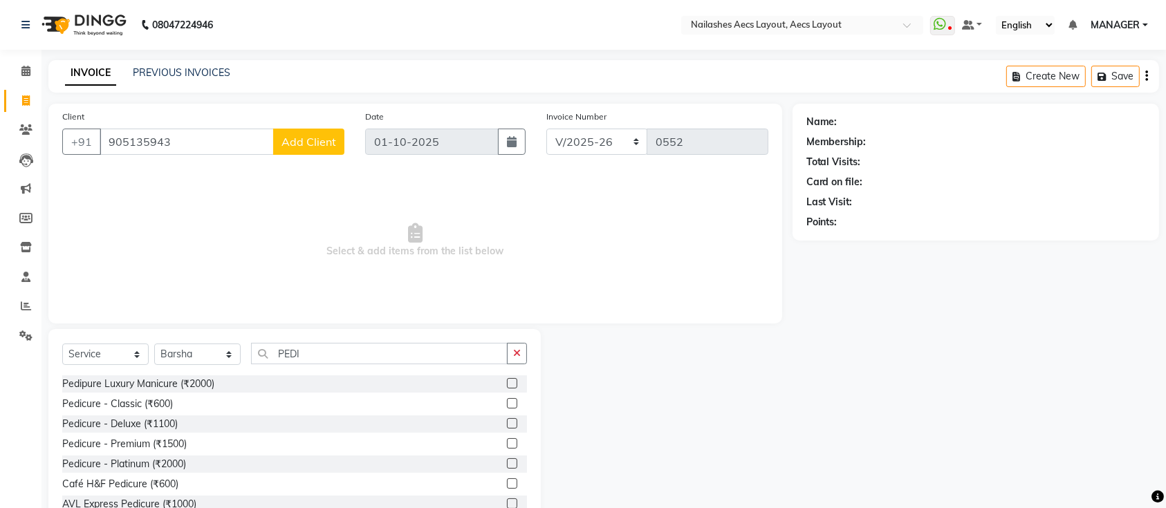
click at [507, 404] on label at bounding box center [512, 403] width 10 height 10
click at [507, 404] on input "checkbox" at bounding box center [511, 404] width 9 height 9
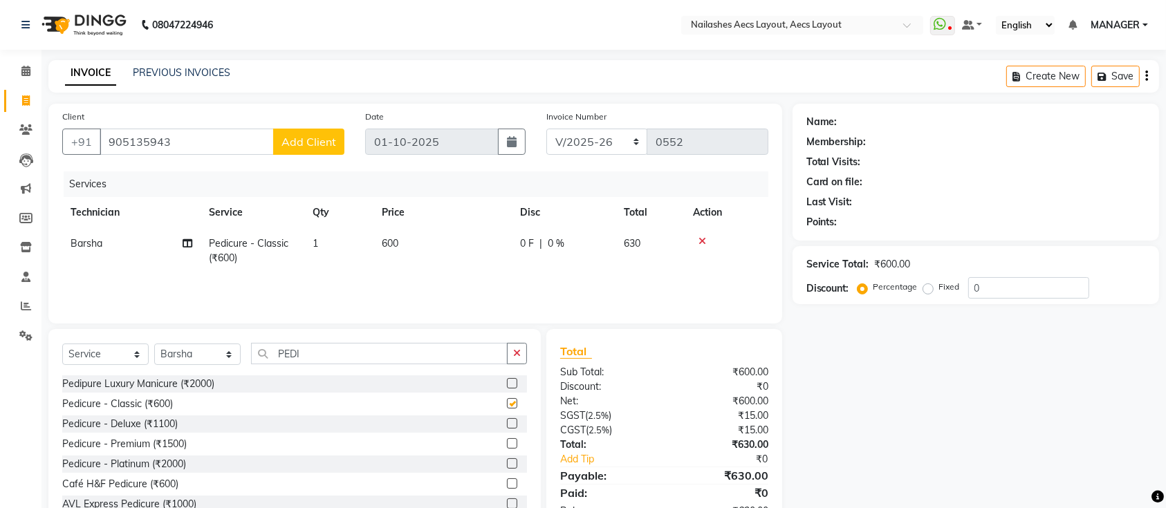
checkbox input "false"
drag, startPoint x: 514, startPoint y: 358, endPoint x: 449, endPoint y: 355, distance: 65.1
click at [449, 355] on div "PEDI" at bounding box center [389, 353] width 275 height 21
click at [449, 355] on input "PEDI" at bounding box center [379, 353] width 257 height 21
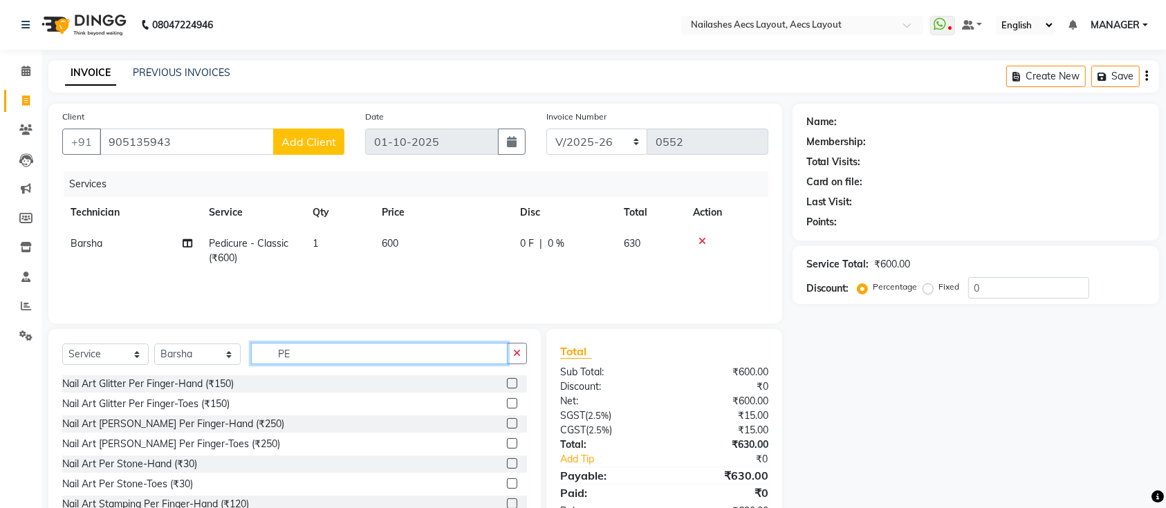
type input "P"
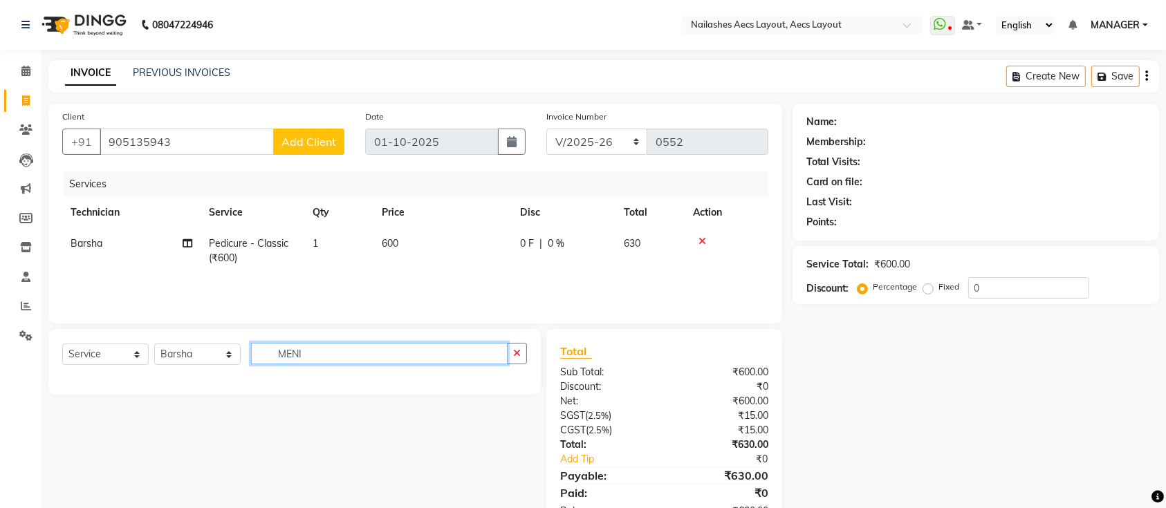
drag, startPoint x: 449, startPoint y: 355, endPoint x: 415, endPoint y: 455, distance: 105.4
click at [415, 455] on div "Select Service Product Membership Package Voucher Prepaid Gift Card Select Tech…" at bounding box center [289, 430] width 503 height 203
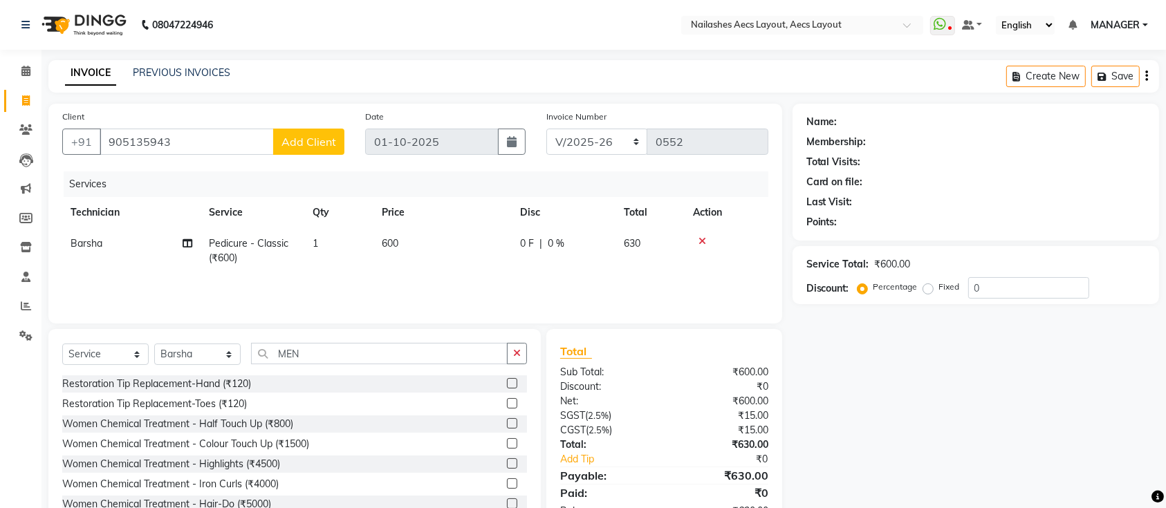
drag, startPoint x: 415, startPoint y: 455, endPoint x: 396, endPoint y: 457, distance: 18.8
click at [396, 457] on div "Women Chemical Treatment - Highlights (₹4500)" at bounding box center [294, 464] width 465 height 17
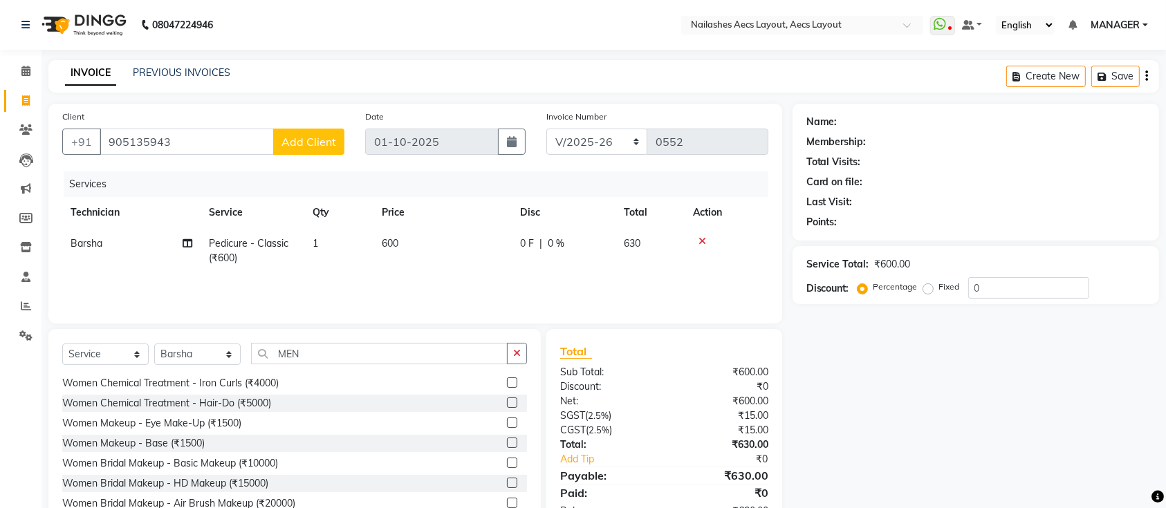
scroll to position [0, 0]
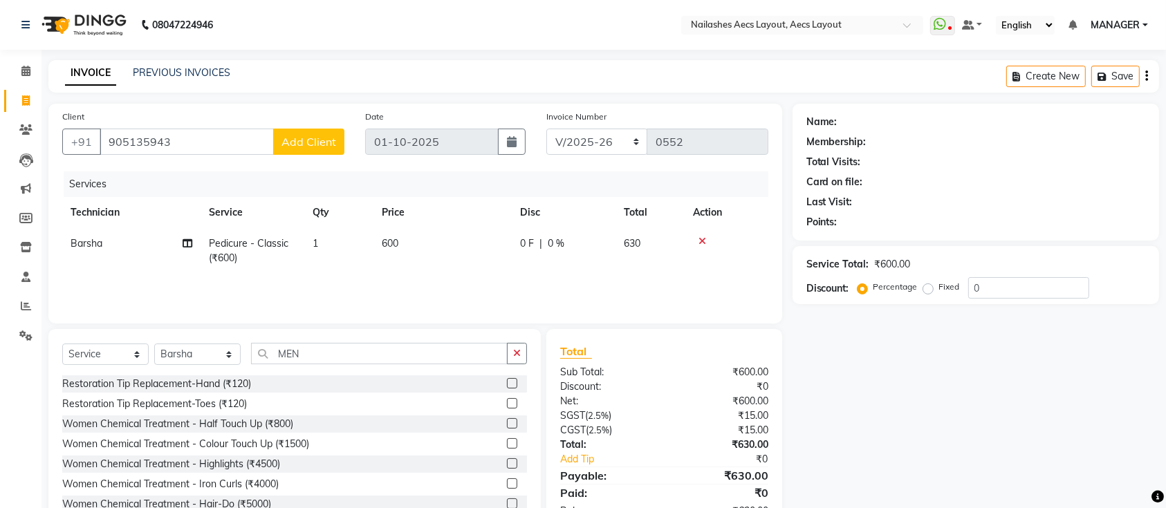
click at [398, 465] on div "Women Chemical Treatment - Highlights (₹4500)" at bounding box center [294, 464] width 465 height 17
click at [376, 357] on input "MEN" at bounding box center [379, 353] width 257 height 21
type input "M"
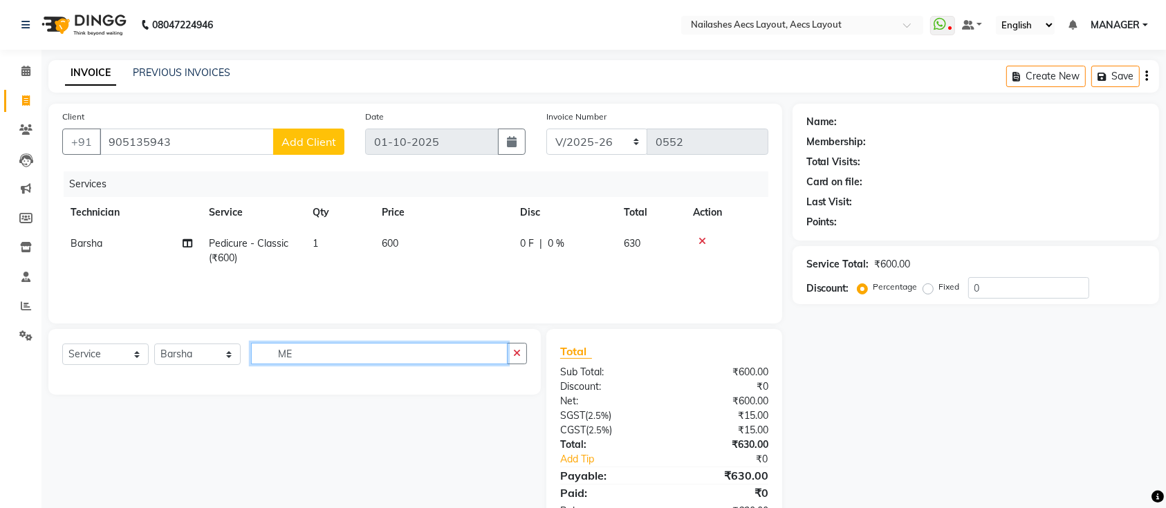
type input "M"
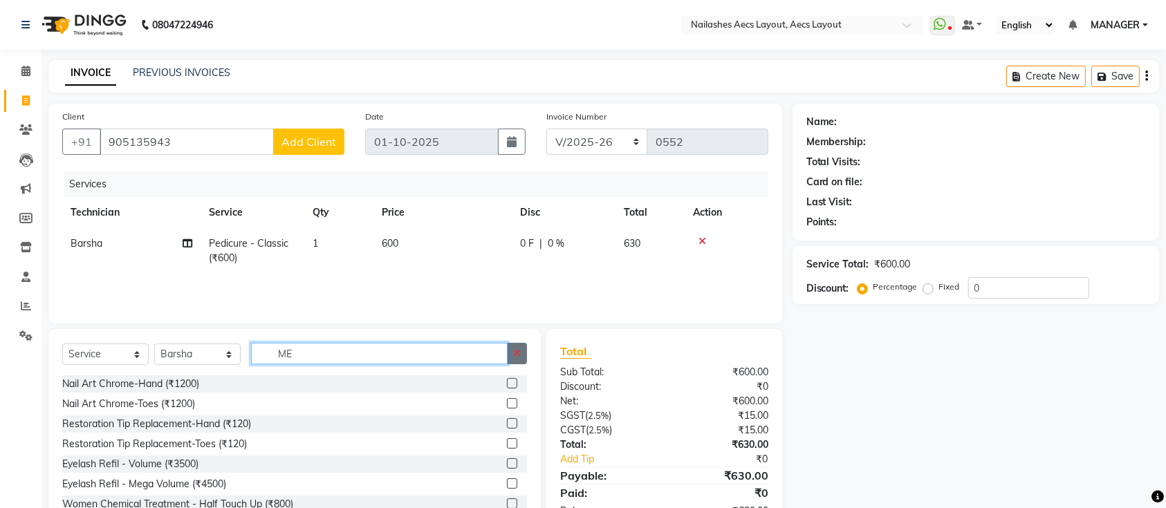
type input "ME"
click at [519, 349] on icon "button" at bounding box center [517, 354] width 8 height 10
click at [519, 349] on input "text" at bounding box center [389, 353] width 276 height 21
type input "H"
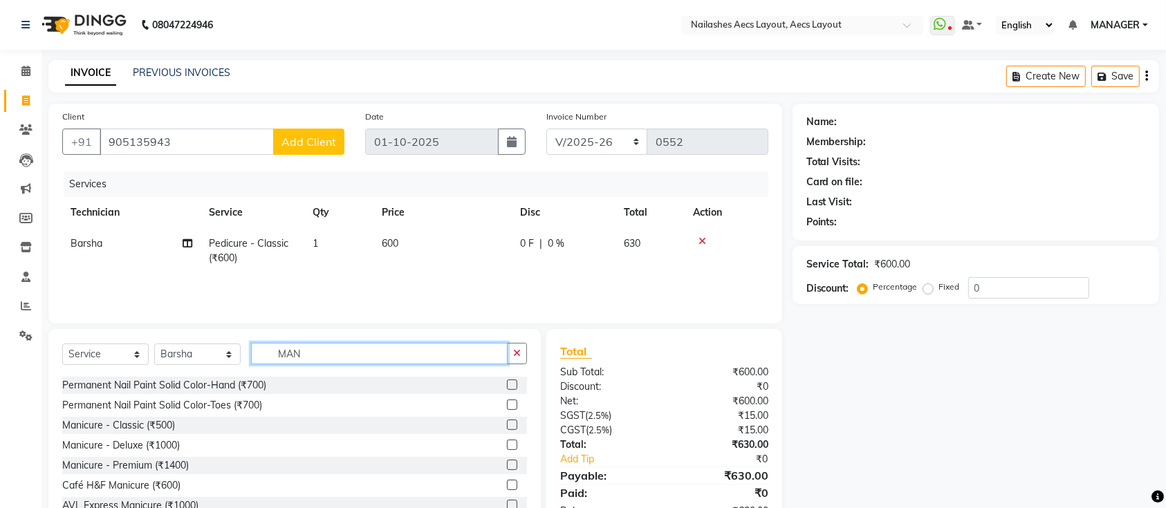
scroll to position [77, 0]
type input "MAN"
click at [507, 430] on label at bounding box center [512, 426] width 10 height 10
click at [507, 430] on input "checkbox" at bounding box center [511, 426] width 9 height 9
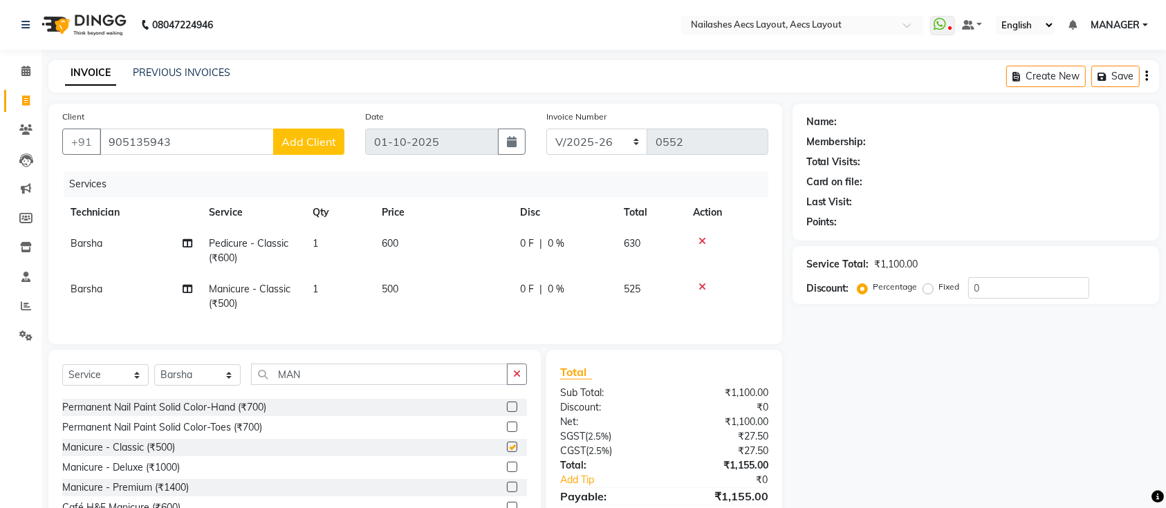
checkbox input "false"
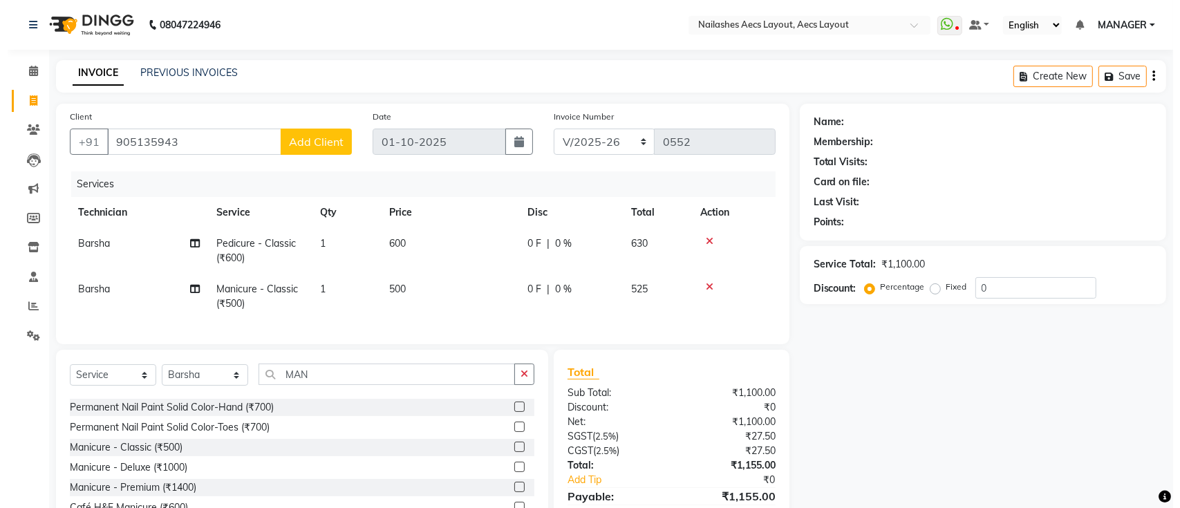
scroll to position [80, 0]
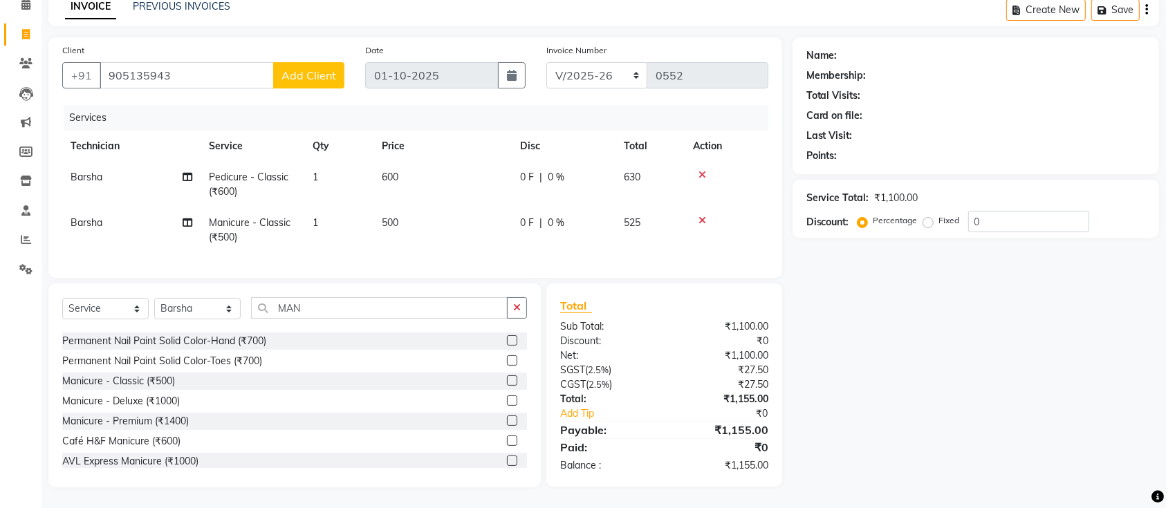
click at [307, 68] on span "Add Client" at bounding box center [308, 75] width 55 height 14
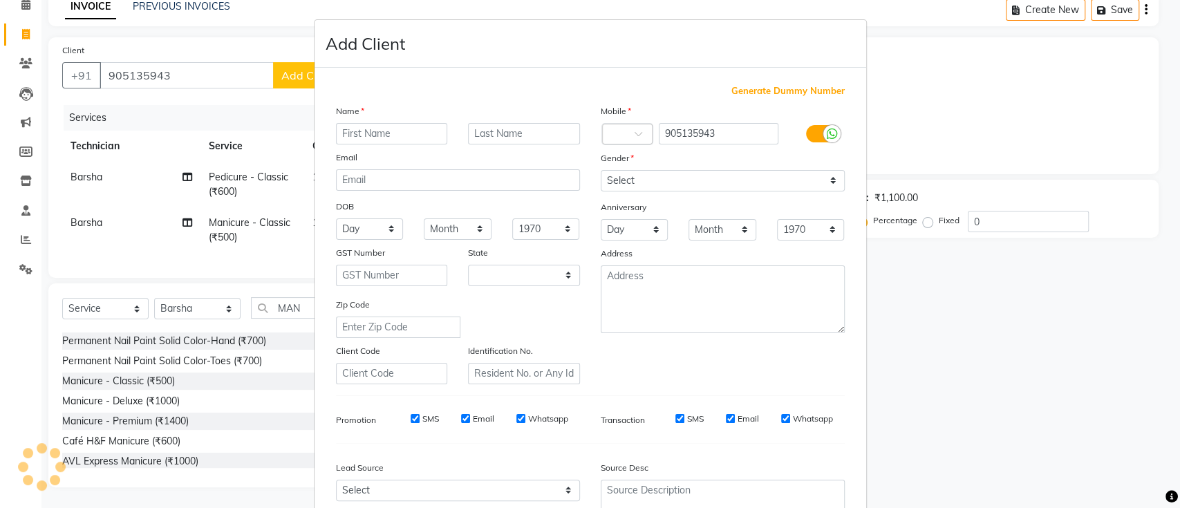
select select "21"
type input "PURVI"
click at [647, 177] on select "Select [DEMOGRAPHIC_DATA] [DEMOGRAPHIC_DATA] Other Prefer Not To Say" at bounding box center [723, 180] width 244 height 21
select select "[DEMOGRAPHIC_DATA]"
click at [601, 170] on select "Select [DEMOGRAPHIC_DATA] [DEMOGRAPHIC_DATA] Other Prefer Not To Say" at bounding box center [723, 180] width 244 height 21
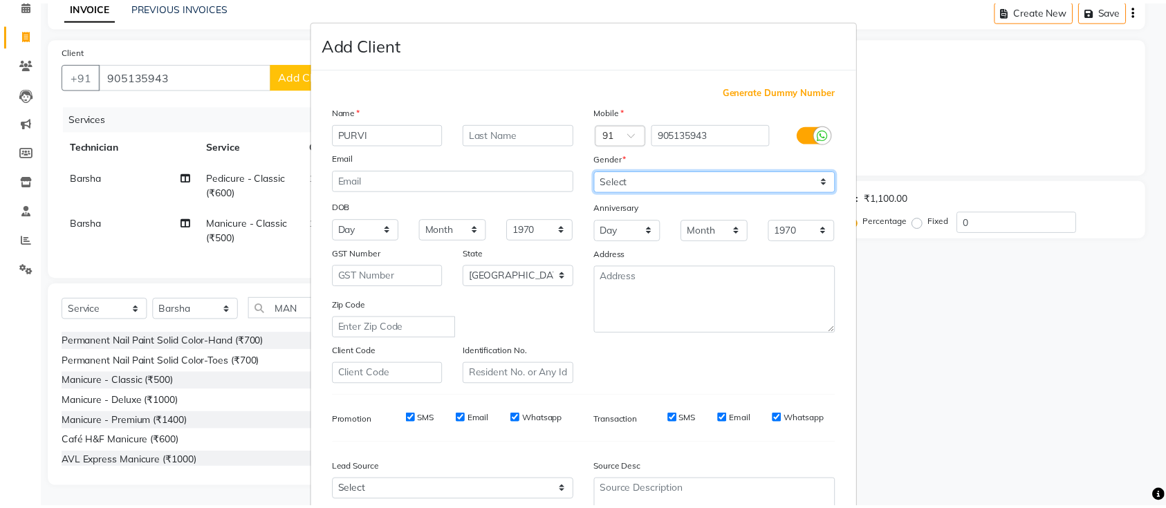
scroll to position [127, 0]
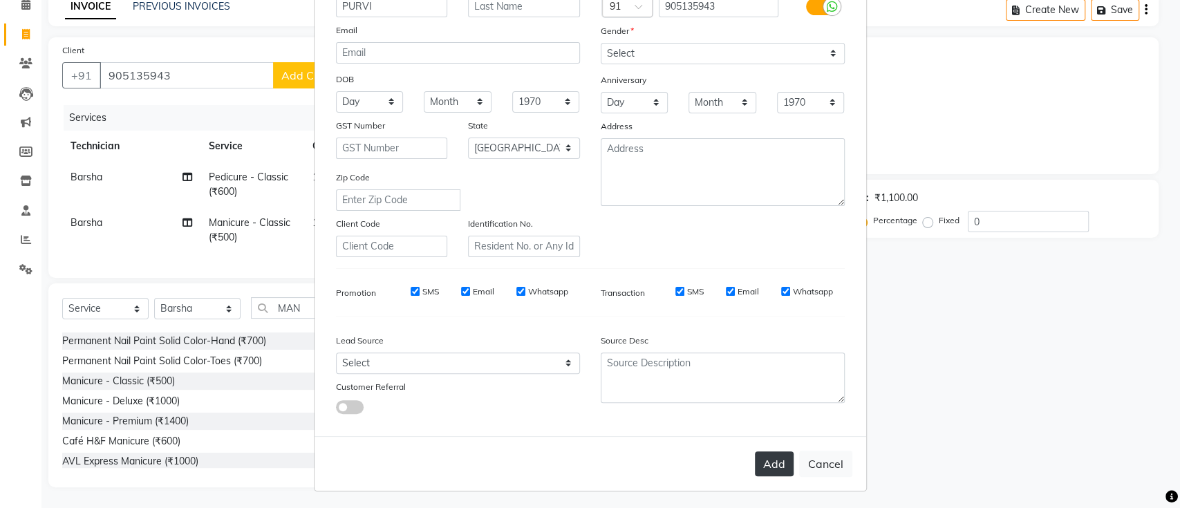
click at [773, 454] on button "Add" at bounding box center [774, 464] width 39 height 25
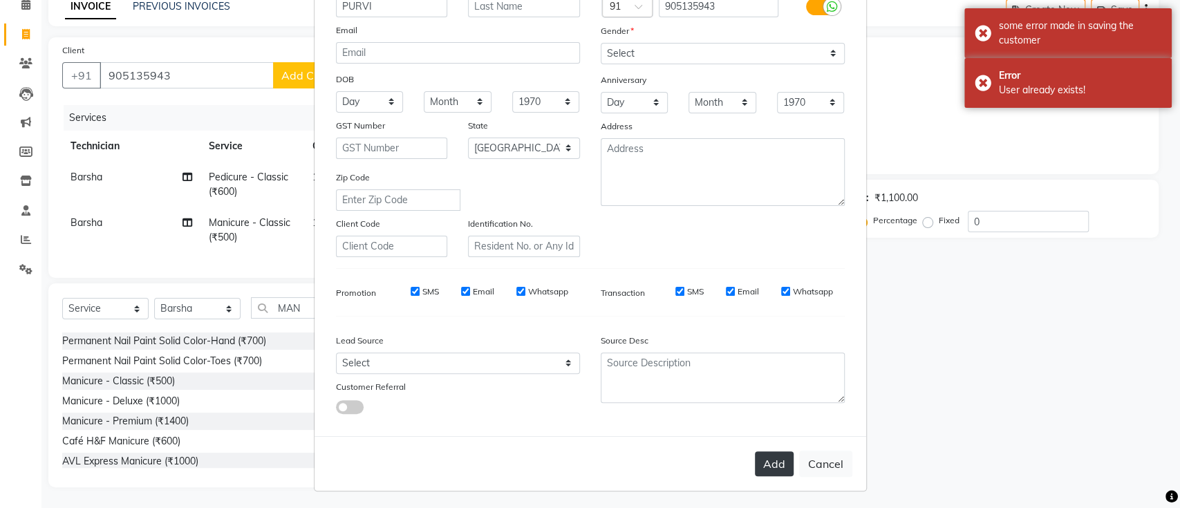
click at [773, 454] on button "Add" at bounding box center [774, 464] width 39 height 25
click at [773, 454] on div "Add Cancel" at bounding box center [591, 463] width 552 height 55
click at [156, 102] on ngb-modal-window "Add Client Generate Dummy Number Name PURVI Email DOB Day 01 02 03 04 05 06 07 …" at bounding box center [590, 254] width 1180 height 508
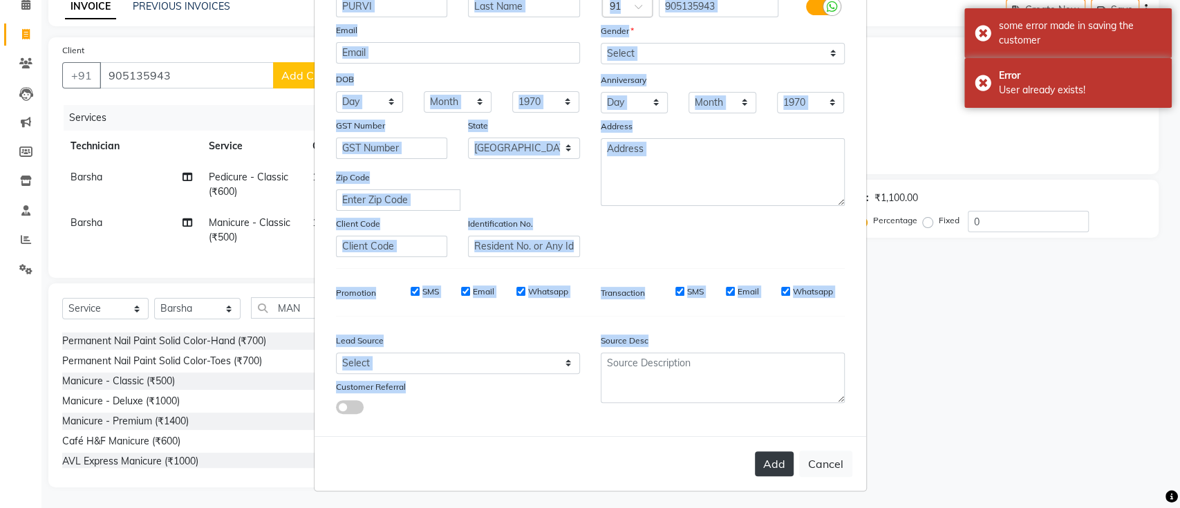
drag, startPoint x: 156, startPoint y: 102, endPoint x: 758, endPoint y: 457, distance: 698.4
click at [758, 457] on ngb-modal-window "Add Client Generate Dummy Number Name PURVI Email DOB Day 01 02 03 04 05 06 07 …" at bounding box center [590, 254] width 1180 height 508
click at [758, 457] on button "Add" at bounding box center [774, 464] width 39 height 25
click at [758, 457] on div "Add Cancel" at bounding box center [591, 463] width 552 height 55
click at [758, 457] on button "Add" at bounding box center [774, 464] width 39 height 25
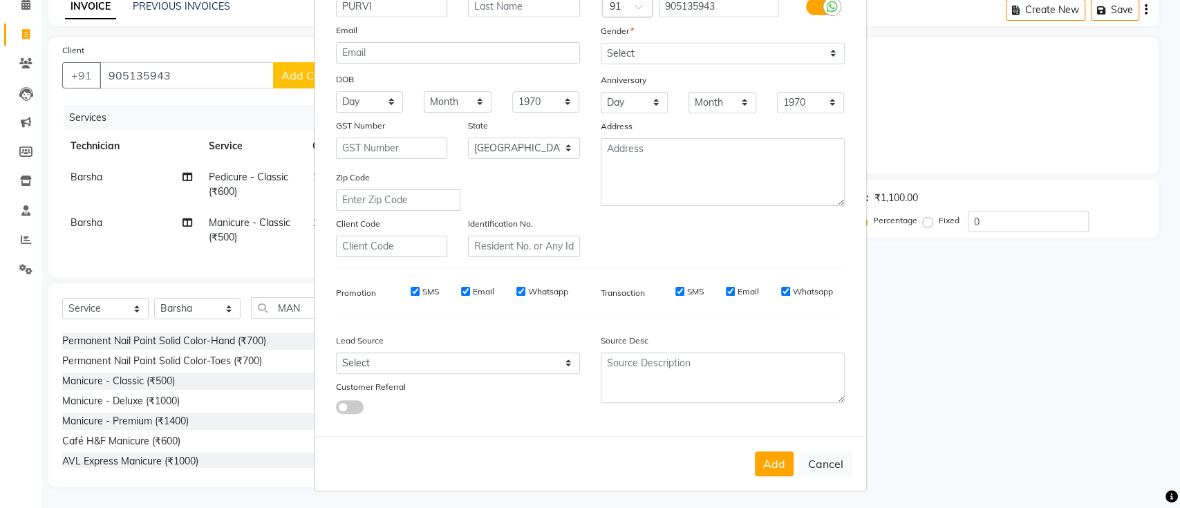
click at [1116, 420] on ngb-modal-window "Add Client Generate Dummy Number Name PURVI Email DOB Day 01 02 03 04 05 06 07 …" at bounding box center [590, 254] width 1180 height 508
click at [772, 465] on button "Add" at bounding box center [774, 464] width 39 height 25
click at [822, 467] on button "Cancel" at bounding box center [825, 464] width 53 height 26
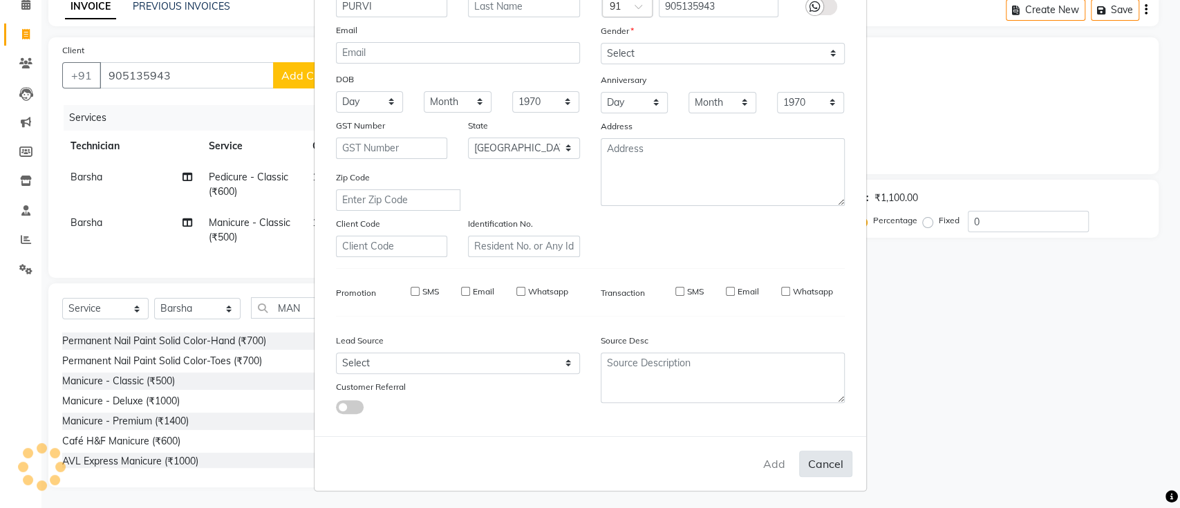
select select
select select "null"
select select
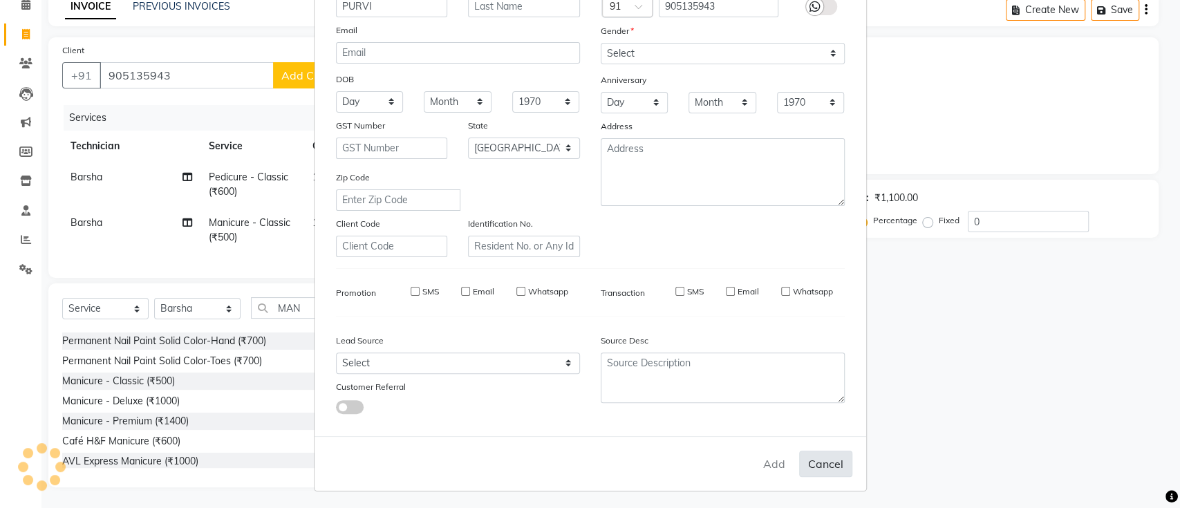
select select
checkbox input "false"
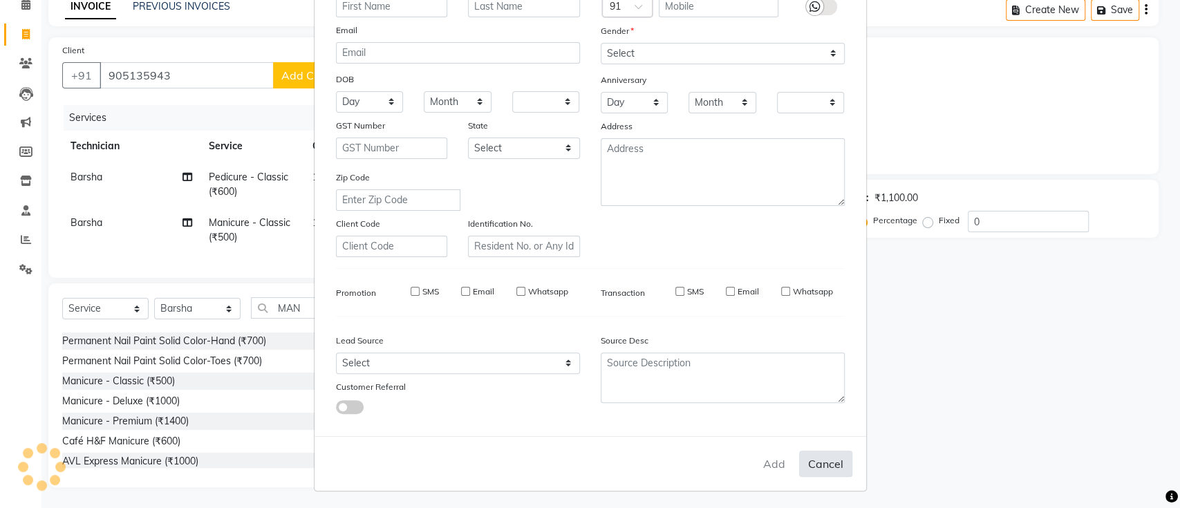
checkbox input "false"
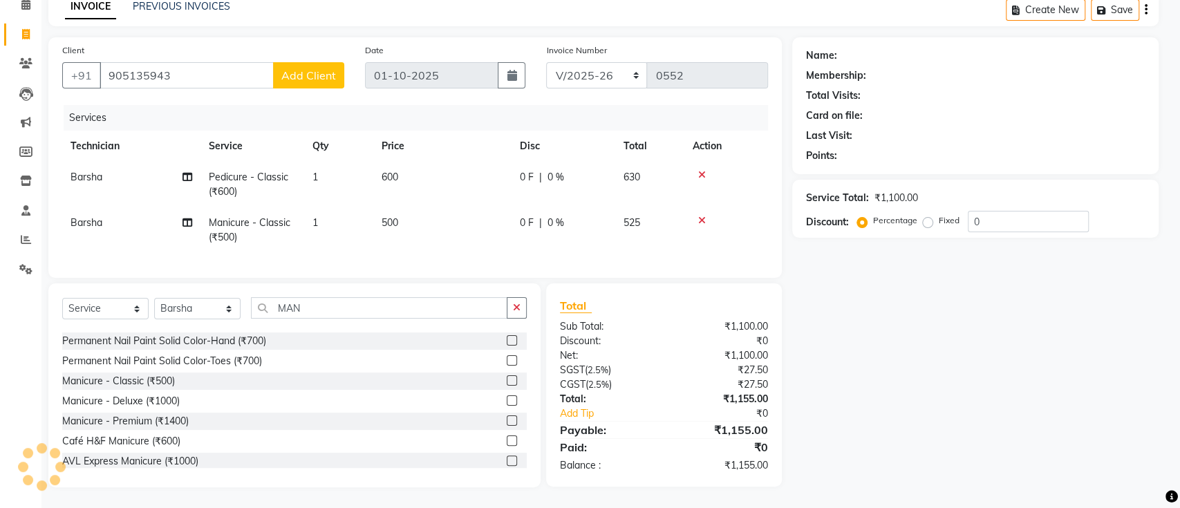
click at [822, 467] on div "Add Cancel" at bounding box center [591, 443] width 552 height 55
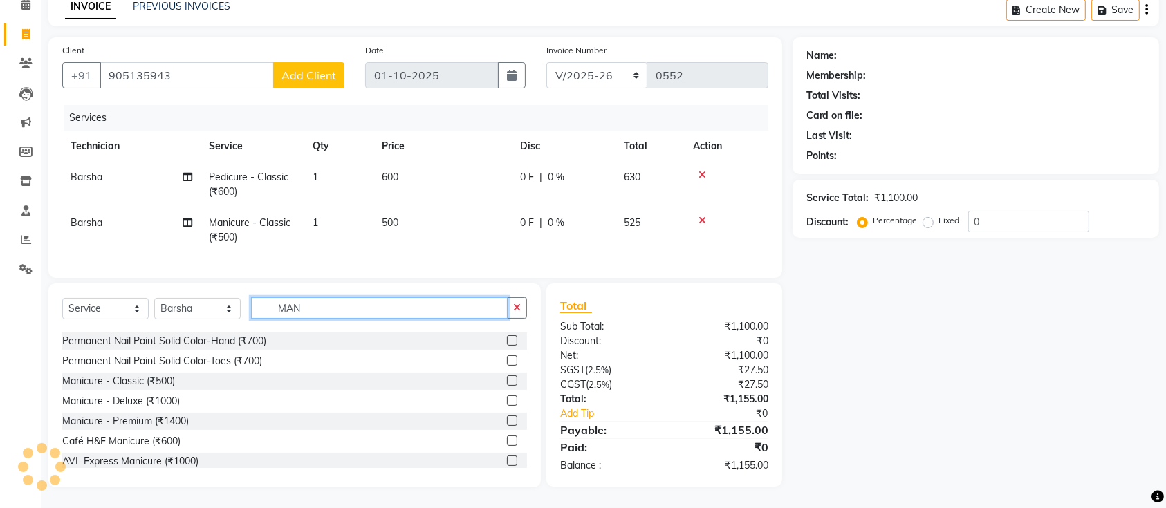
click at [400, 302] on input "MAN" at bounding box center [379, 307] width 257 height 21
click at [489, 439] on div "Café H&F Manicure (₹600)" at bounding box center [294, 441] width 465 height 17
click at [507, 442] on label at bounding box center [512, 441] width 10 height 10
click at [507, 442] on input "checkbox" at bounding box center [511, 441] width 9 height 9
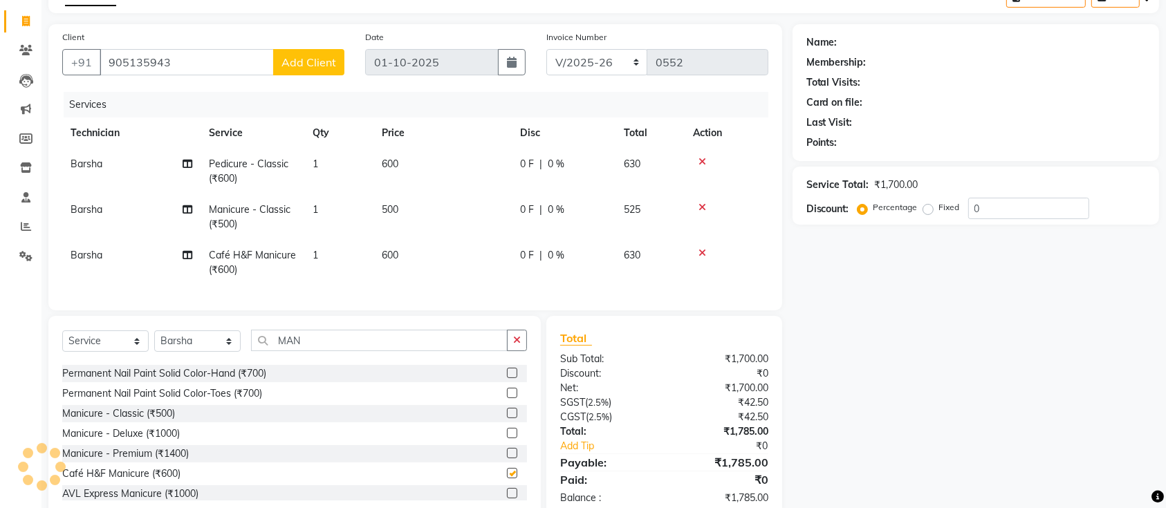
checkbox input "false"
click at [703, 204] on icon at bounding box center [702, 208] width 8 height 10
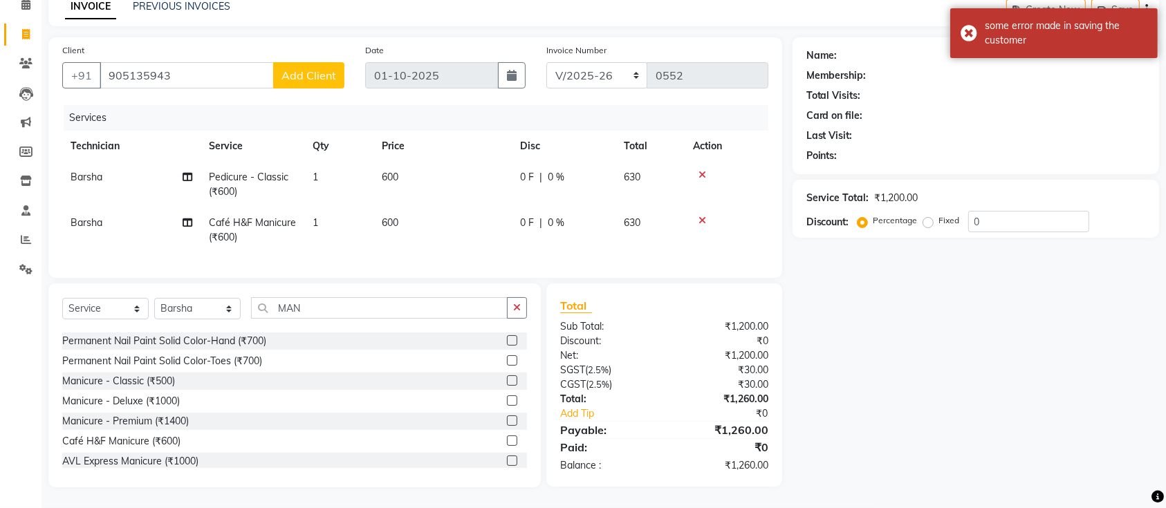
scroll to position [0, 0]
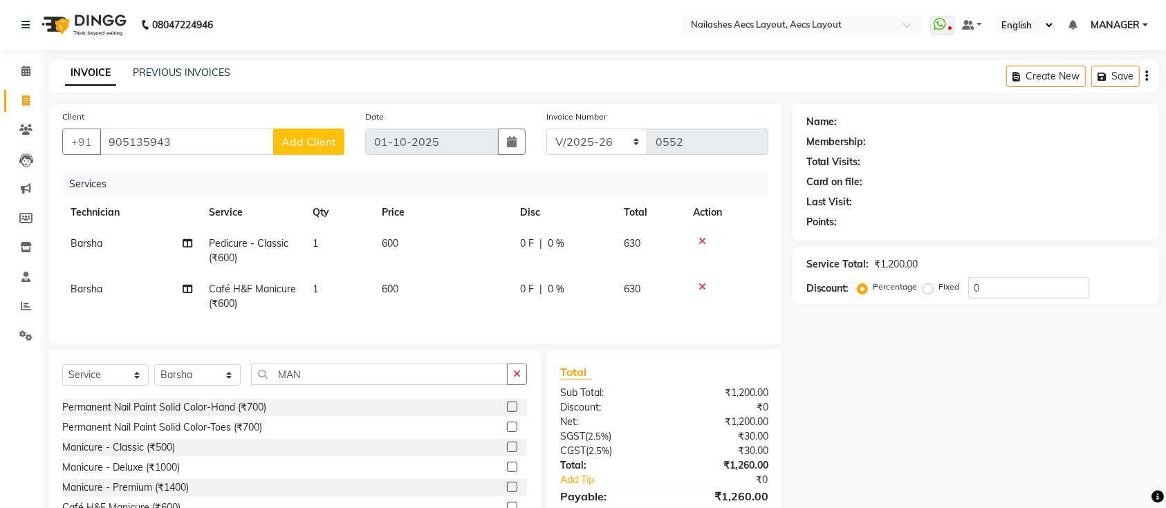
drag, startPoint x: 709, startPoint y: 285, endPoint x: 695, endPoint y: 284, distance: 14.5
click at [695, 284] on div at bounding box center [726, 287] width 67 height 10
click at [700, 285] on icon at bounding box center [702, 287] width 8 height 10
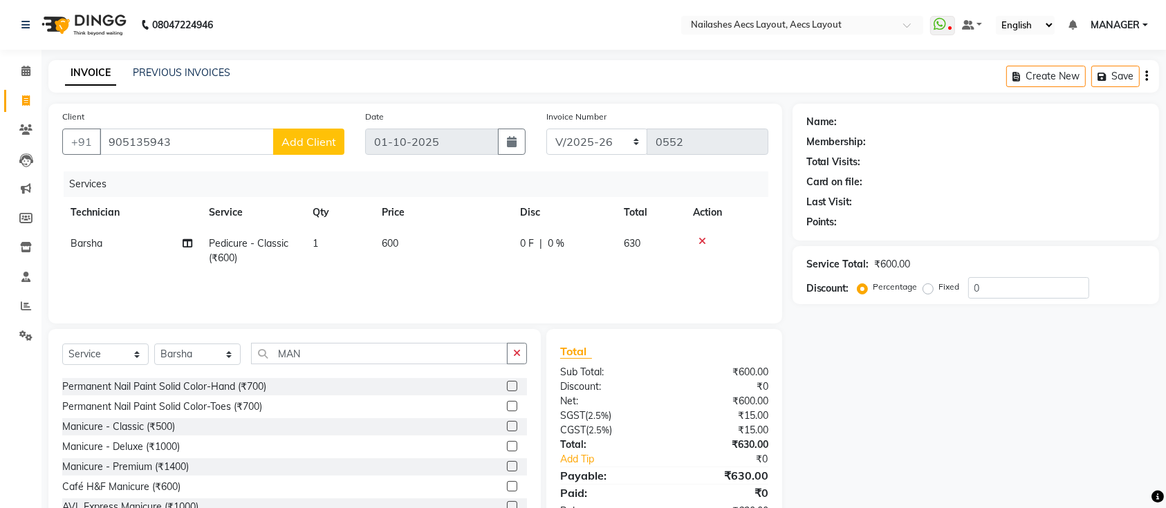
click at [705, 230] on td at bounding box center [727, 251] width 84 height 46
click at [699, 243] on icon at bounding box center [702, 241] width 8 height 10
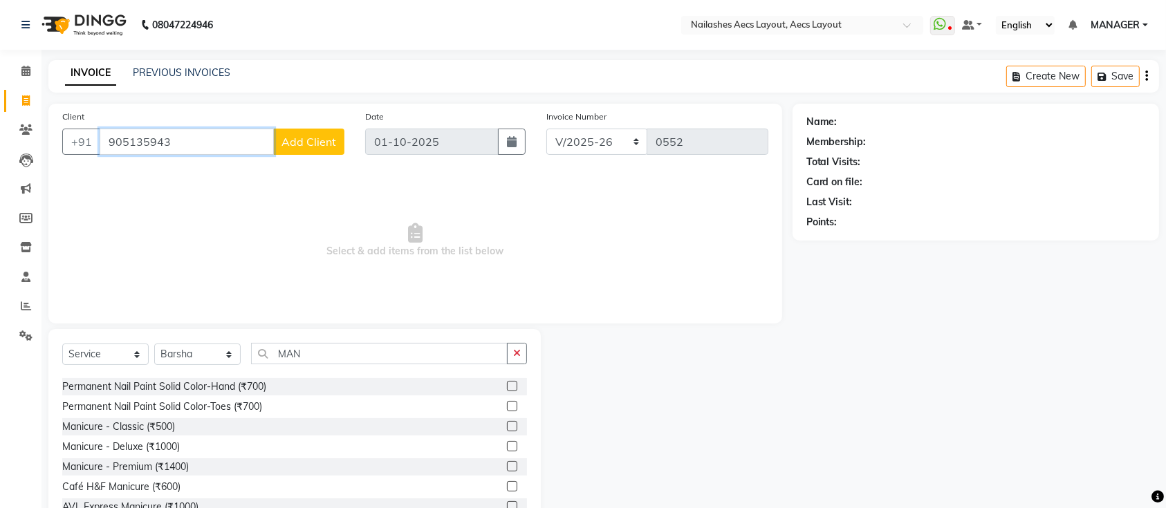
click at [234, 147] on input "905135943" at bounding box center [187, 142] width 174 height 26
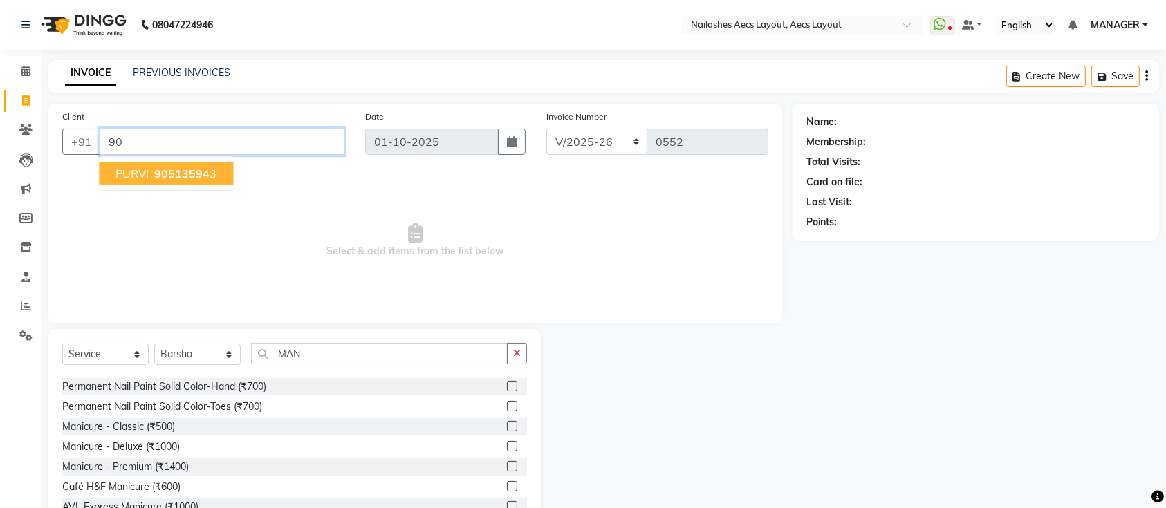
type input "9"
click at [205, 171] on ngb-highlight "90513 5943" at bounding box center [183, 174] width 65 height 14
type input "905135943"
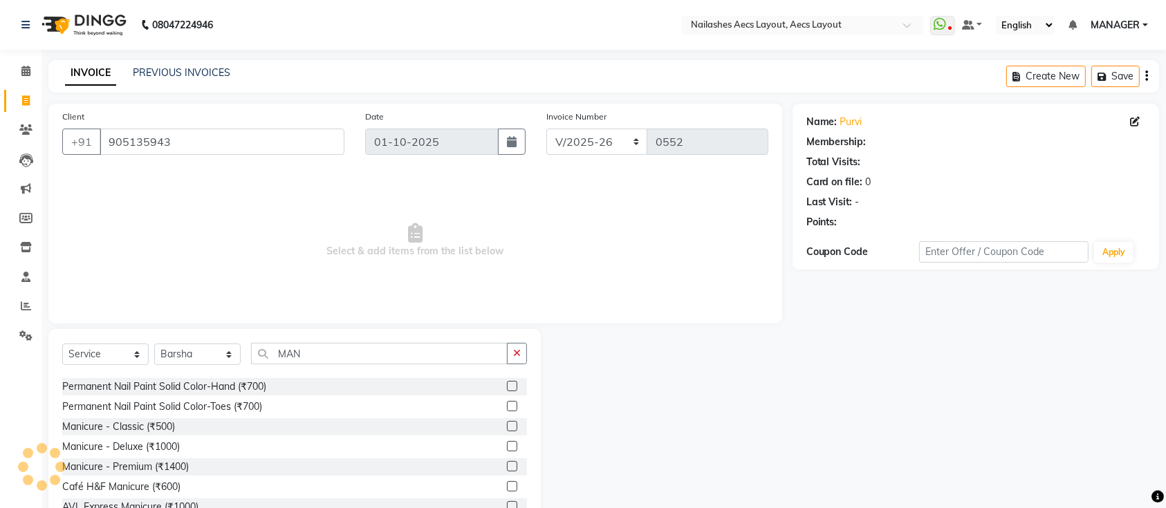
select select "1: Object"
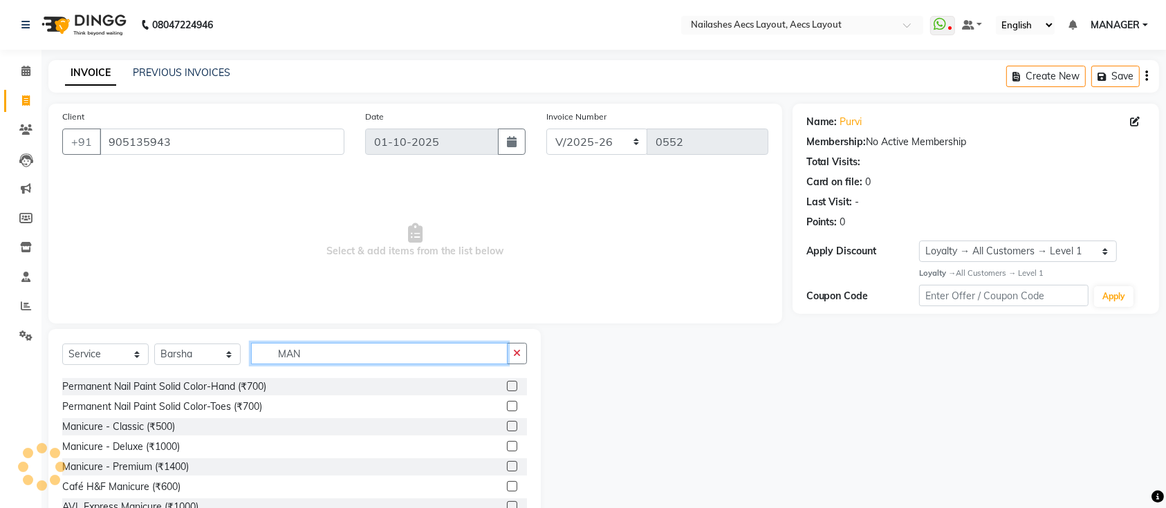
click at [326, 356] on input "MAN" at bounding box center [379, 353] width 257 height 21
type input "M"
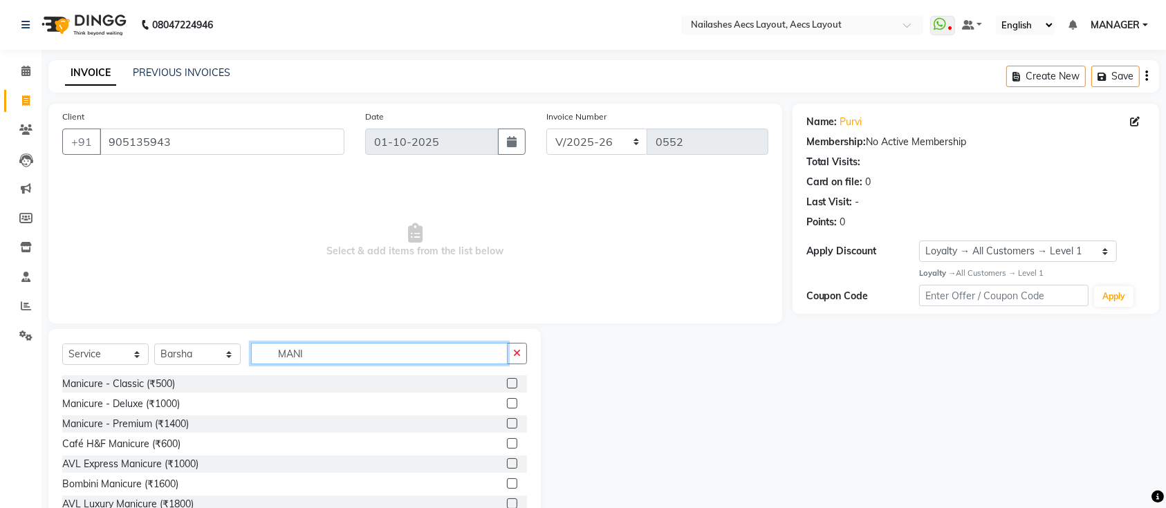
type input "MANI"
click at [507, 446] on label at bounding box center [512, 443] width 10 height 10
click at [507, 446] on input "checkbox" at bounding box center [511, 444] width 9 height 9
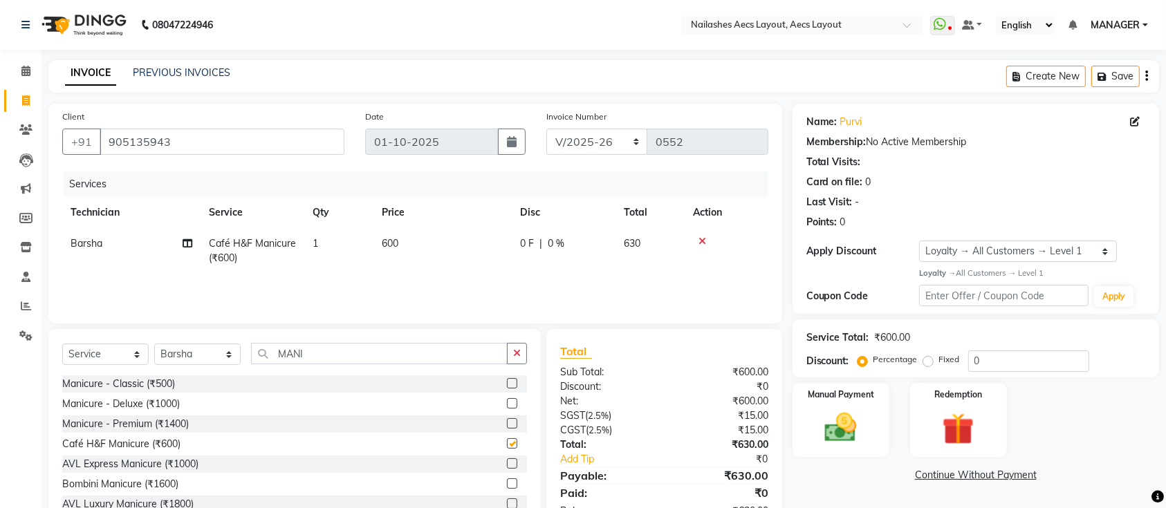
checkbox input "false"
drag, startPoint x: 519, startPoint y: 351, endPoint x: 453, endPoint y: 346, distance: 65.9
click at [453, 346] on div "MANI" at bounding box center [389, 353] width 275 height 21
click at [453, 346] on input "MANI" at bounding box center [379, 353] width 257 height 21
type input "M"
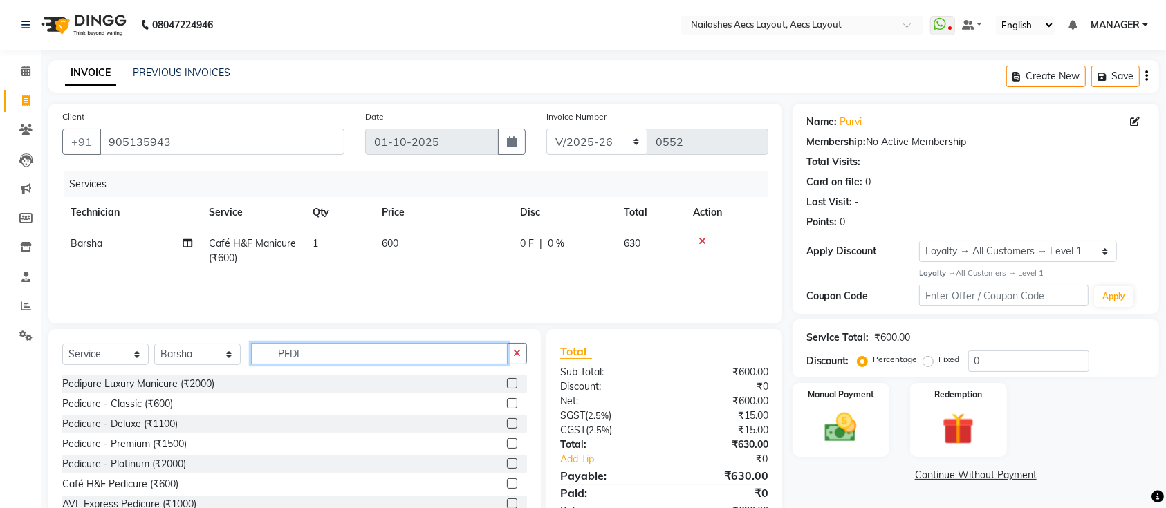
type input "PEDI"
click at [507, 402] on label at bounding box center [512, 403] width 10 height 10
click at [507, 402] on input "checkbox" at bounding box center [511, 404] width 9 height 9
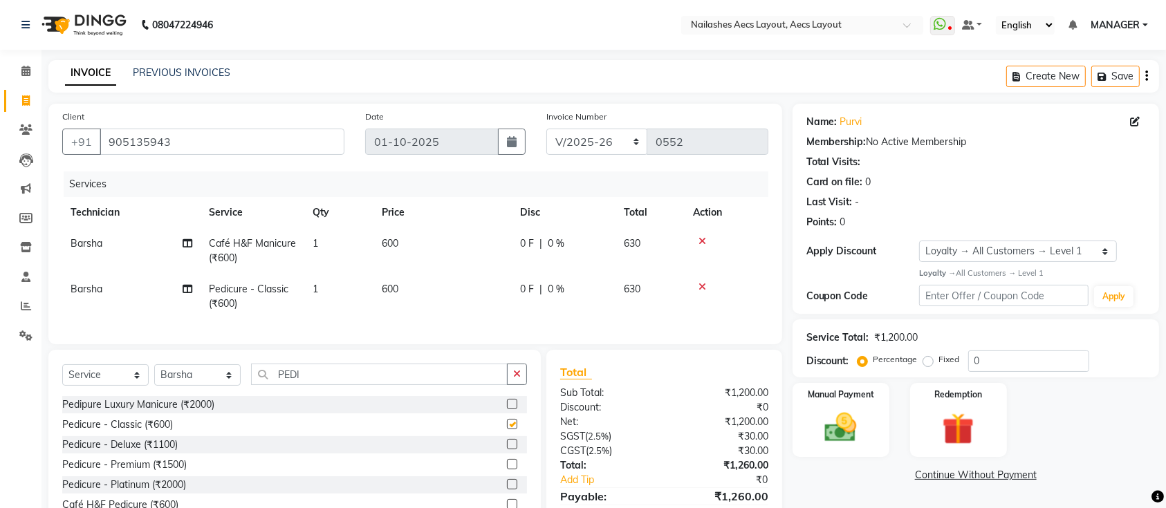
checkbox input "false"
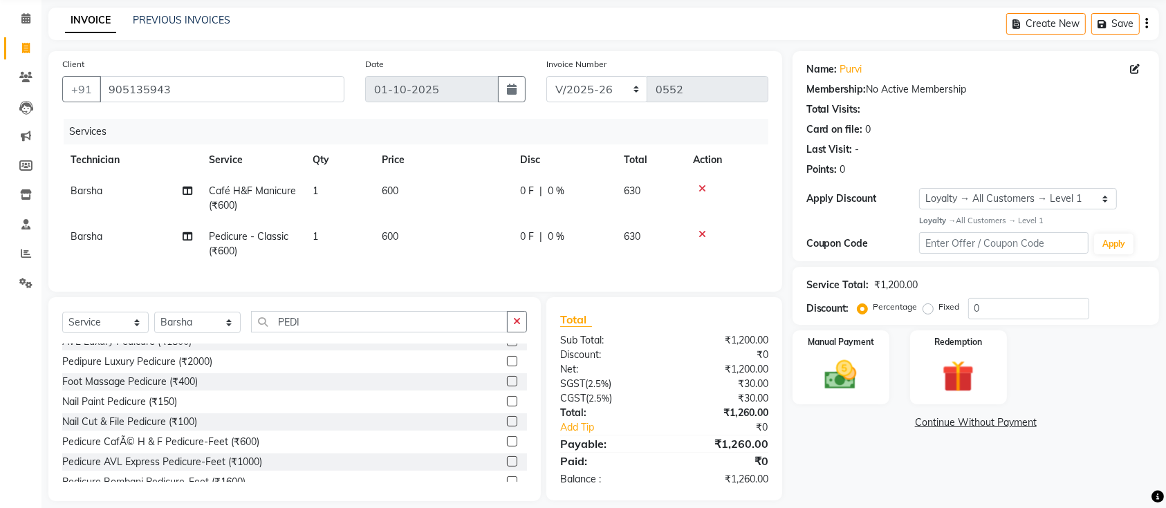
scroll to position [80, 0]
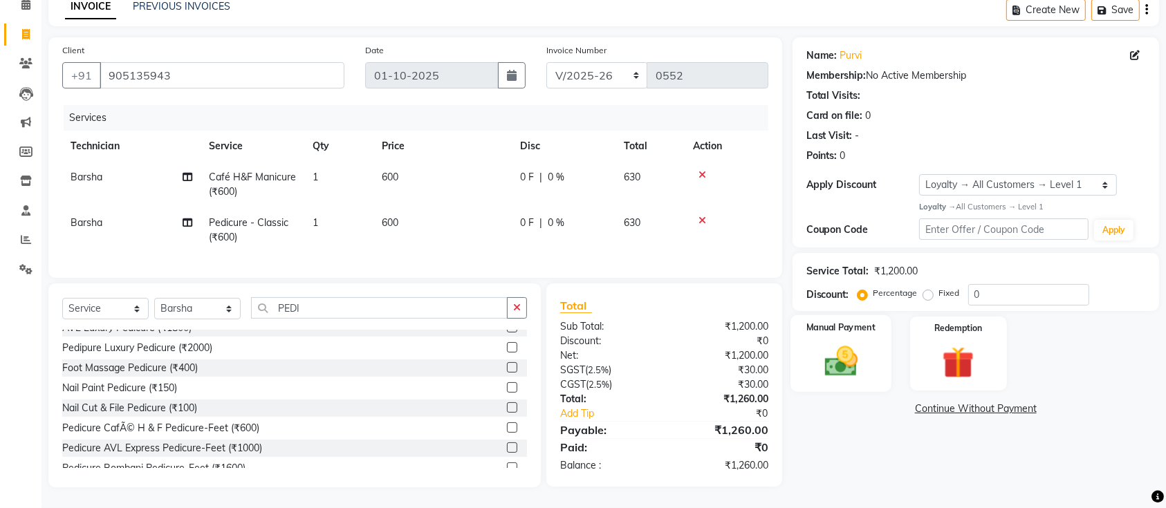
click at [804, 346] on div "Manual Payment" at bounding box center [840, 353] width 101 height 77
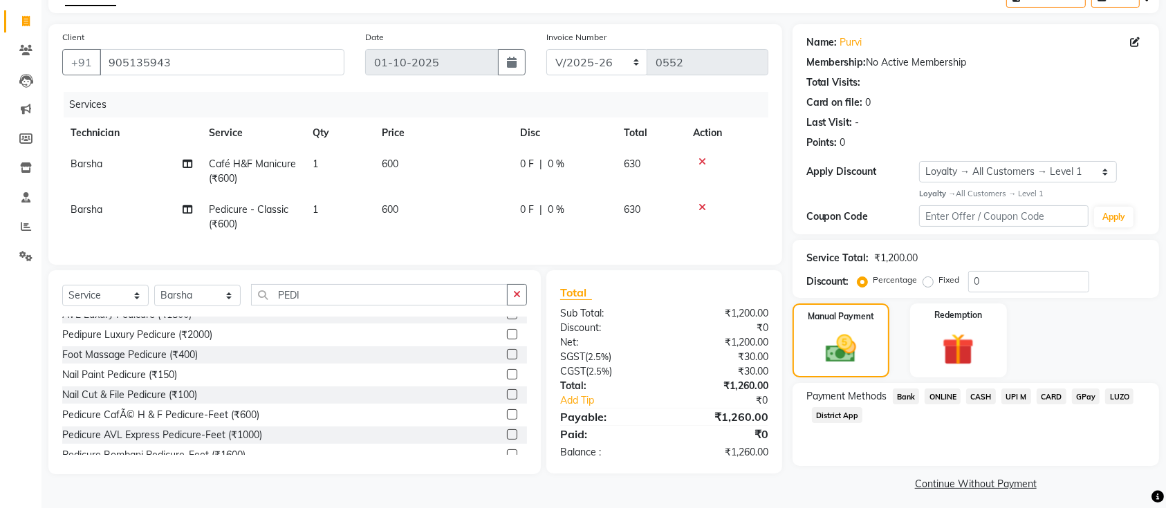
click at [1012, 387] on div "Payment Methods Bank ONLINE CASH UPI M CARD GPay LUZO District App" at bounding box center [975, 424] width 366 height 83
click at [1015, 401] on span "UPI M" at bounding box center [1016, 397] width 30 height 16
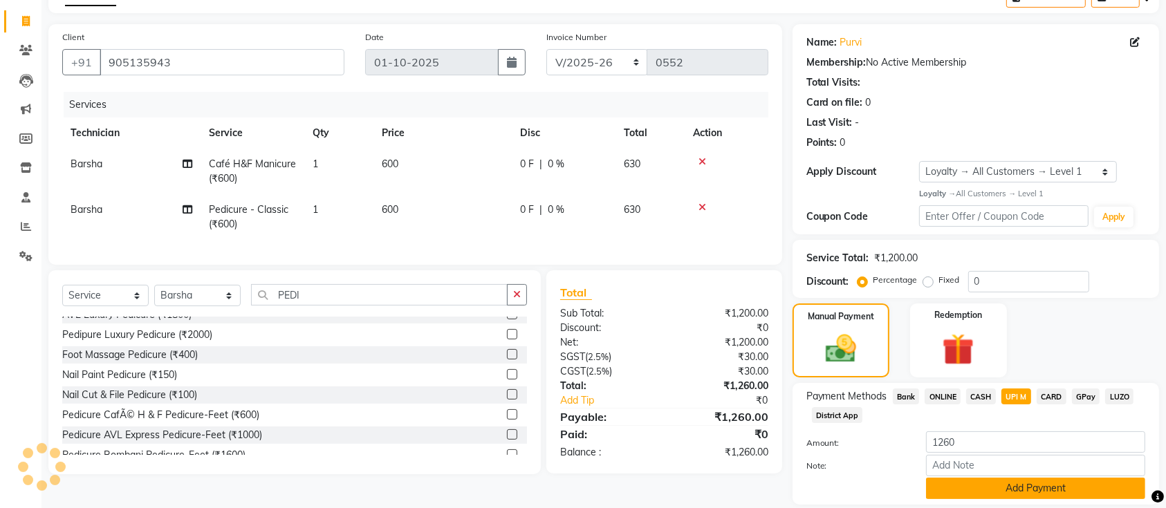
click at [1012, 492] on button "Add Payment" at bounding box center [1035, 488] width 219 height 21
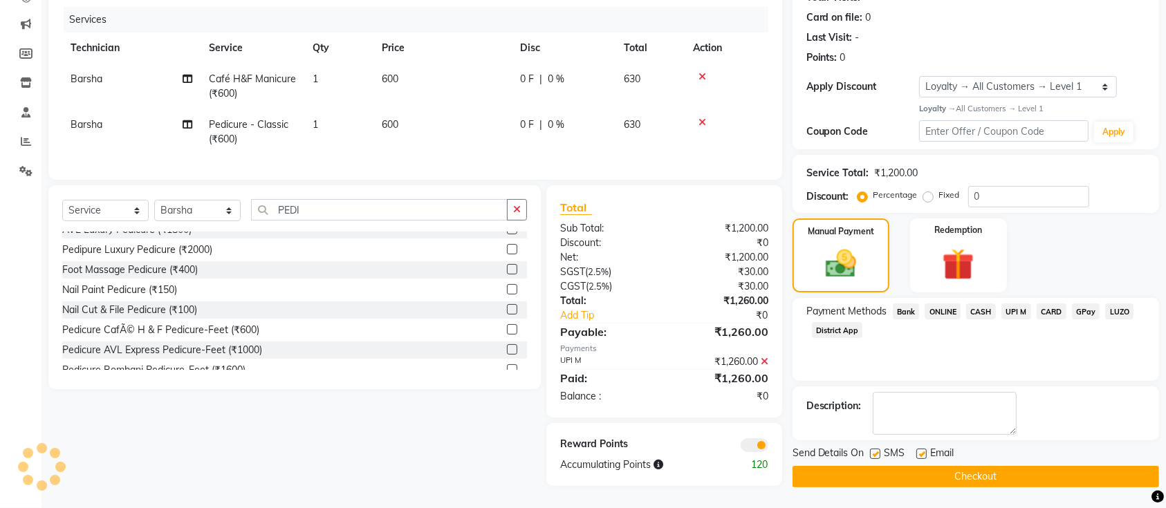
scroll to position [176, 0]
click at [1022, 466] on button "Checkout" at bounding box center [975, 476] width 366 height 21
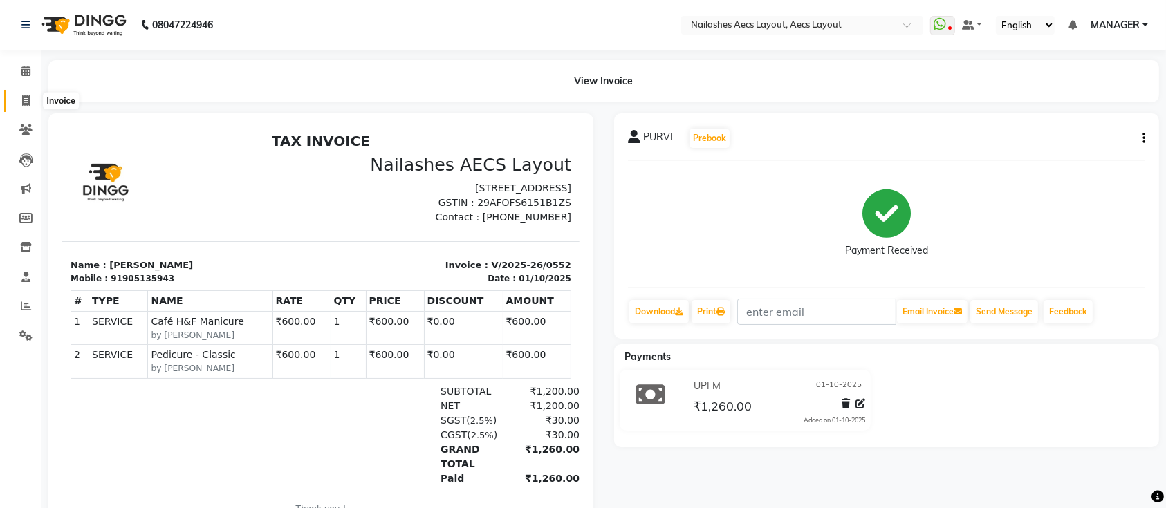
click at [17, 102] on span at bounding box center [26, 101] width 24 height 16
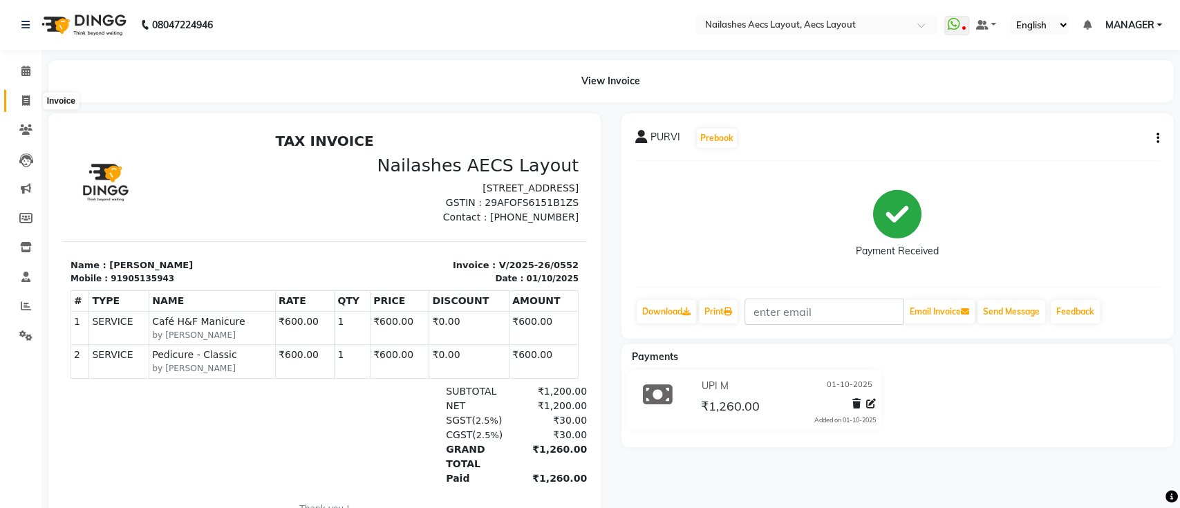
select select "8467"
select select "service"
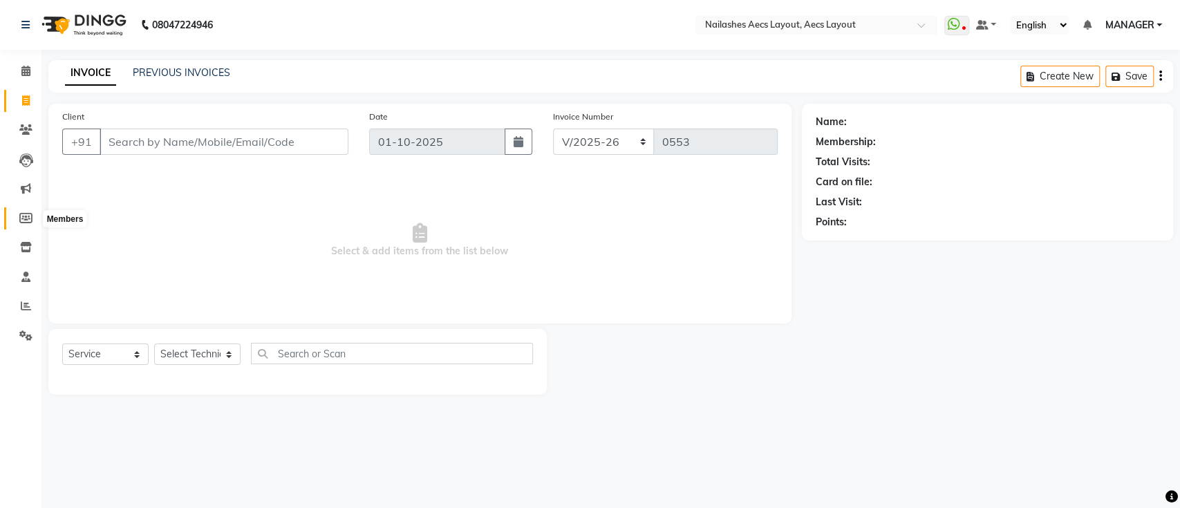
click at [30, 221] on icon at bounding box center [25, 218] width 13 height 10
select select
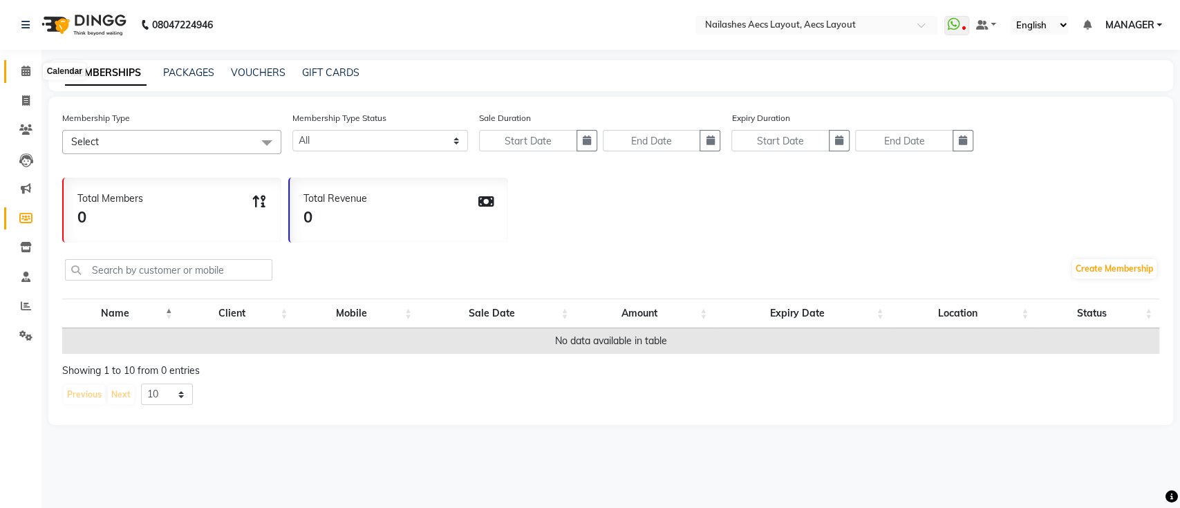
click at [15, 79] on span at bounding box center [26, 72] width 24 height 16
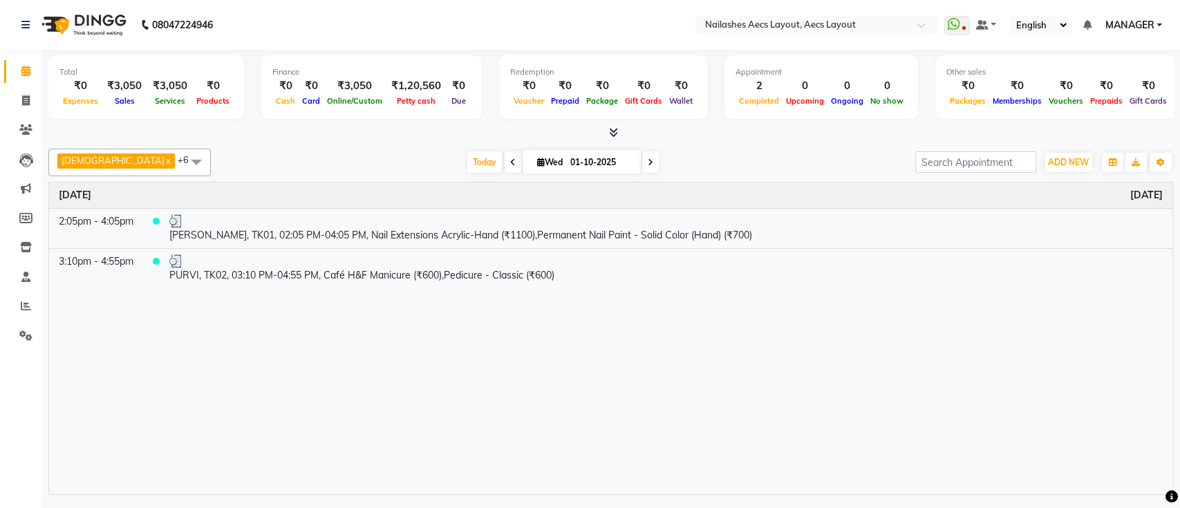
click at [50, 147] on div "[PERSON_NAME] x MANAGER x Mukesh x Neeraj x owner x Saleem x Arun x +6 UnSelect…" at bounding box center [610, 319] width 1125 height 352
click at [24, 73] on icon at bounding box center [25, 71] width 9 height 10
click at [183, 158] on span at bounding box center [197, 162] width 28 height 26
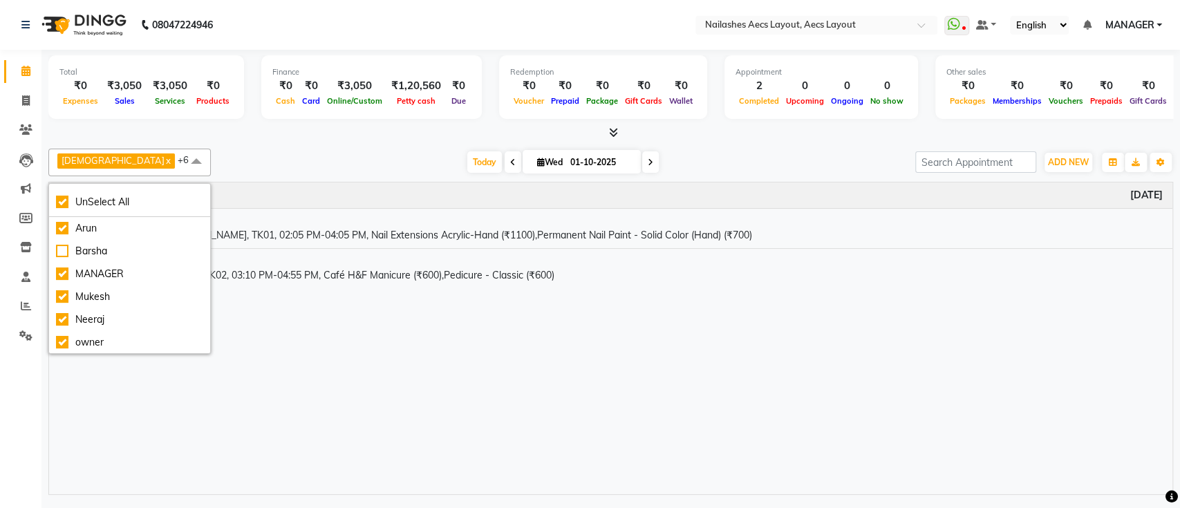
click at [226, 157] on div "[DATE] [DATE]" at bounding box center [563, 162] width 691 height 21
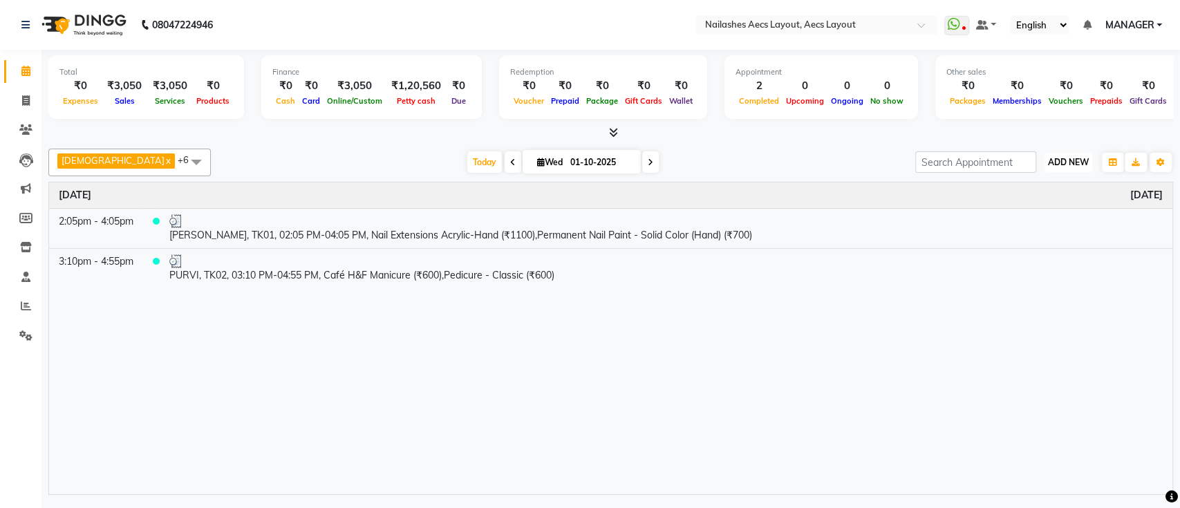
click at [1075, 160] on span "ADD NEW" at bounding box center [1068, 162] width 41 height 10
click at [1026, 188] on button "Add Appointment" at bounding box center [1037, 189] width 109 height 18
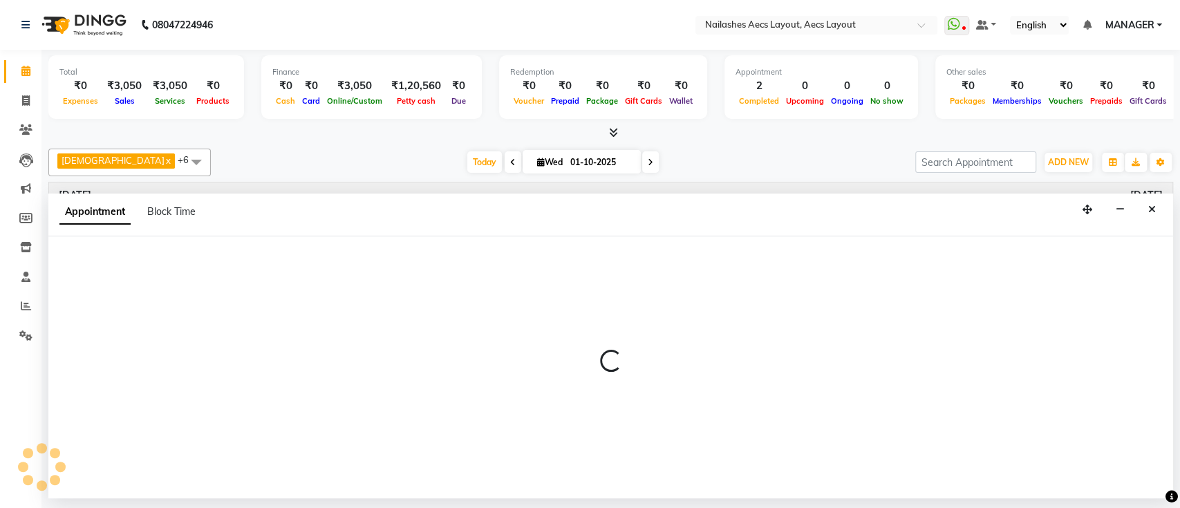
select select "540"
select select "tentative"
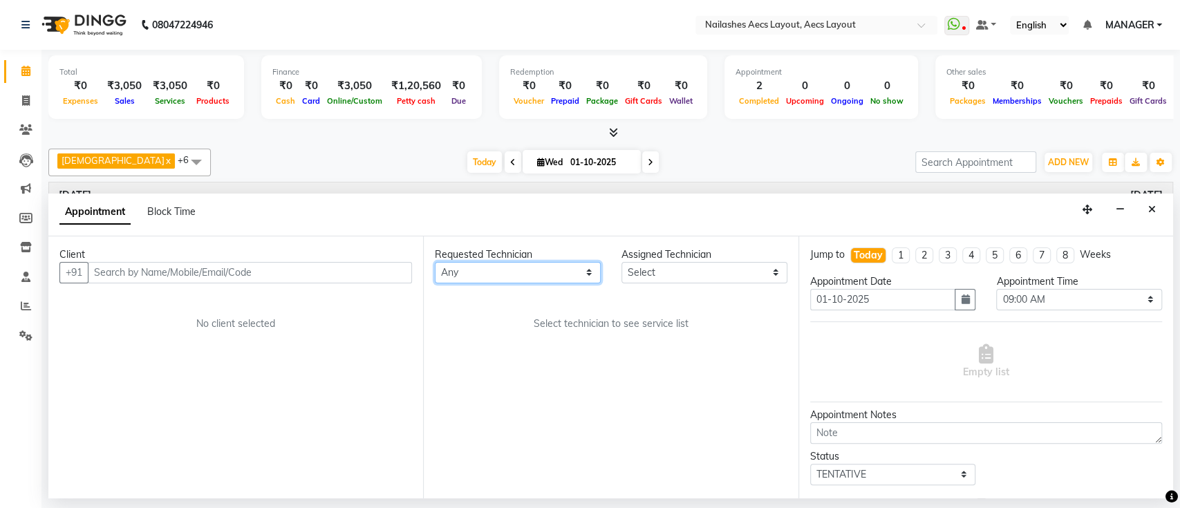
click at [564, 267] on select "Any [PERSON_NAME] MANAGER [PERSON_NAME] owner [PERSON_NAME]" at bounding box center [518, 272] width 166 height 21
drag, startPoint x: 660, startPoint y: 345, endPoint x: 708, endPoint y: 261, distance: 97.3
click at [708, 261] on div "Requested Technician Any [PERSON_NAME] MANAGER [PERSON_NAME] owner [PERSON_NAME…" at bounding box center [610, 367] width 375 height 262
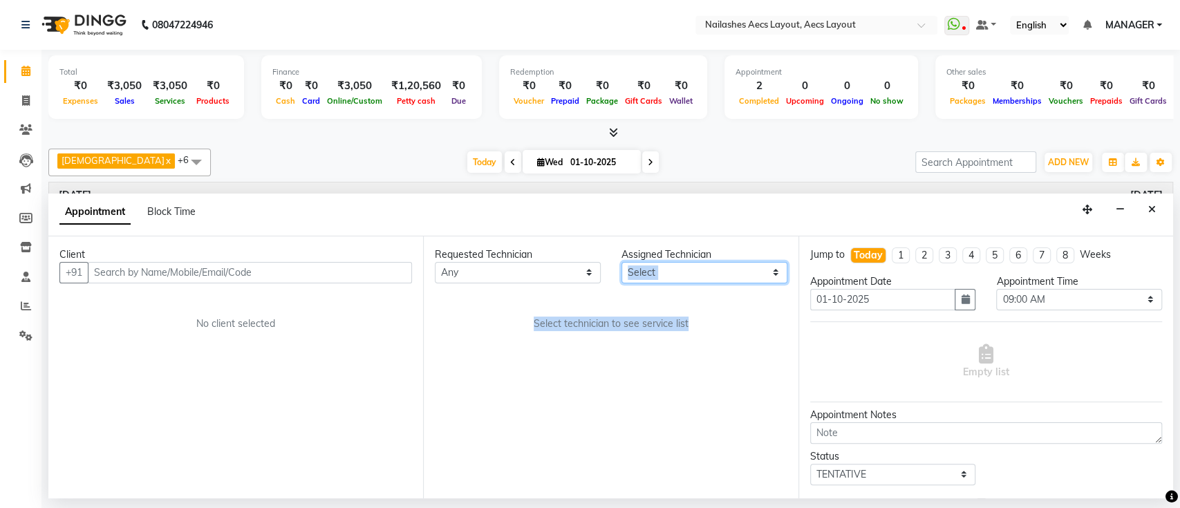
click at [708, 262] on select "Select [PERSON_NAME] MANAGER [PERSON_NAME] owner [PERSON_NAME]" at bounding box center [705, 272] width 166 height 21
click at [530, 431] on div "Requested Technician Any [PERSON_NAME] MANAGER [PERSON_NAME] owner [PERSON_NAME…" at bounding box center [610, 367] width 375 height 262
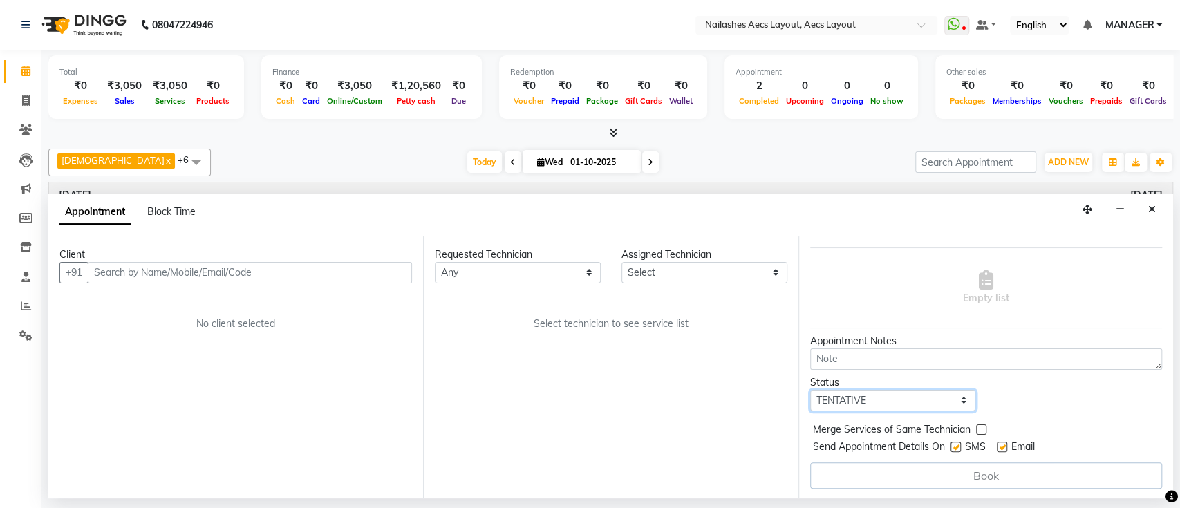
click at [954, 398] on select "Select TENTATIVE CONFIRM CHECK-IN UPCOMING" at bounding box center [893, 400] width 166 height 21
click at [713, 463] on div "Requested Technician Any [PERSON_NAME] MANAGER [PERSON_NAME] owner [PERSON_NAME…" at bounding box center [610, 367] width 375 height 262
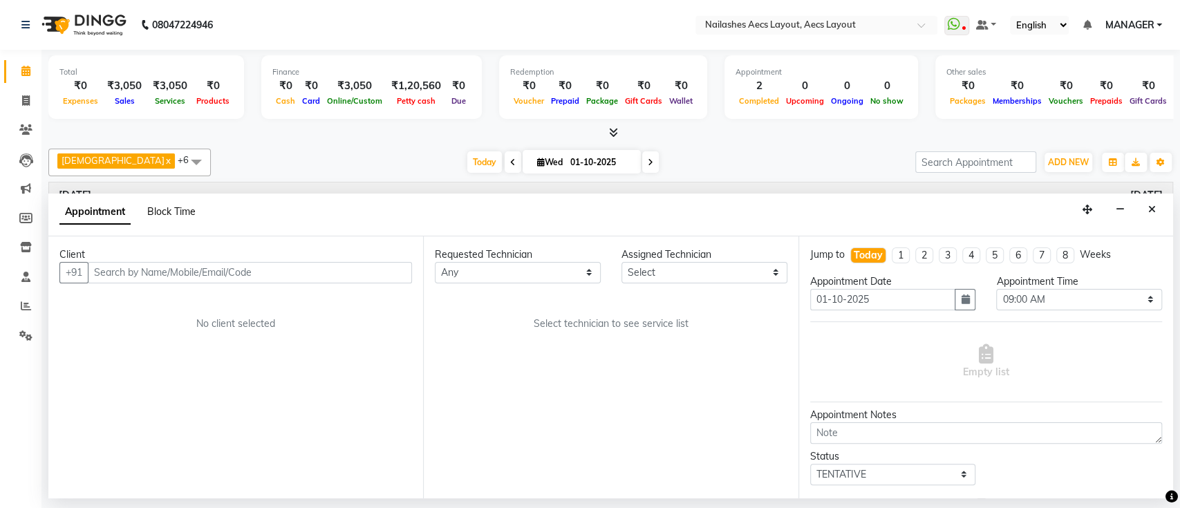
click at [164, 215] on span "Block Time" at bounding box center [171, 211] width 48 height 12
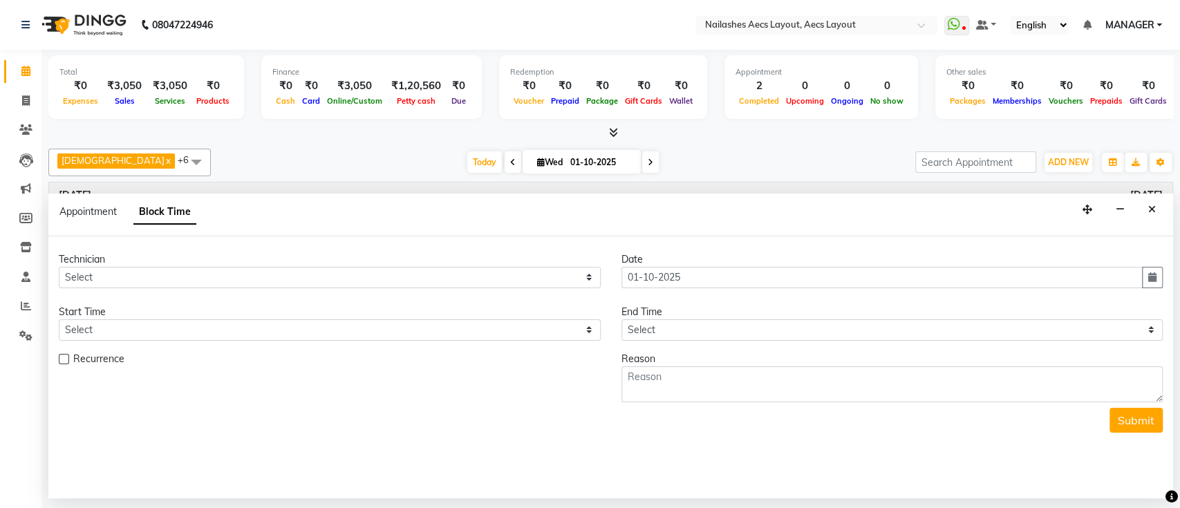
click at [39, 95] on li "Invoice" at bounding box center [20, 101] width 41 height 30
click at [26, 91] on link "Invoice" at bounding box center [20, 101] width 33 height 23
select select "service"
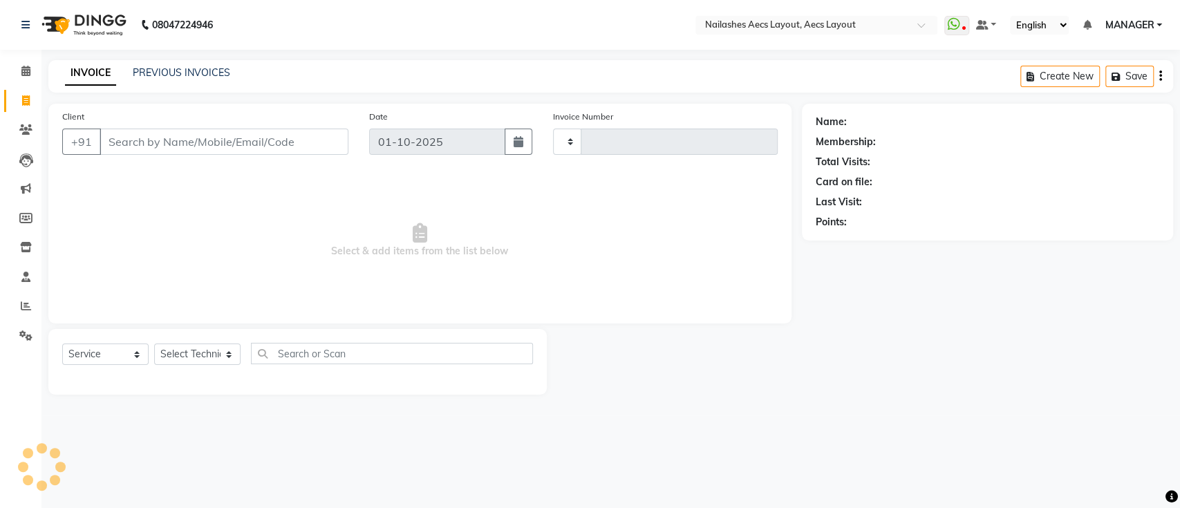
type input "0553"
select select "8467"
click at [32, 160] on icon at bounding box center [26, 161] width 14 height 14
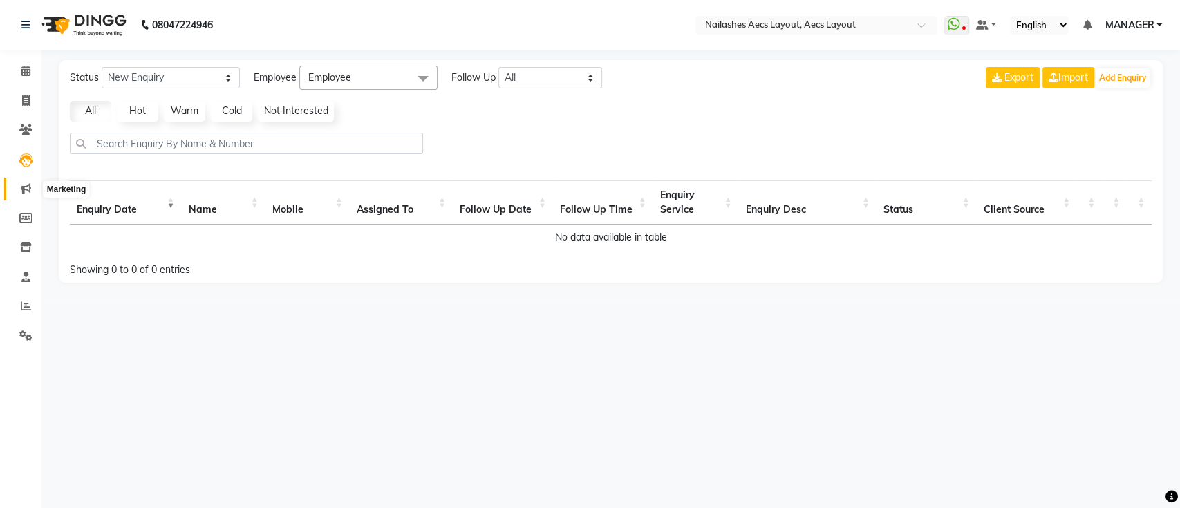
click at [22, 195] on span at bounding box center [26, 189] width 24 height 16
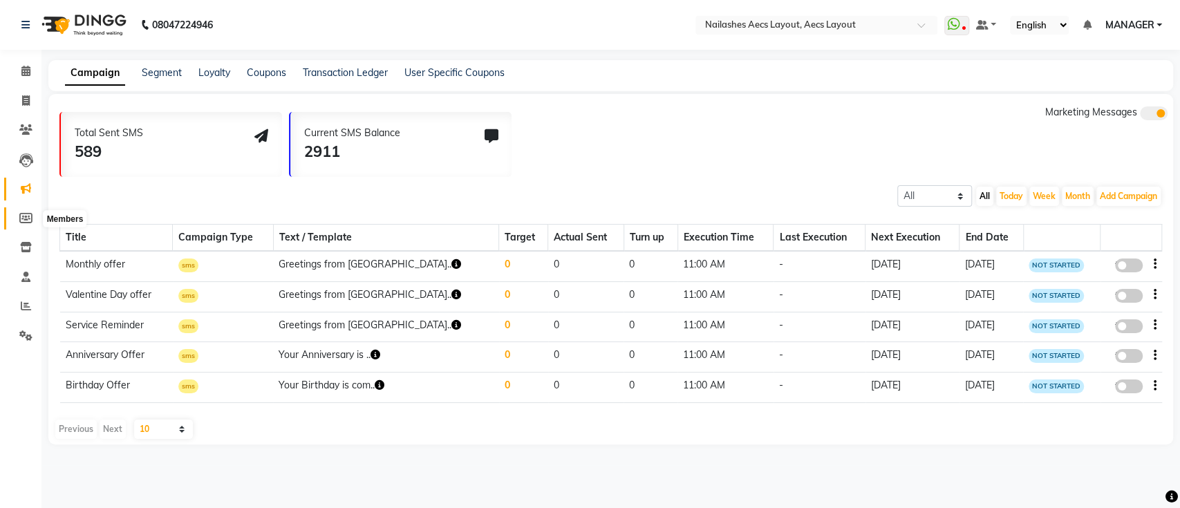
click at [33, 217] on span at bounding box center [26, 219] width 24 height 16
select select
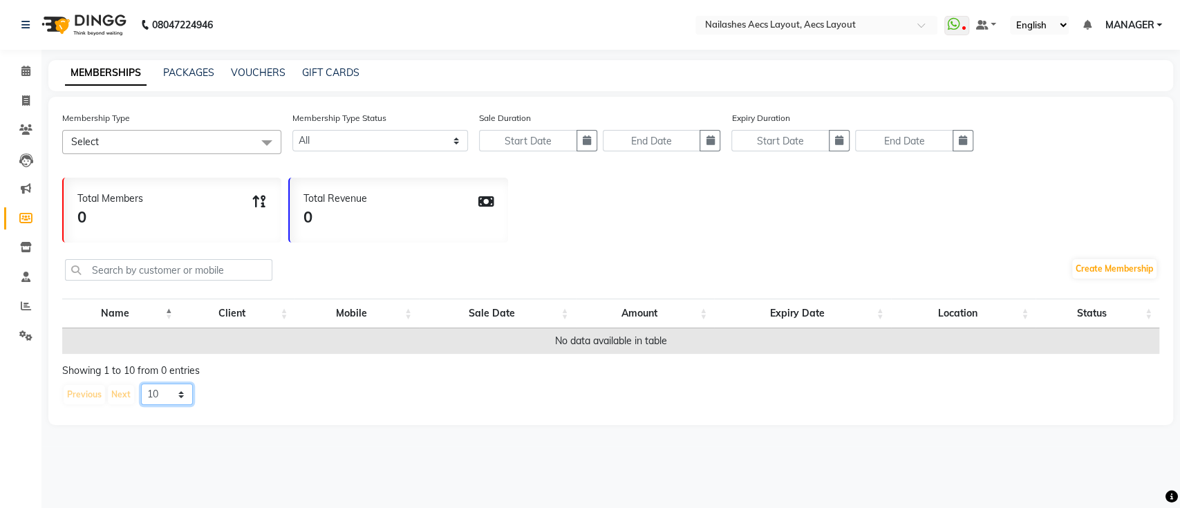
click at [170, 388] on select "10 20 50 100" at bounding box center [167, 394] width 52 height 21
click at [26, 252] on icon at bounding box center [26, 247] width 12 height 10
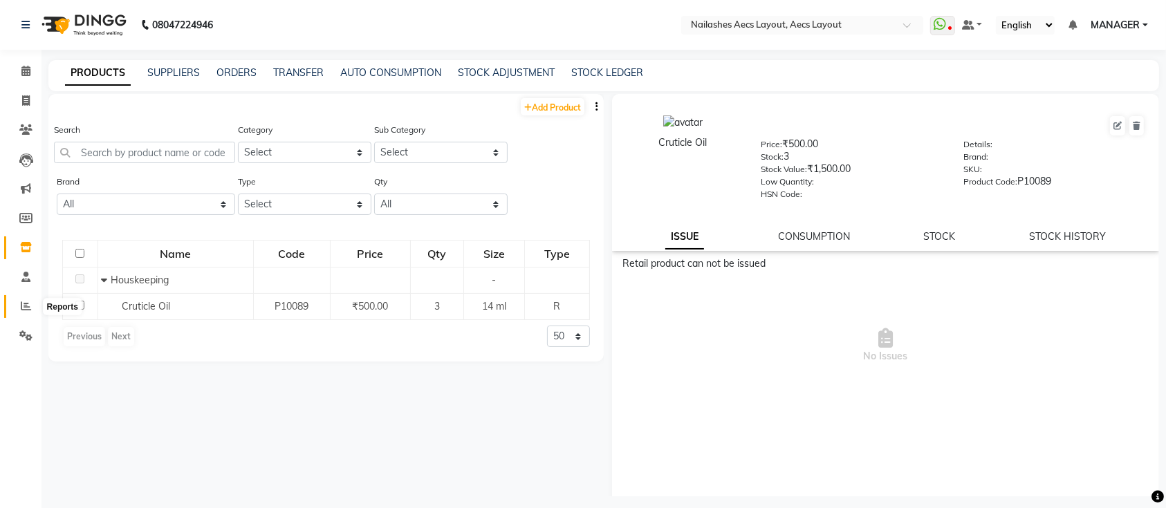
click at [21, 302] on icon at bounding box center [26, 306] width 10 height 10
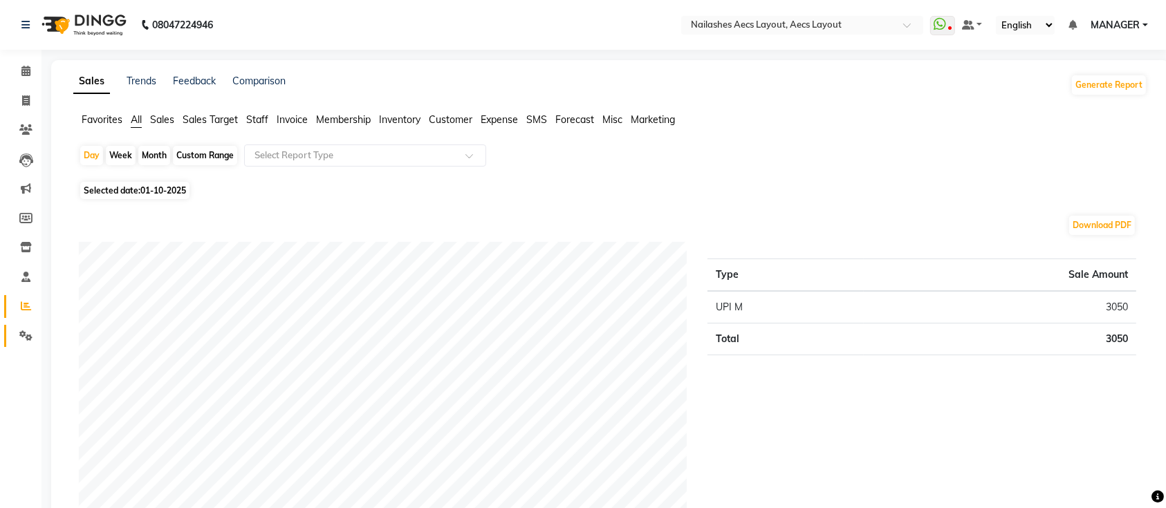
click at [10, 337] on link "Settings" at bounding box center [20, 336] width 33 height 23
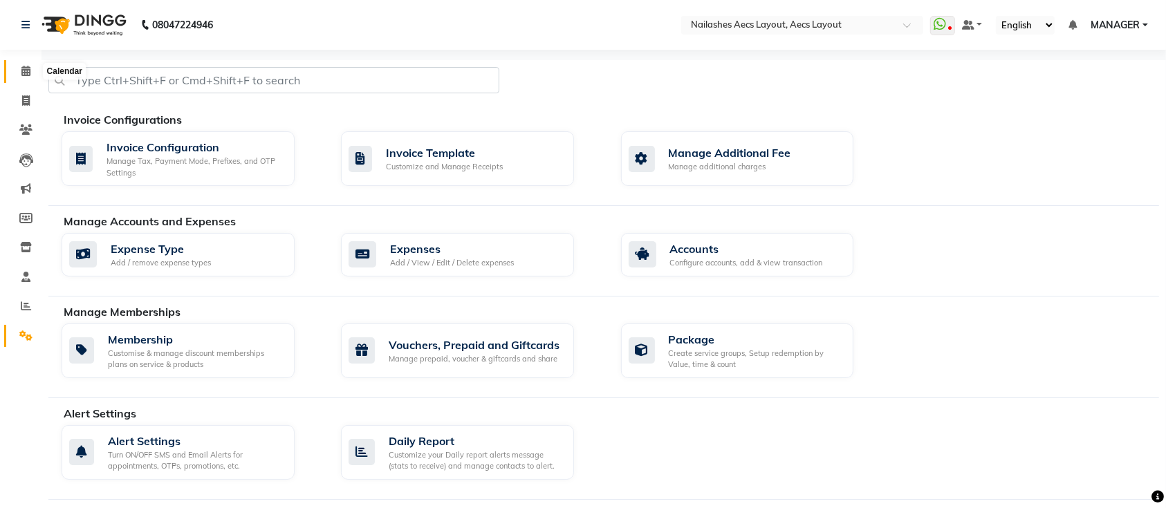
click at [28, 76] on icon at bounding box center [25, 71] width 9 height 10
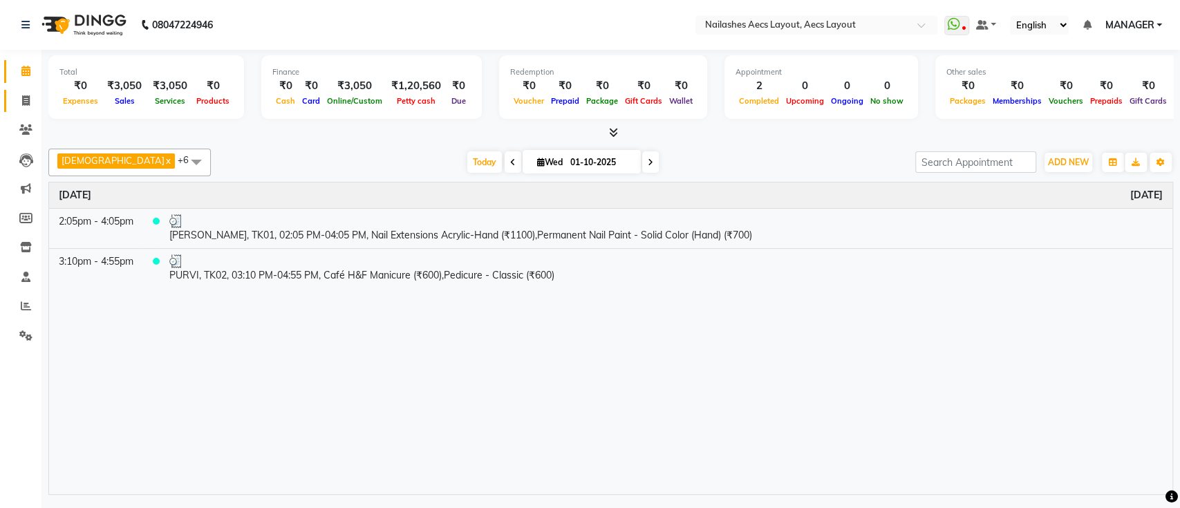
click at [25, 102] on icon at bounding box center [26, 100] width 8 height 10
select select "service"
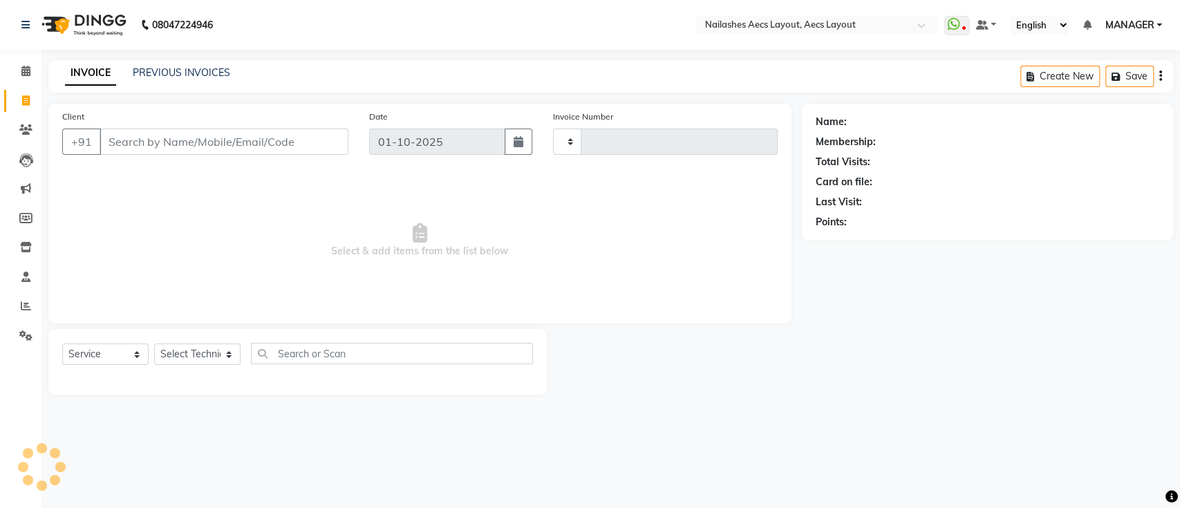
type input "0553"
select select "8467"
click at [140, 143] on input "Client" at bounding box center [224, 142] width 249 height 26
type input "I"
click at [22, 74] on icon at bounding box center [25, 71] width 9 height 10
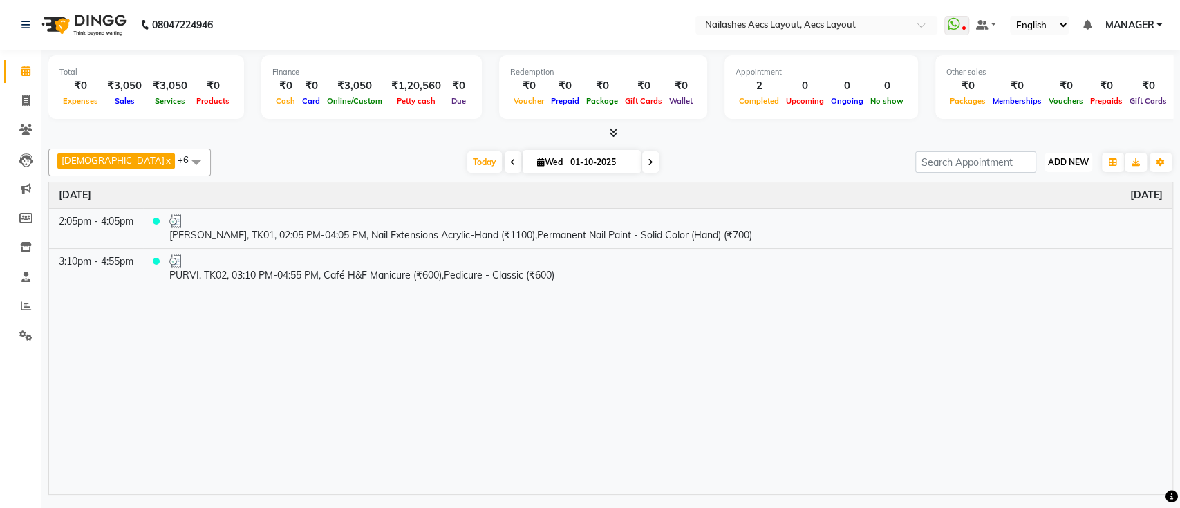
click at [1070, 162] on span "ADD NEW" at bounding box center [1068, 162] width 41 height 10
click at [1053, 287] on link "Add Transaction" at bounding box center [1037, 279] width 109 height 18
select select "direct"
select select
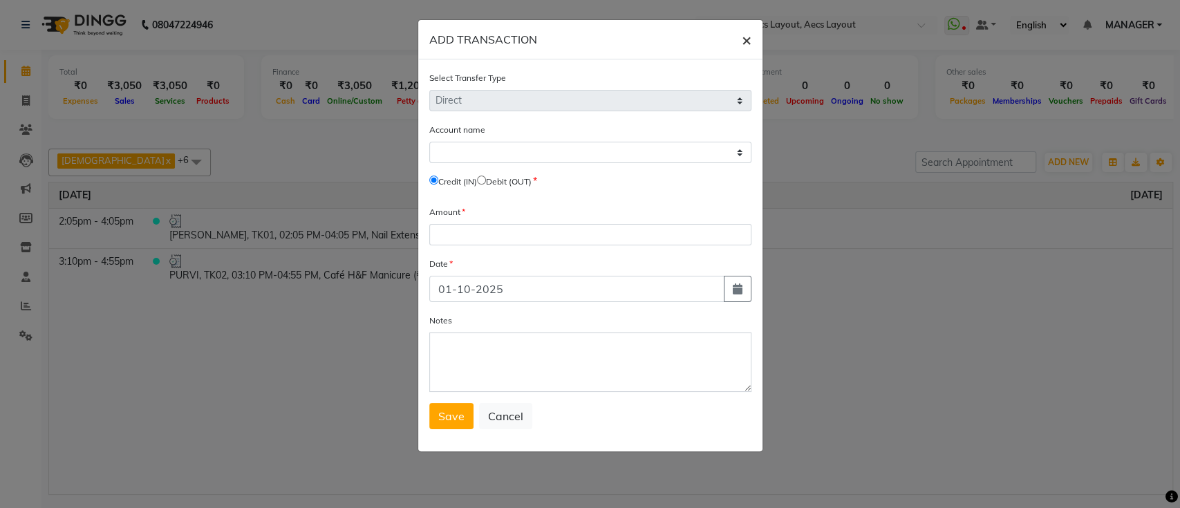
click at [749, 39] on span "×" at bounding box center [747, 39] width 10 height 21
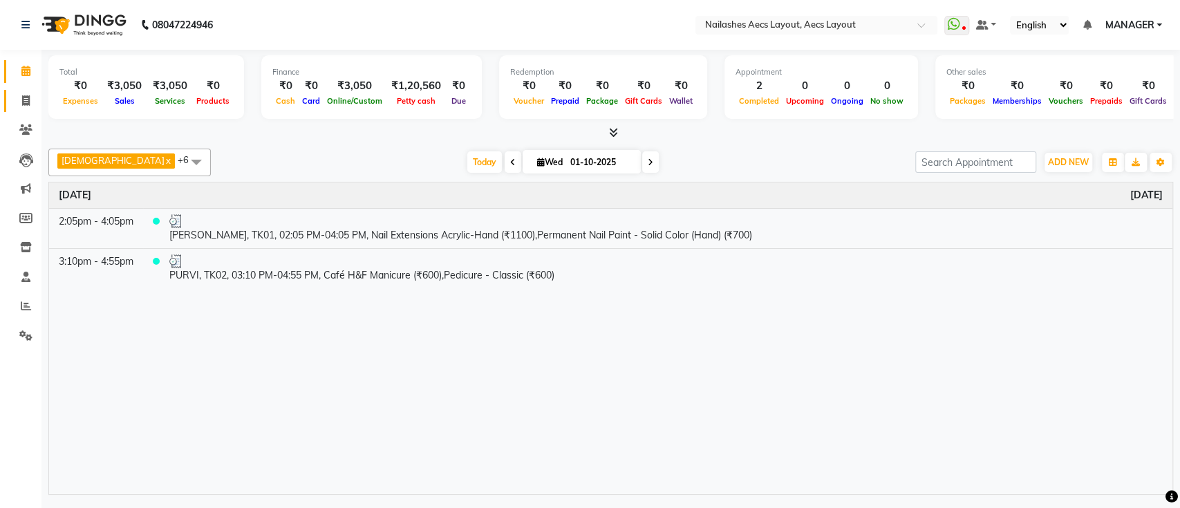
click at [22, 106] on span at bounding box center [26, 101] width 24 height 16
select select "service"
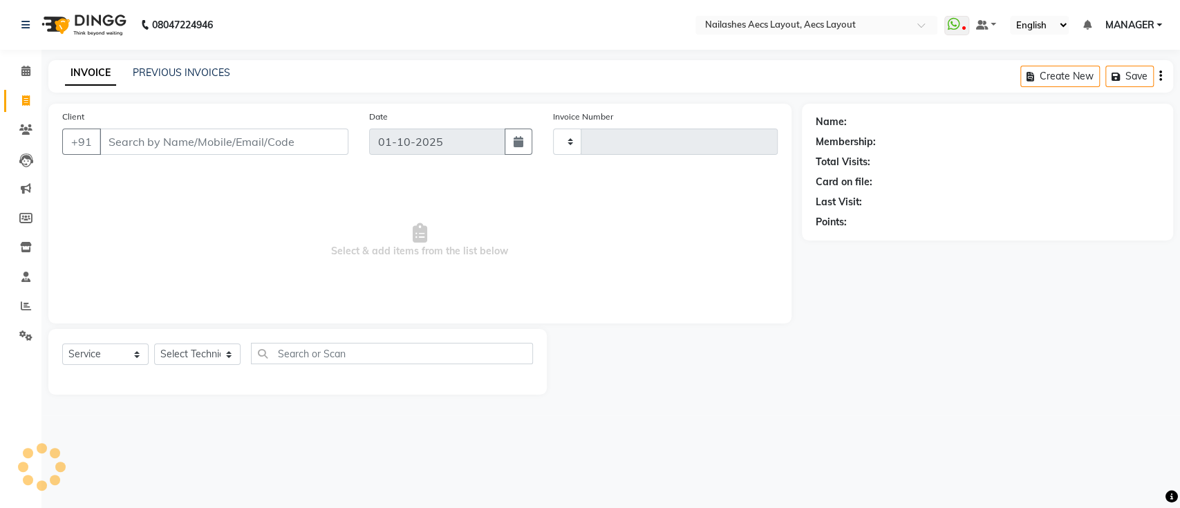
type input "0553"
select select "8467"
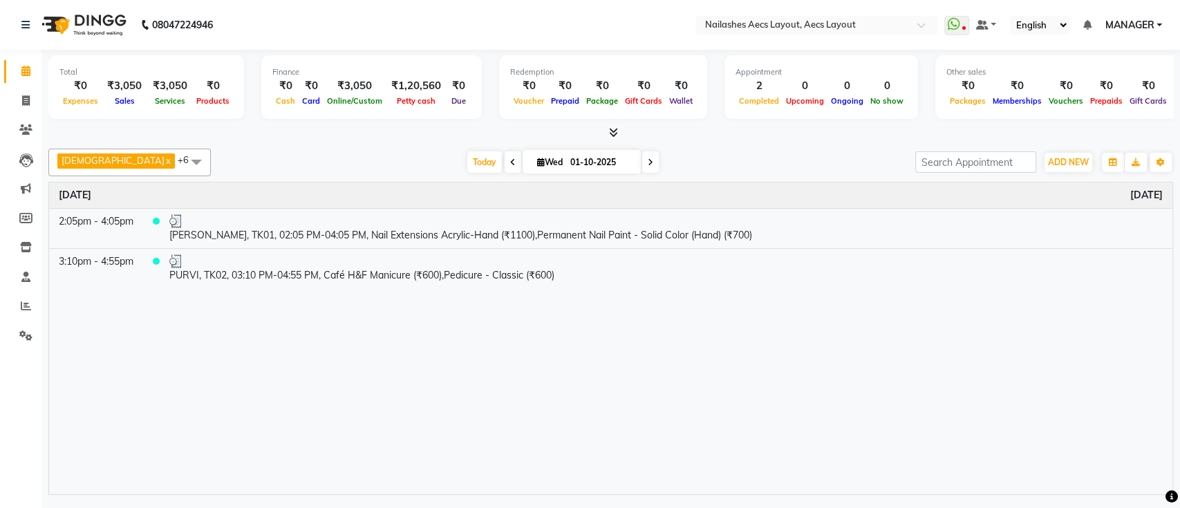
click at [648, 162] on icon at bounding box center [651, 162] width 6 height 8
type input "02-10-2025"
